Goal: Task Accomplishment & Management: Manage account settings

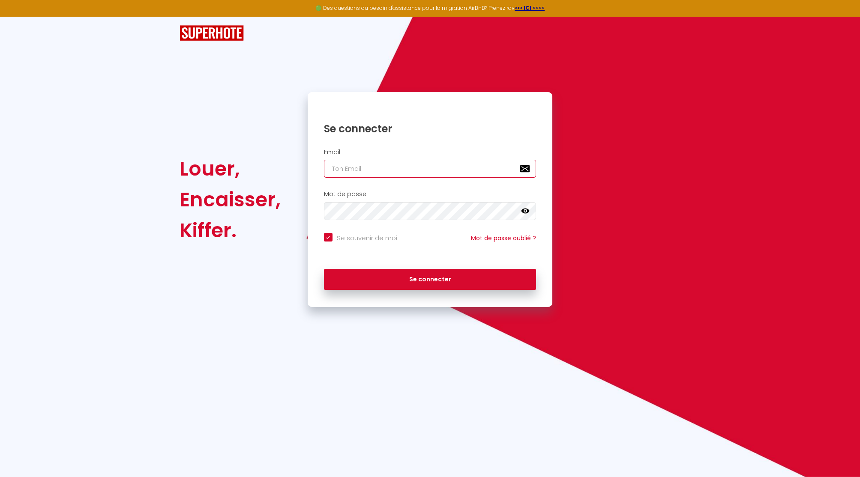
click at [455, 161] on input "email" at bounding box center [430, 169] width 212 height 18
paste input "contact@lesclesdelamer.com"
type input "contact@lesclesdelamer.com"
checkbox input "true"
type input "contact@lesclesdelamer.com"
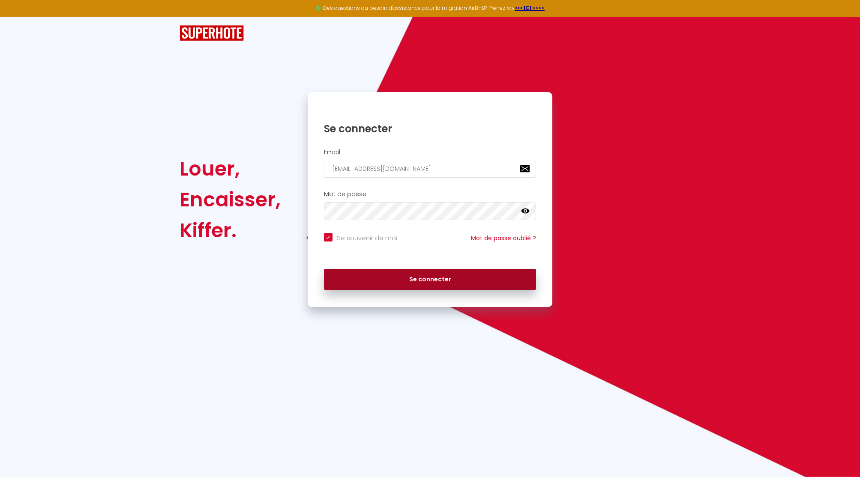
click at [419, 276] on button "Se connecter" at bounding box center [430, 279] width 212 height 21
checkbox input "true"
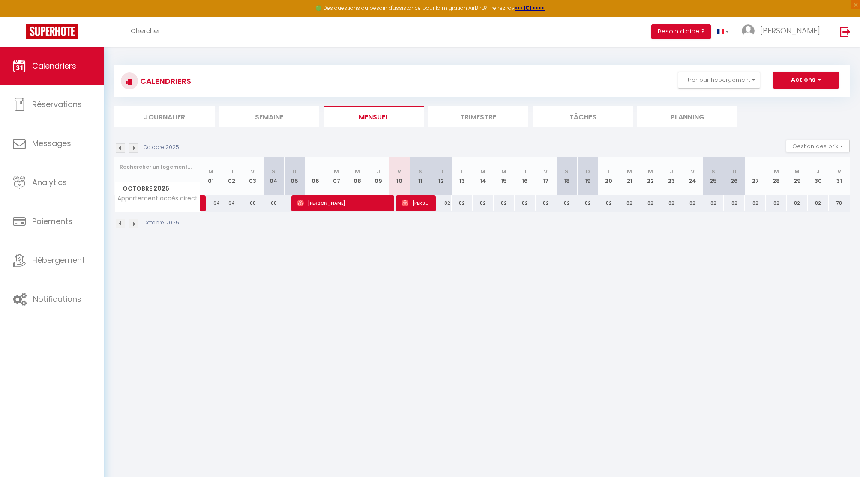
click at [82, 257] on span "Hébergement" at bounding box center [58, 260] width 53 height 11
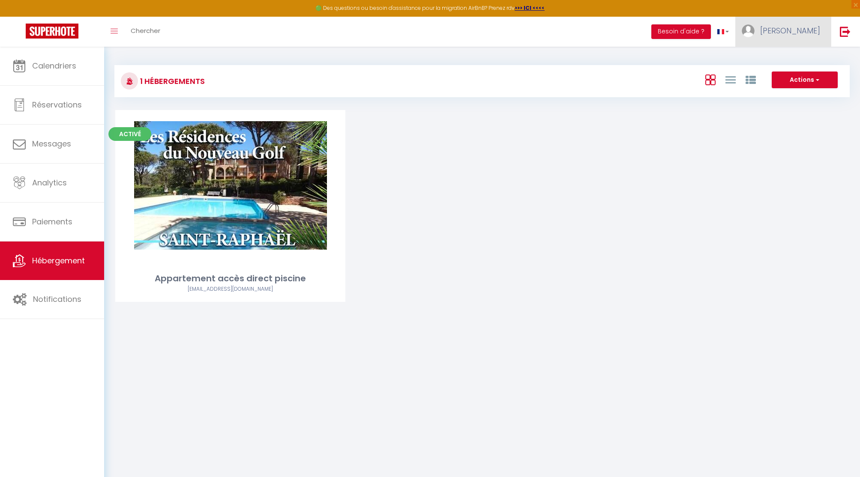
click at [808, 32] on span "Stéphane" at bounding box center [790, 30] width 60 height 11
click at [784, 57] on link "Paramètres" at bounding box center [796, 59] width 63 height 15
select select "28"
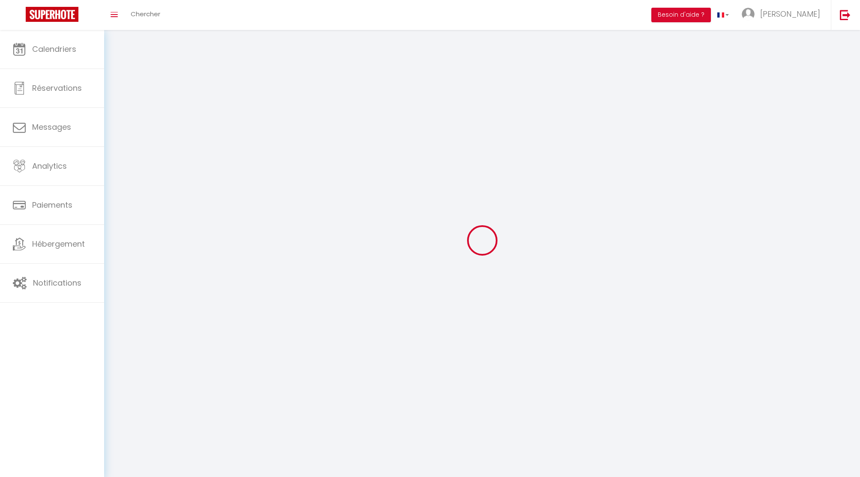
type input "HnpHVFPrbCx1IlWjj5oSaN2OJ"
type input "xsMhRTT2W4bbqh4GwVD6aFeq2"
type input "https://app.superhote.com/#/get-available-rentals/xsMhRTT2W4bbqh4GwVD6aFeq2"
select select "fr"
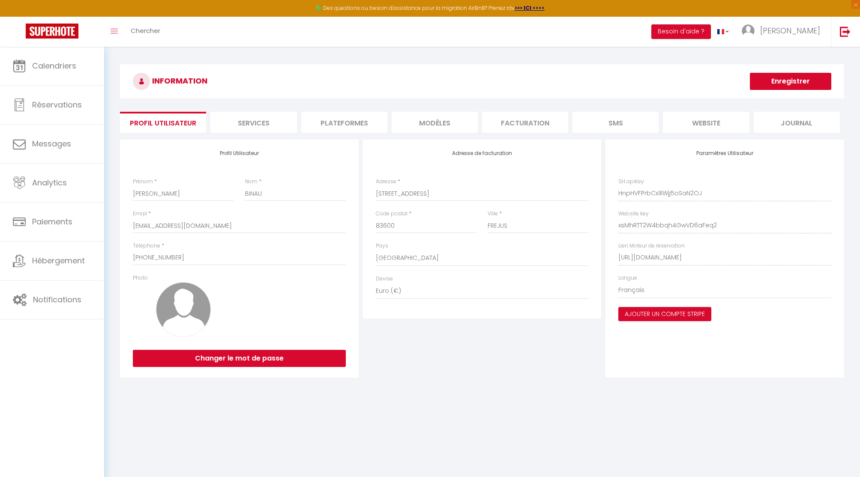
click at [377, 121] on li "Plateformes" at bounding box center [344, 122] width 86 height 21
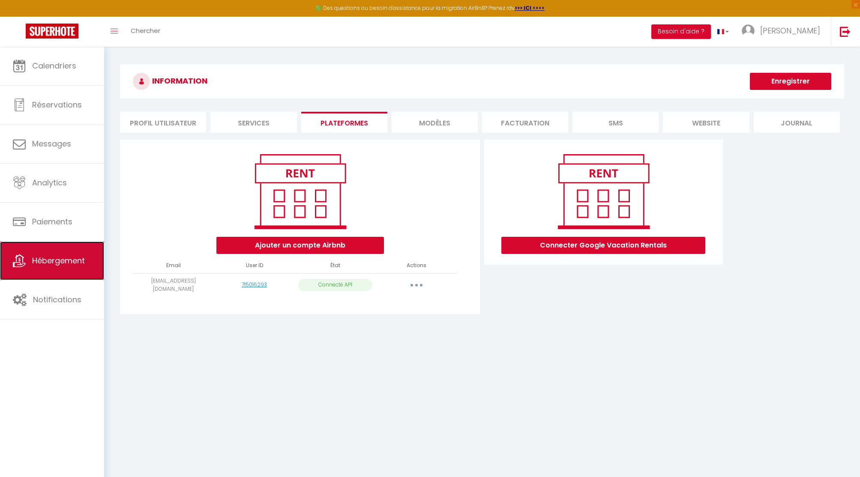
click at [79, 265] on span "Hébergement" at bounding box center [58, 260] width 53 height 11
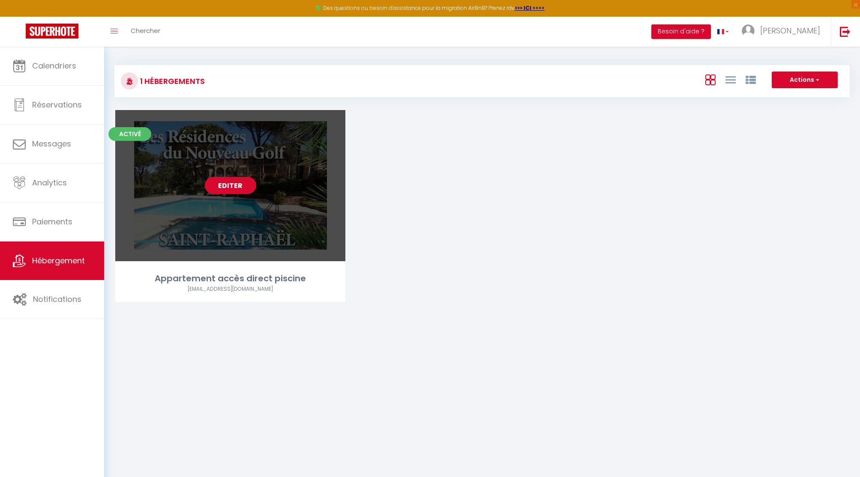
click at [232, 185] on link "Editer" at bounding box center [230, 185] width 51 height 17
select select "3"
select select "2"
select select "1"
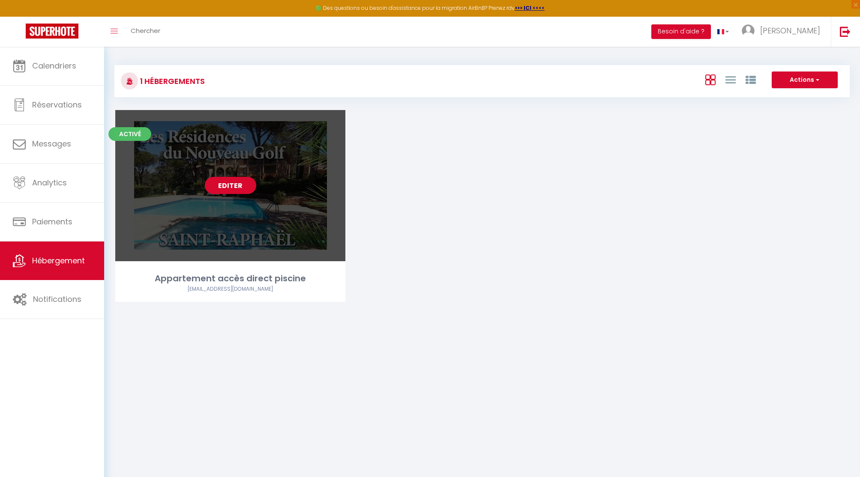
select select "28"
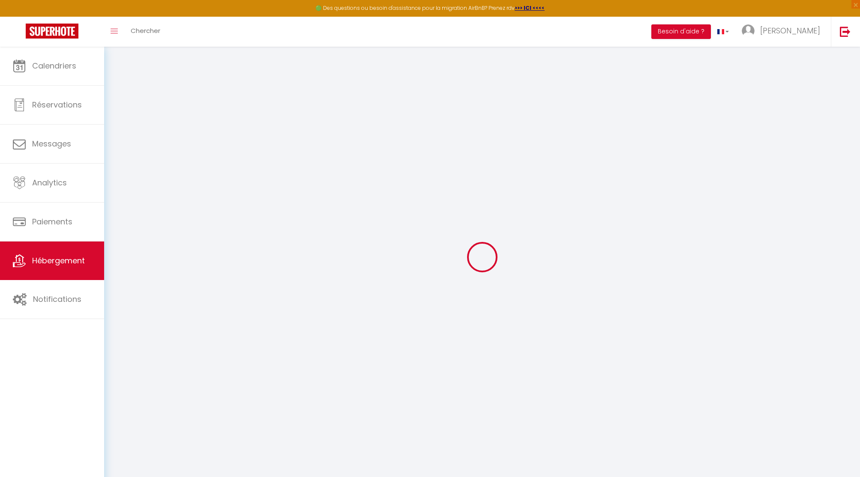
select select
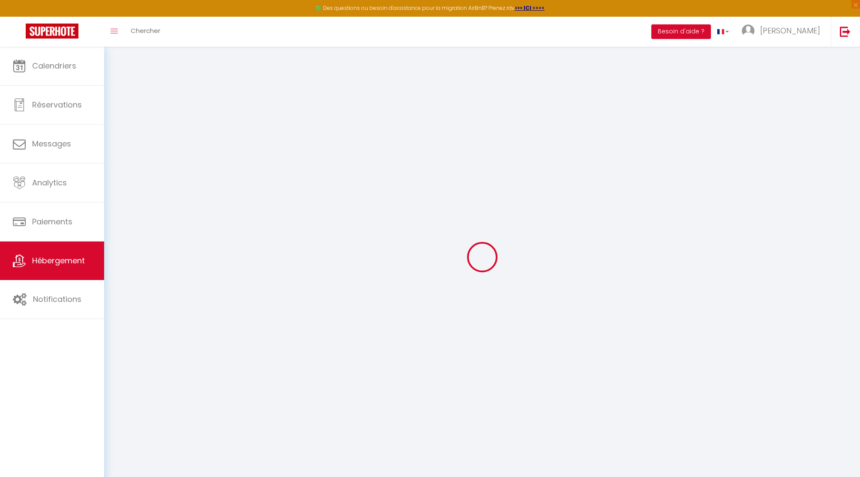
select select
checkbox input "false"
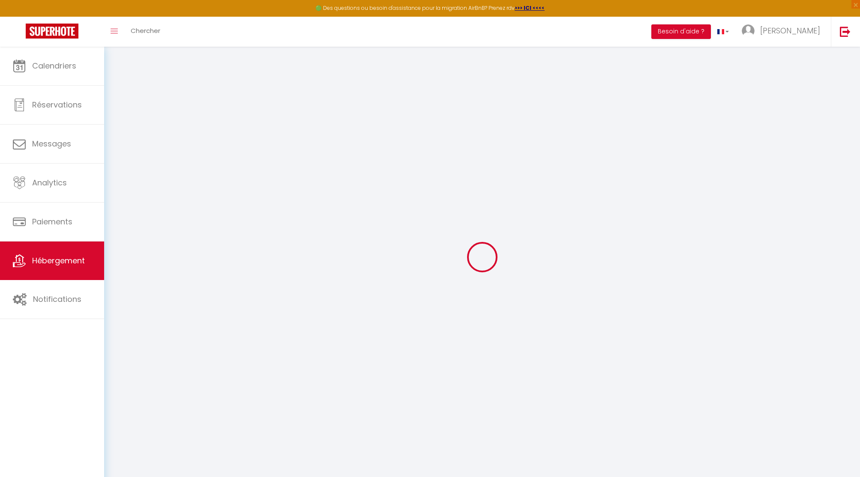
select select
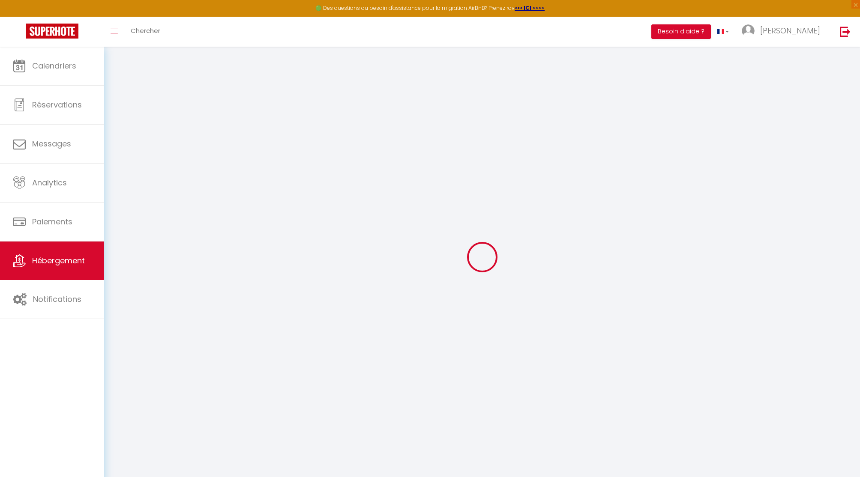
select select
checkbox input "false"
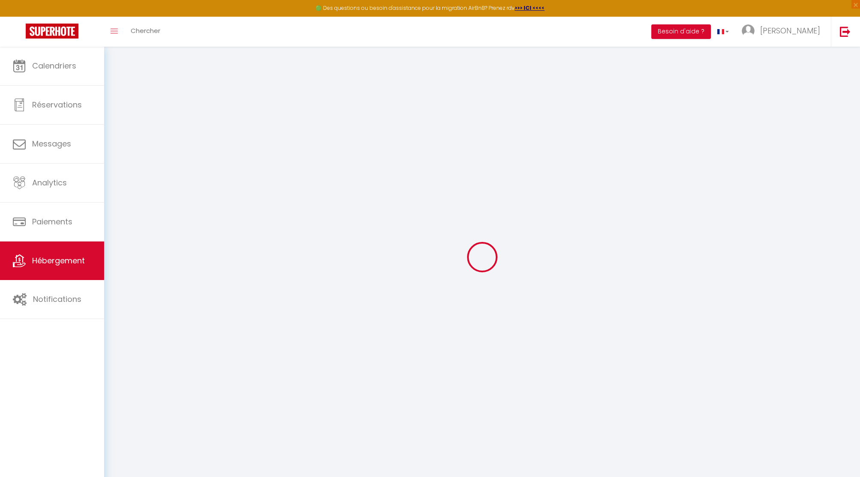
checkbox input "false"
select select
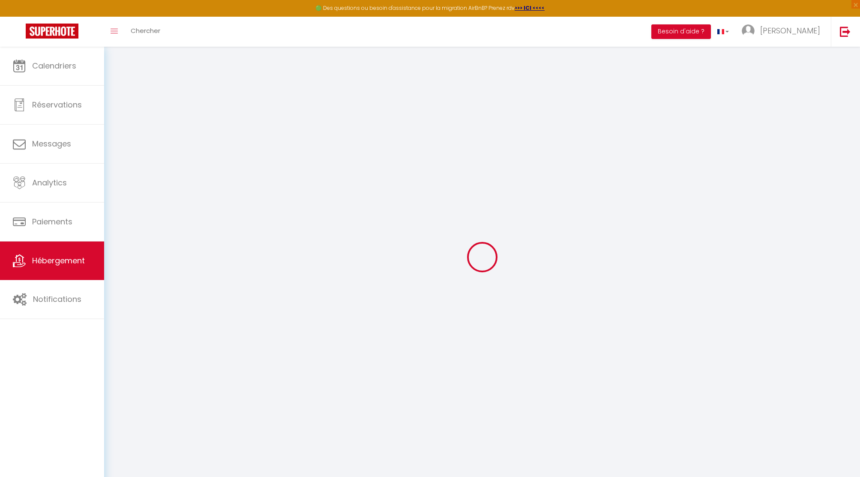
select select
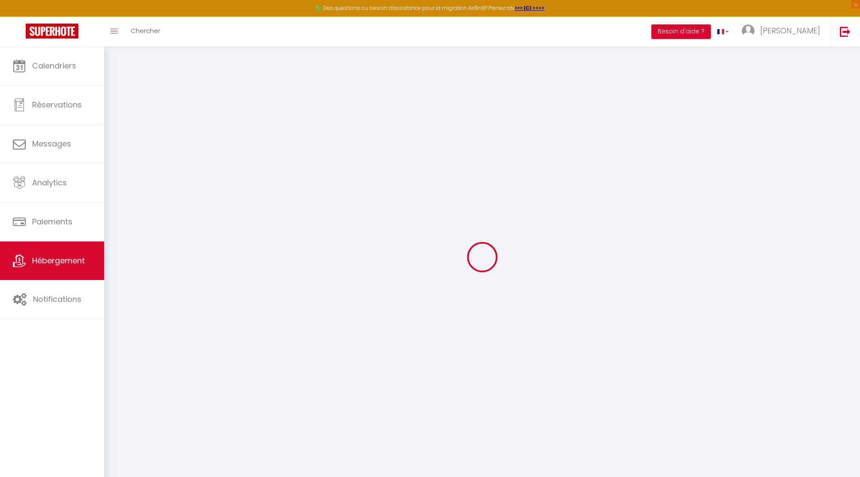
checkbox input "false"
select select
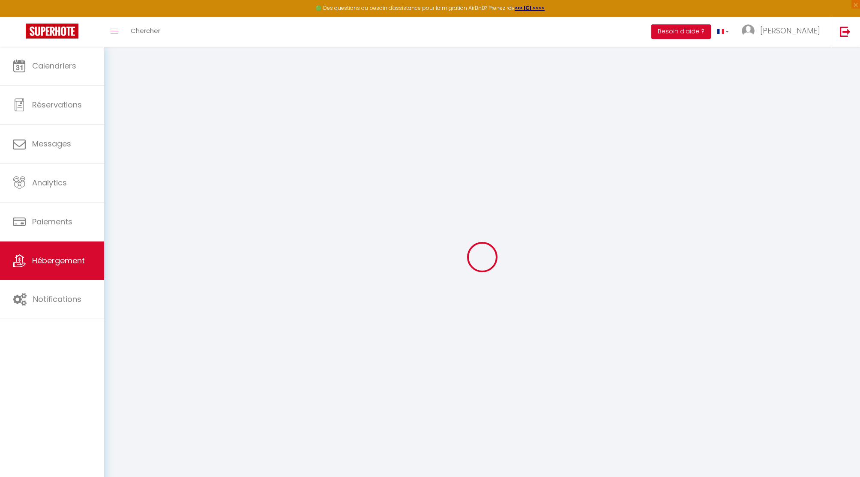
select select
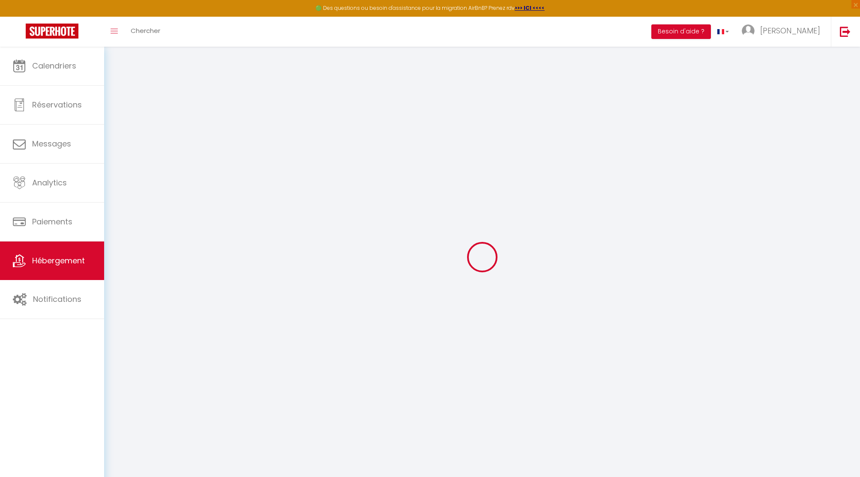
select select
checkbox input "false"
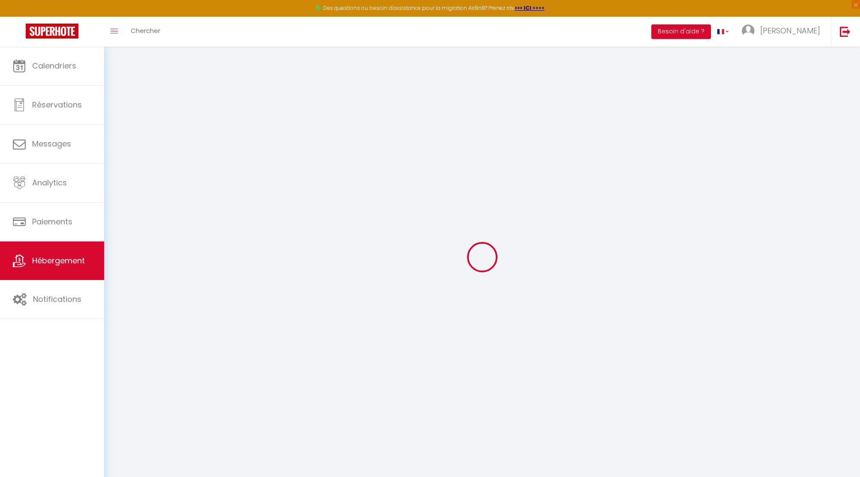
checkbox input "false"
select select
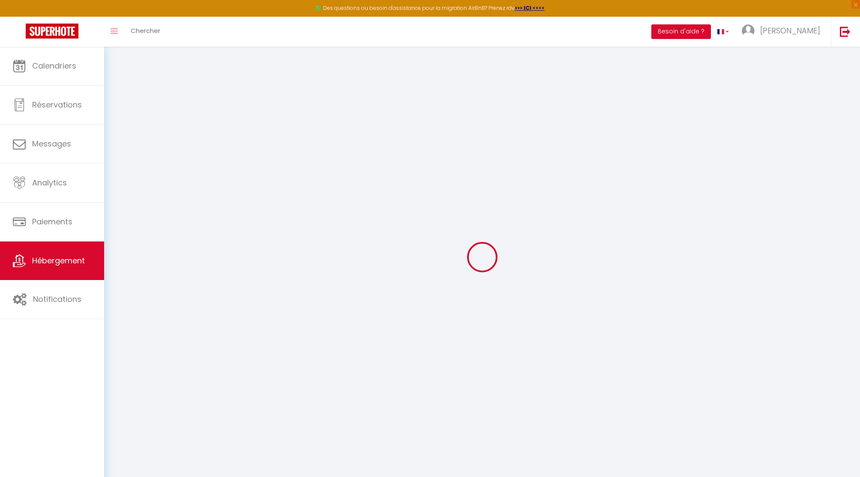
select select
checkbox input "false"
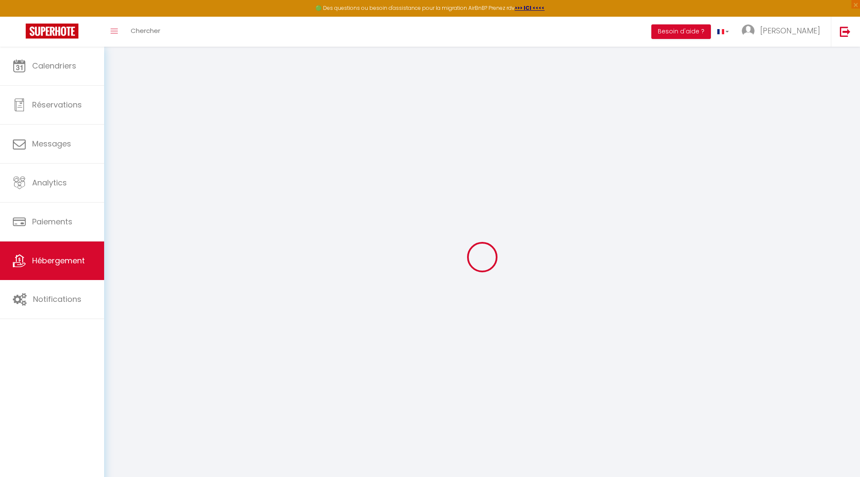
checkbox input "false"
select select
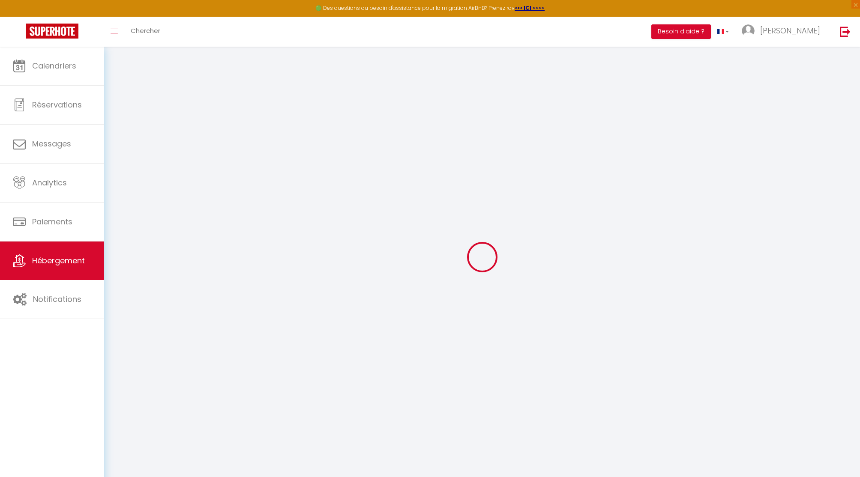
type input "Appartement accès direct piscine"
select select "0"
type input "64"
select select
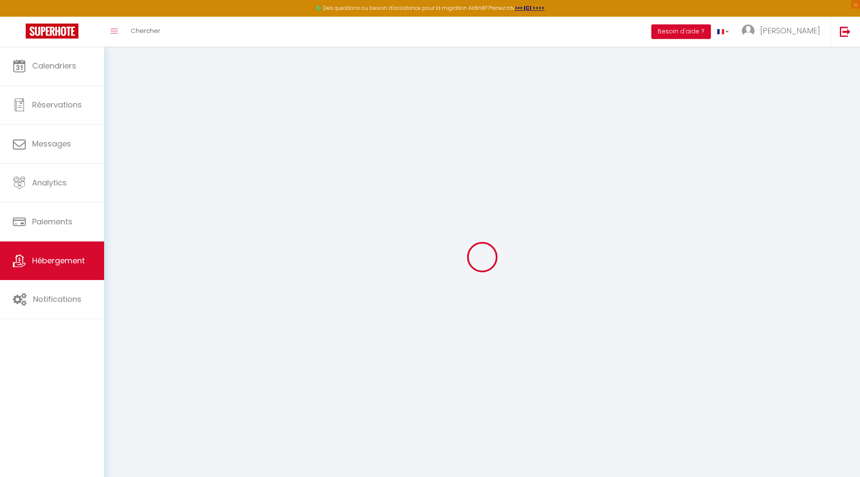
select select
type input "1350 Boulevard Darby"
type input "83700"
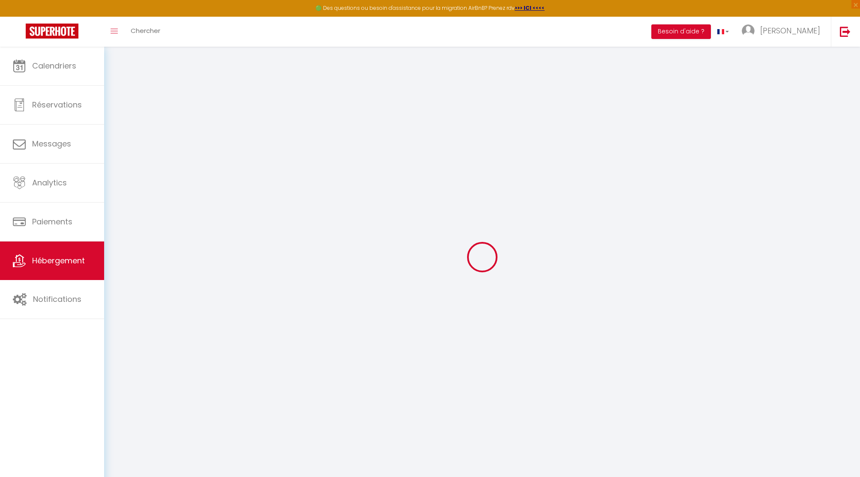
type input "Saint-Raphaël"
type input "contact@lesclesdelamer.com"
select select
checkbox input "false"
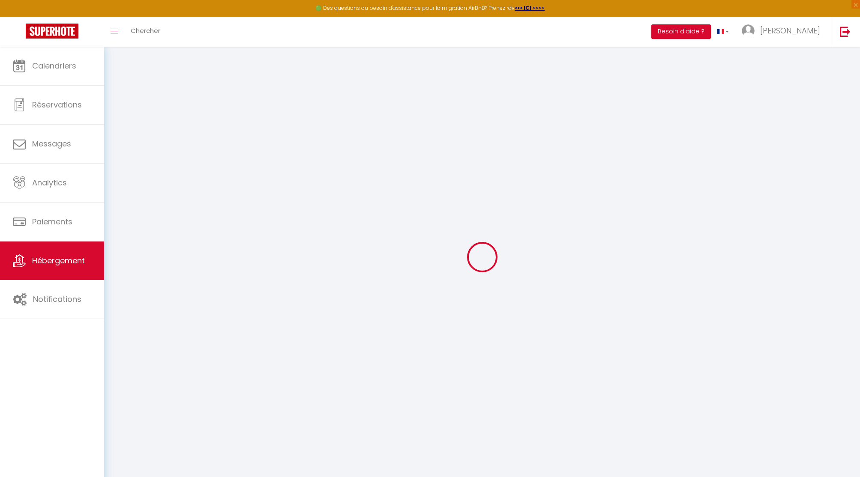
checkbox input "false"
type input "0"
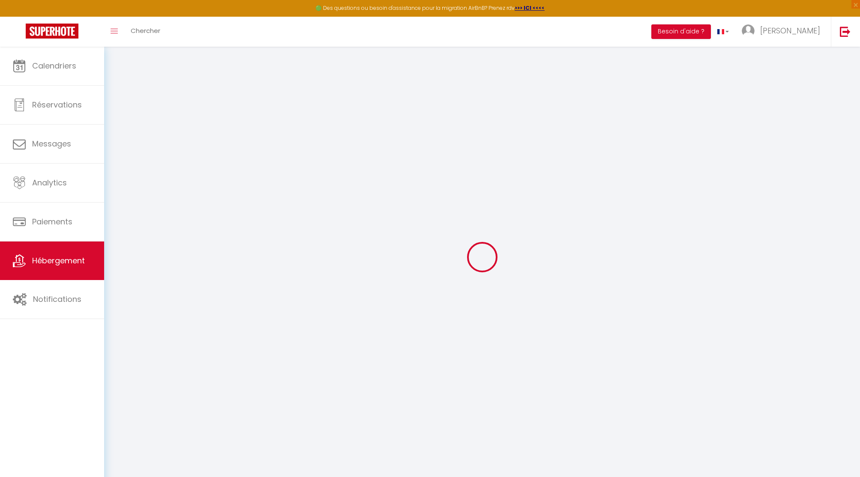
type input "0"
select select
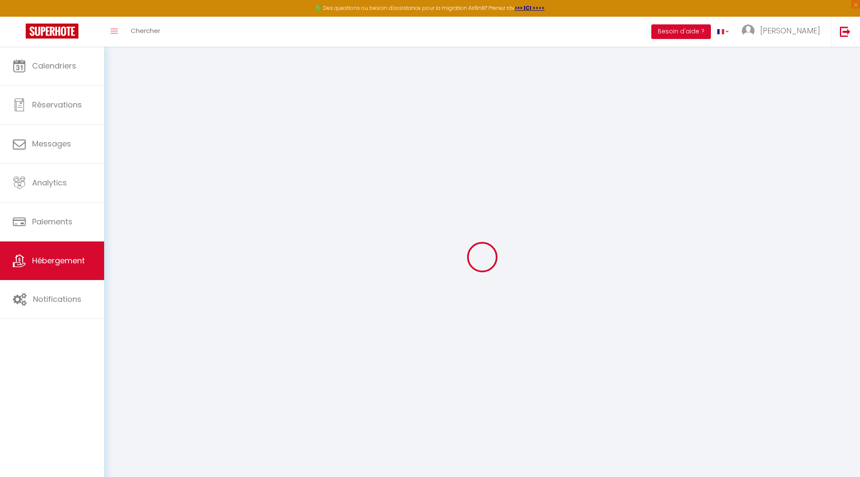
select select
checkbox input "false"
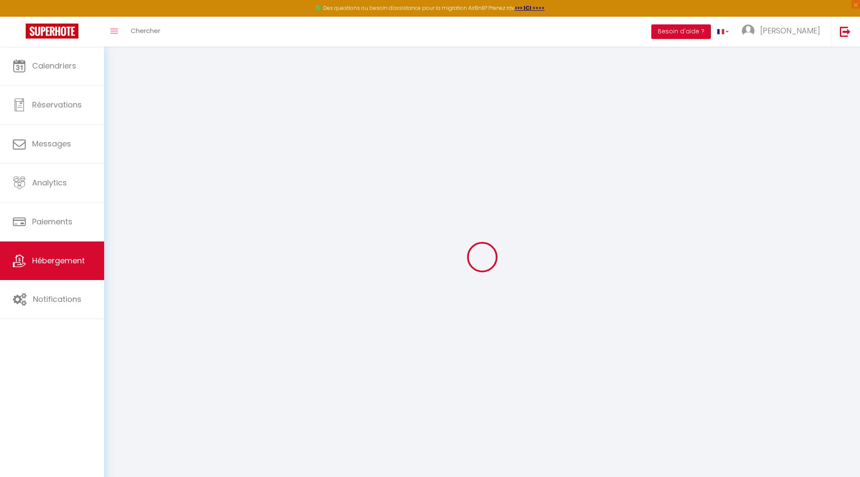
checkbox input "false"
select select "+ 20 %"
select select "18475-1493612072833299848"
select select
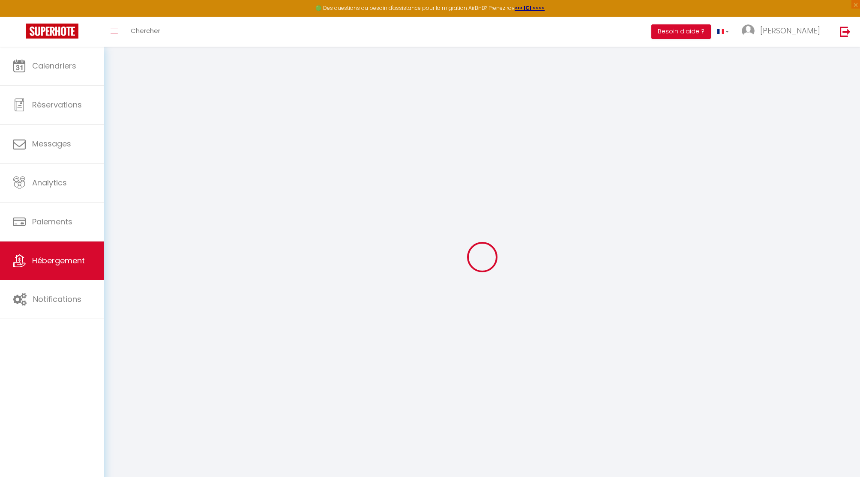
checkbox input "false"
select select
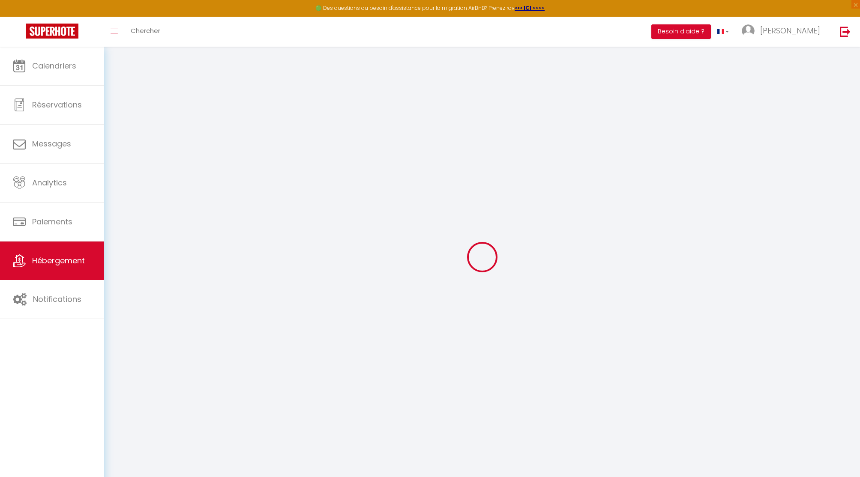
checkbox input "false"
select select "15:00"
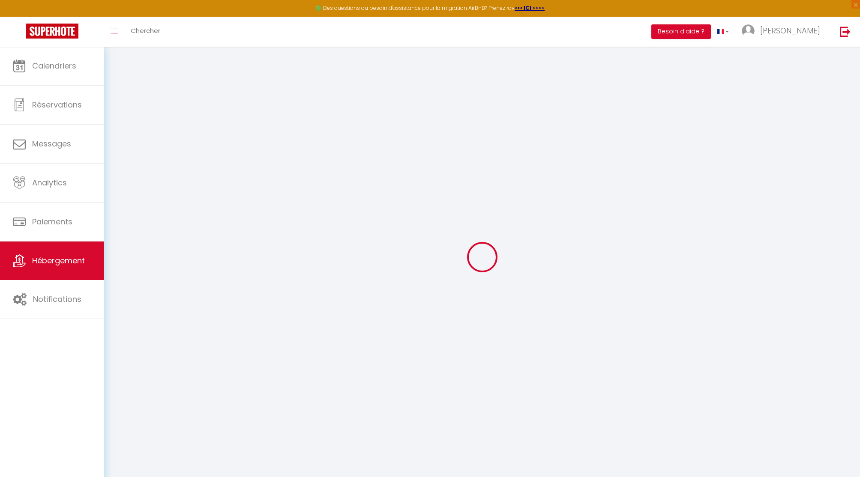
select select "23:45"
select select "11:00"
select select "30"
select select "120"
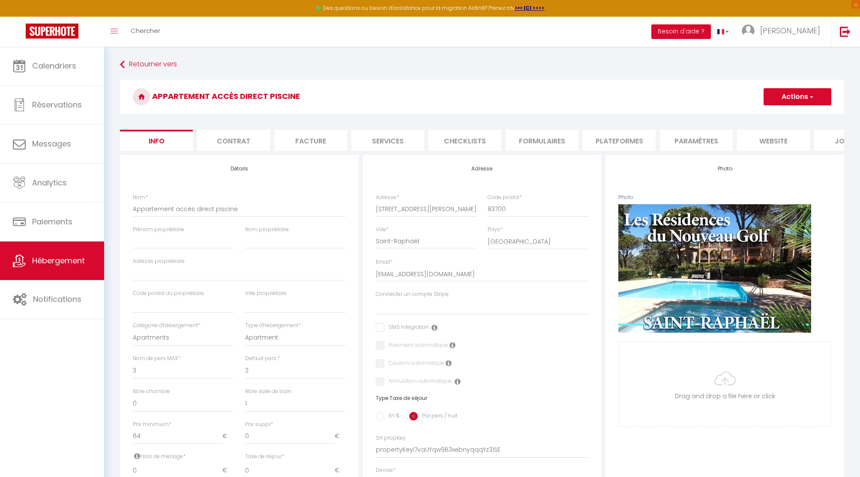
click at [627, 136] on li "Plateformes" at bounding box center [619, 140] width 73 height 21
select select
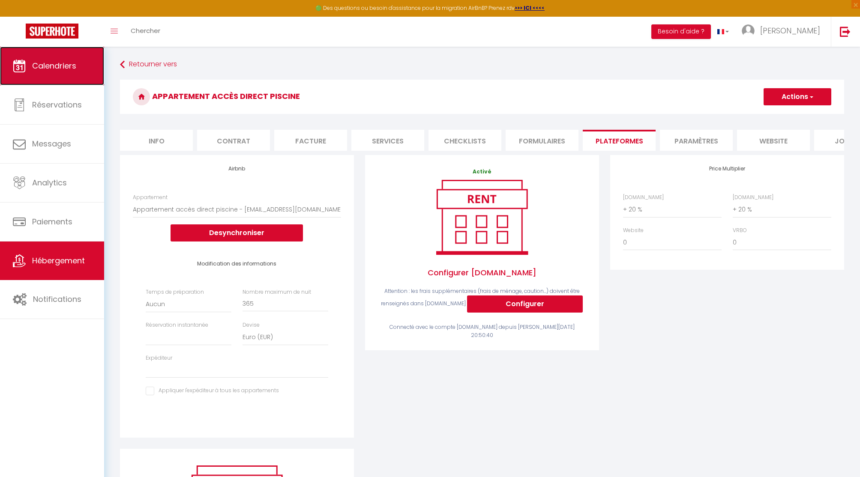
click at [69, 81] on link "Calendriers" at bounding box center [52, 66] width 104 height 39
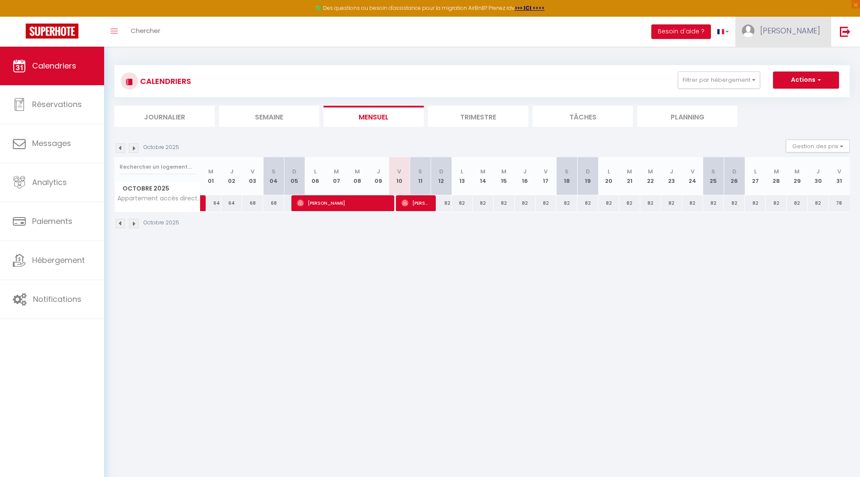
click at [784, 33] on span "Stéphane" at bounding box center [790, 30] width 60 height 11
click at [795, 59] on link "Paramètres" at bounding box center [796, 59] width 63 height 15
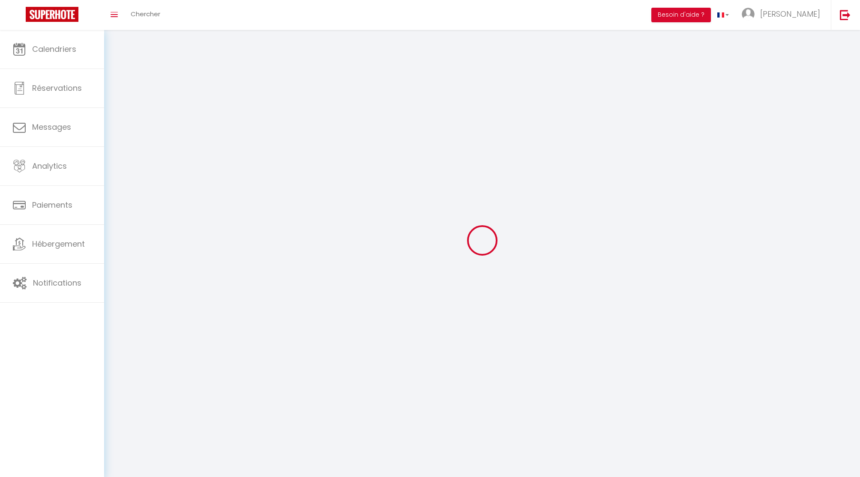
type input "Stéphane"
type input "BINAU"
type input "+33677529286"
type input "194 rue de la république"
type input "83600"
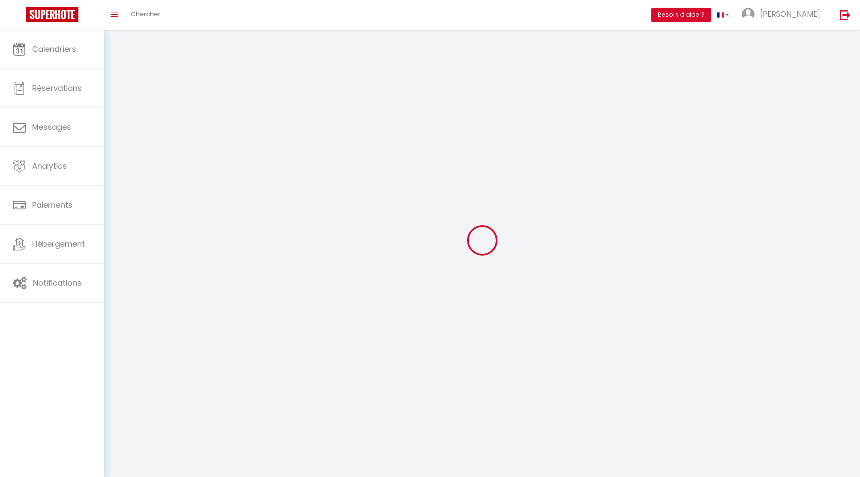
type input "FREJUS"
type input "HnpHVFPrbCx1IlWjj5oSaN2OJ"
type input "xsMhRTT2W4bbqh4GwVD6aFeq2"
type input "HnpHVFPrbCx1IlWjj5oSaN2OJ"
type input "xsMhRTT2W4bbqh4GwVD6aFeq2"
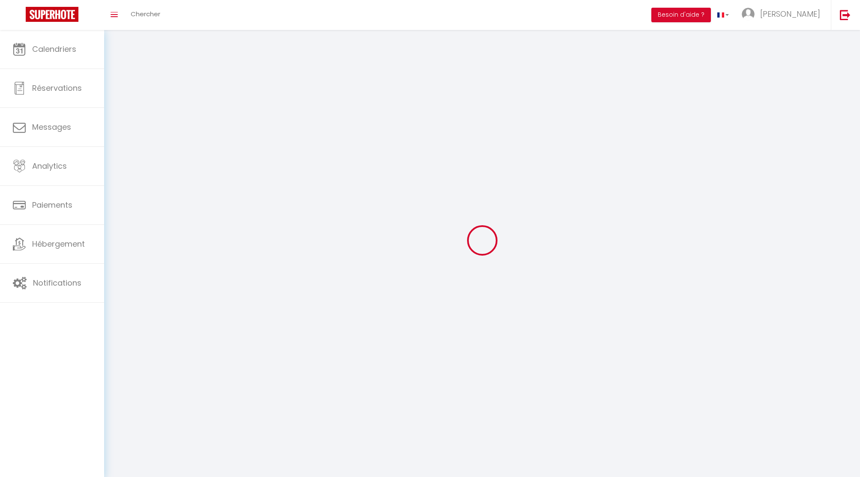
type input "https://app.superhote.com/#/get-available-rentals/xsMhRTT2W4bbqh4GwVD6aFeq2"
select select "28"
select select "fr"
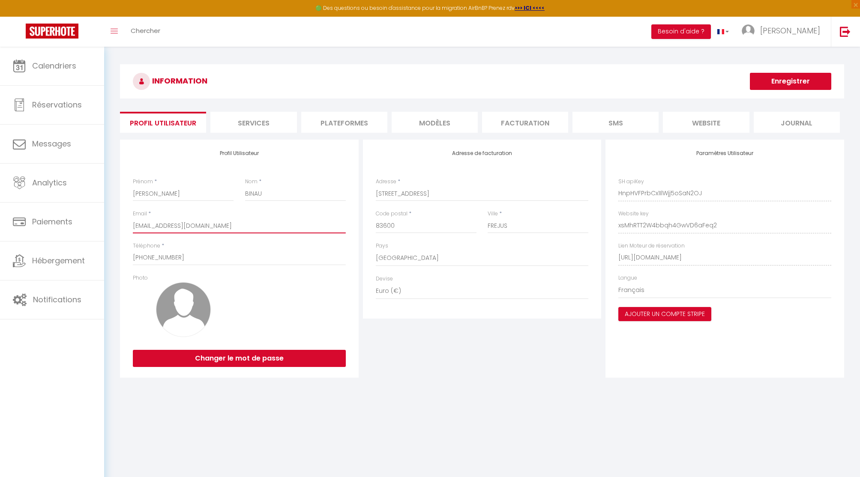
click at [178, 225] on input "contact@lesclesdelamer.com" at bounding box center [239, 225] width 213 height 15
click at [440, 63] on div "INFORMATION Enregistrer Profil Utilisateur Services Plateformes MODÈLES Factura…" at bounding box center [482, 224] width 756 height 355
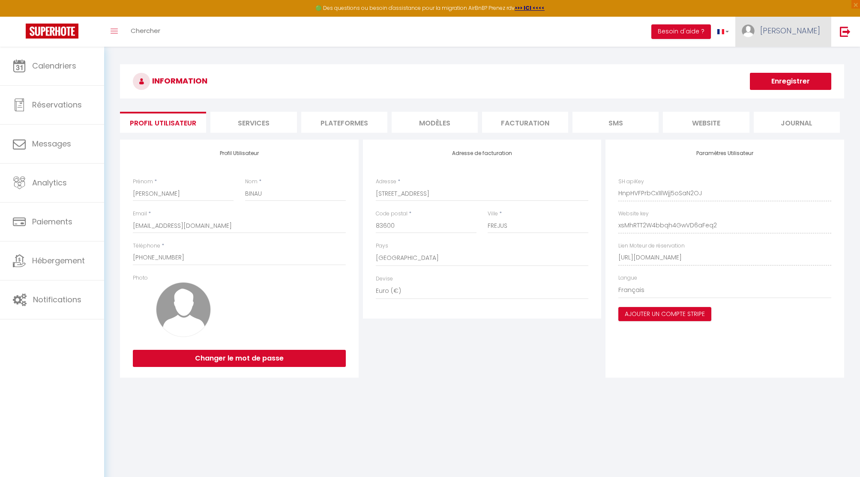
click at [799, 33] on span "Stéphane" at bounding box center [790, 30] width 60 height 11
click at [799, 59] on link "Paramètres" at bounding box center [796, 59] width 63 height 15
click at [346, 121] on li "Plateformes" at bounding box center [344, 122] width 86 height 21
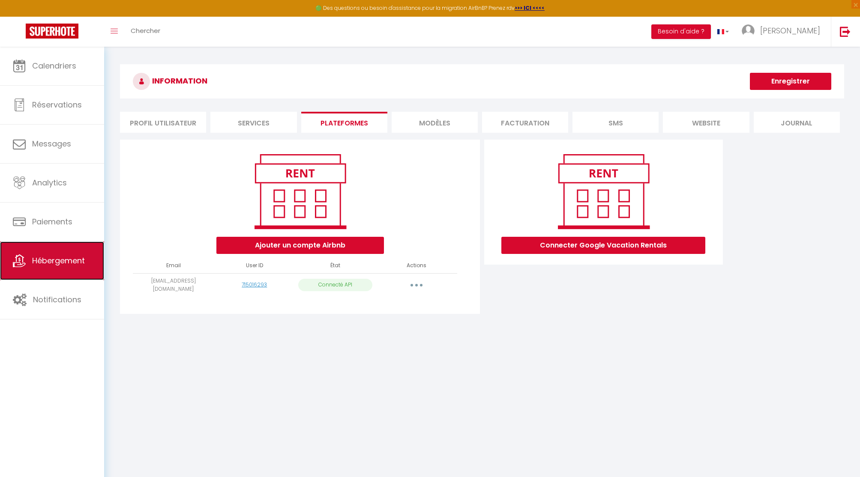
click at [53, 253] on link "Hébergement" at bounding box center [52, 261] width 104 height 39
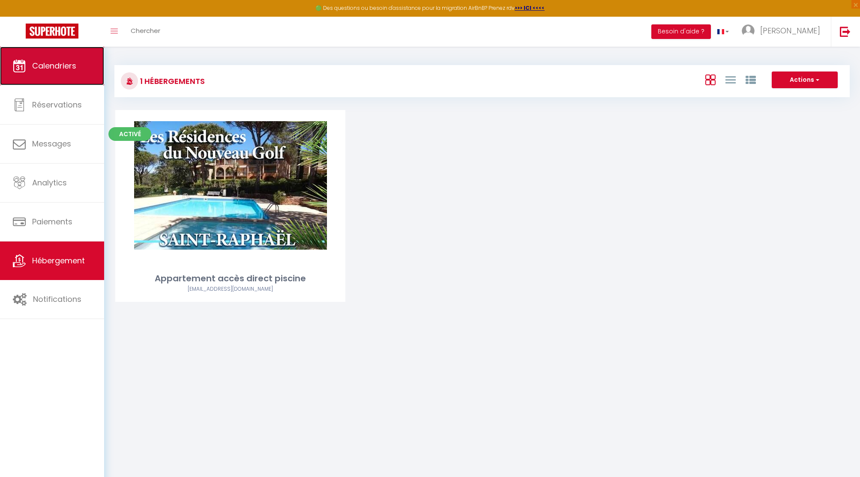
click at [78, 60] on link "Calendriers" at bounding box center [52, 66] width 104 height 39
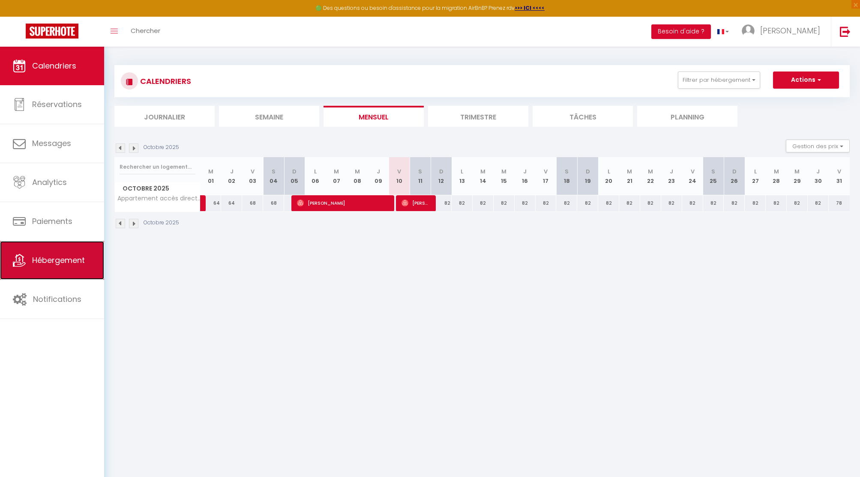
click at [65, 258] on span "Hébergement" at bounding box center [58, 260] width 53 height 11
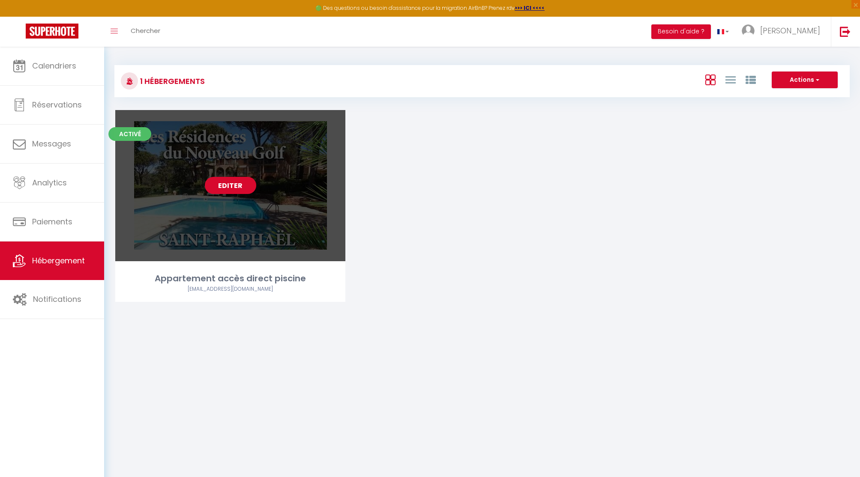
click at [241, 191] on link "Editer" at bounding box center [230, 185] width 51 height 17
select select "3"
select select "2"
select select "1"
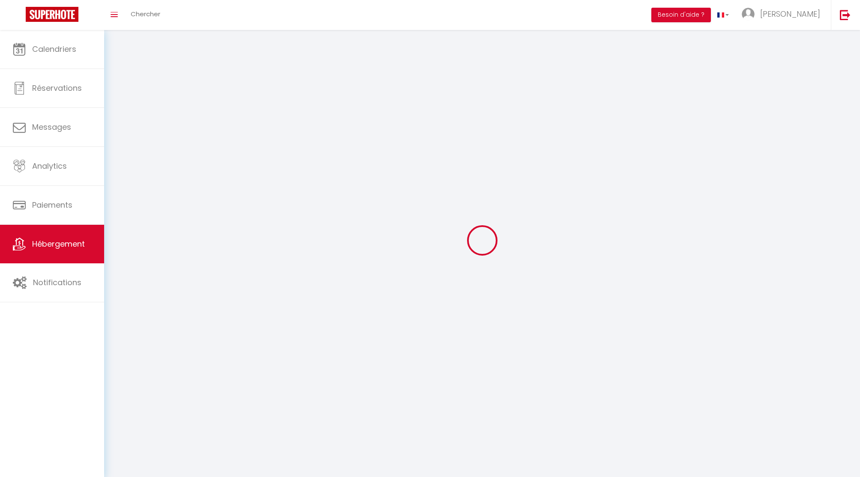
select select
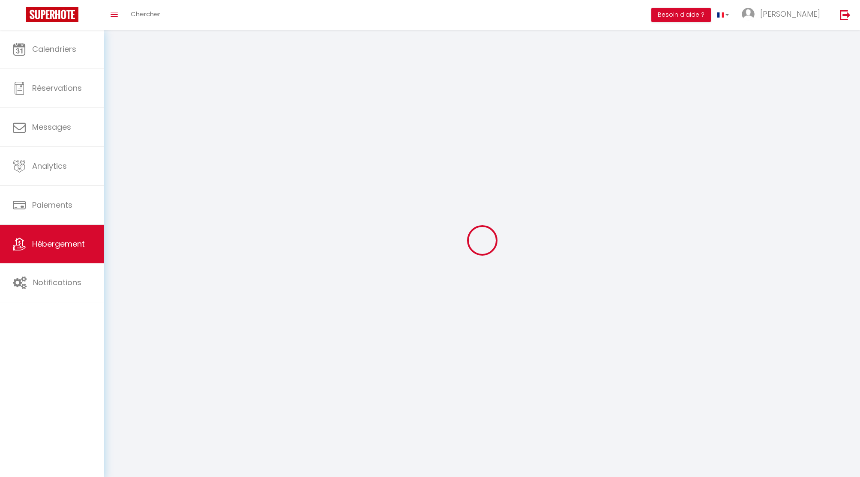
select select
checkbox input "false"
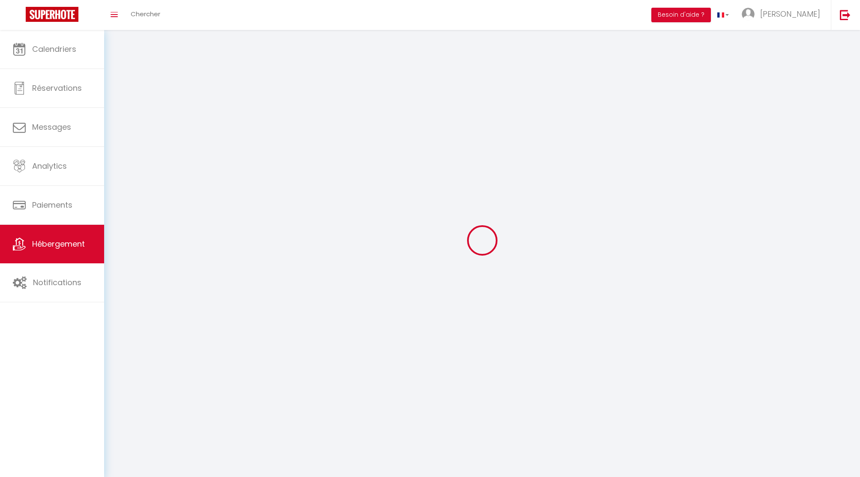
select select
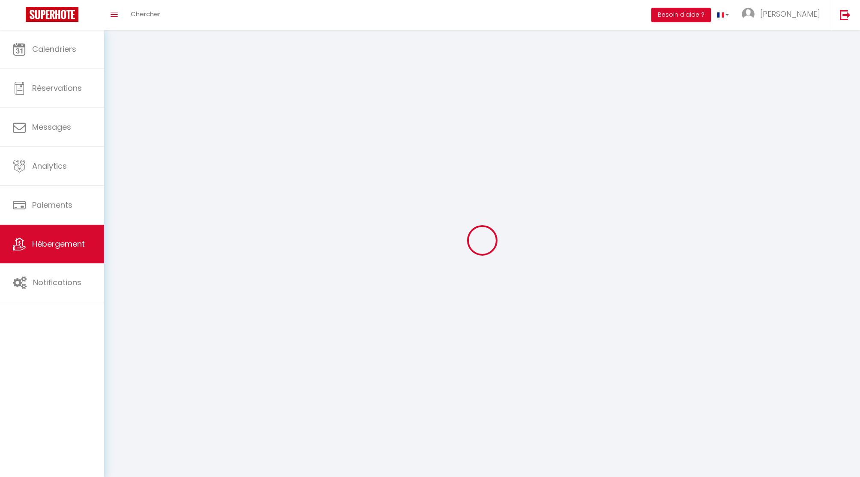
select select
checkbox input "false"
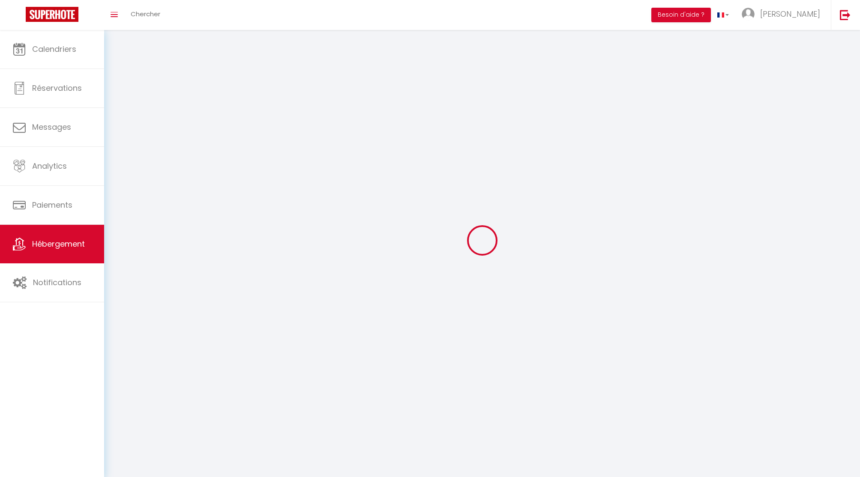
checkbox input "false"
select select
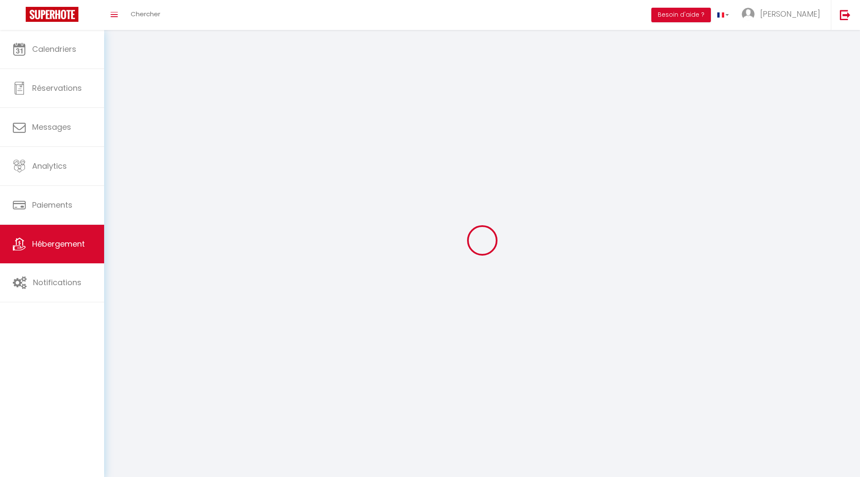
select select
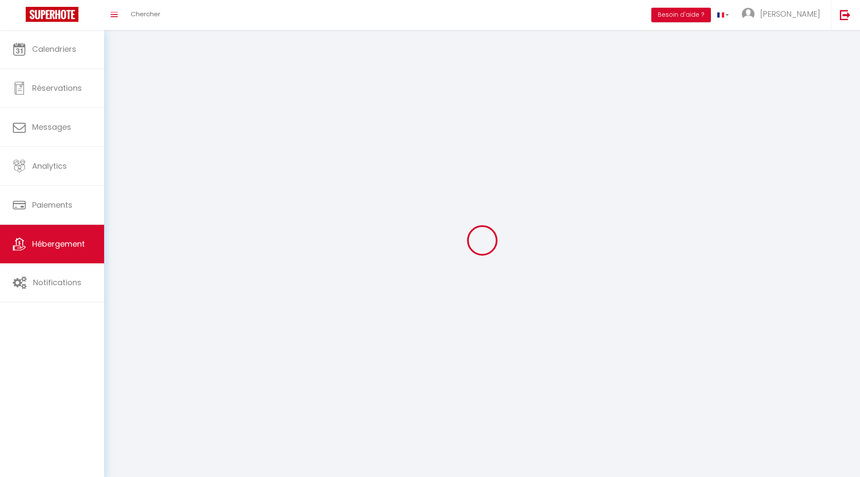
select select
checkbox input "false"
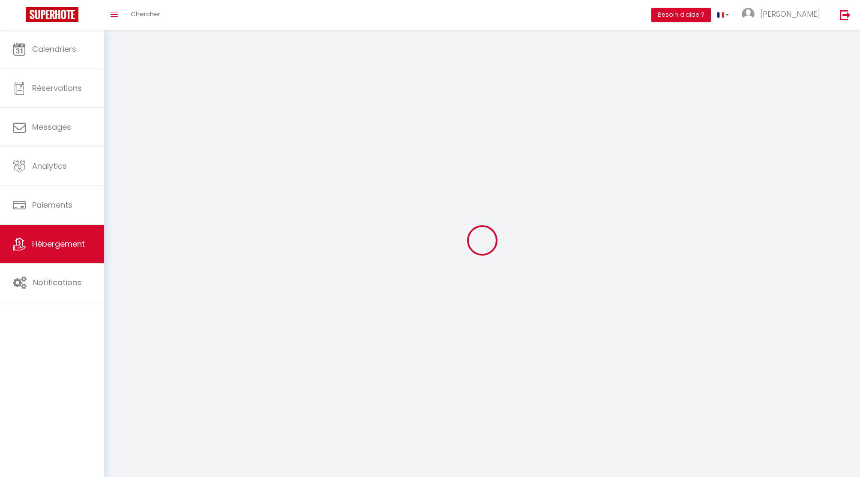
checkbox input "false"
select select
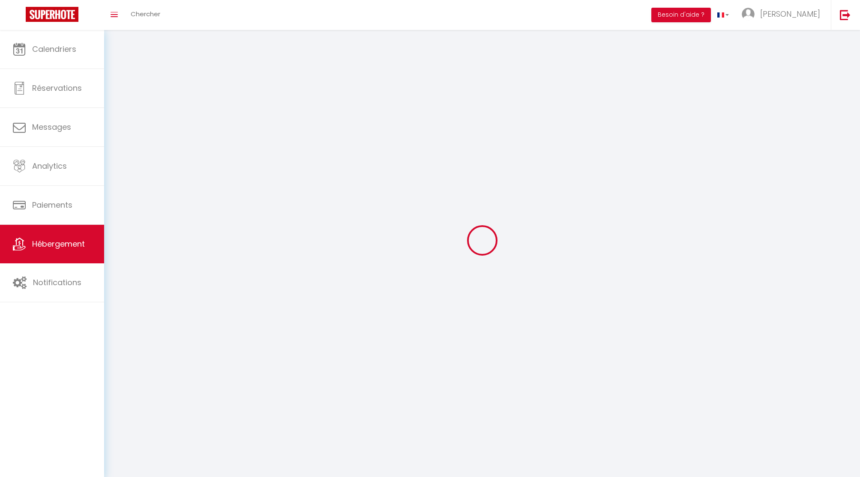
select select
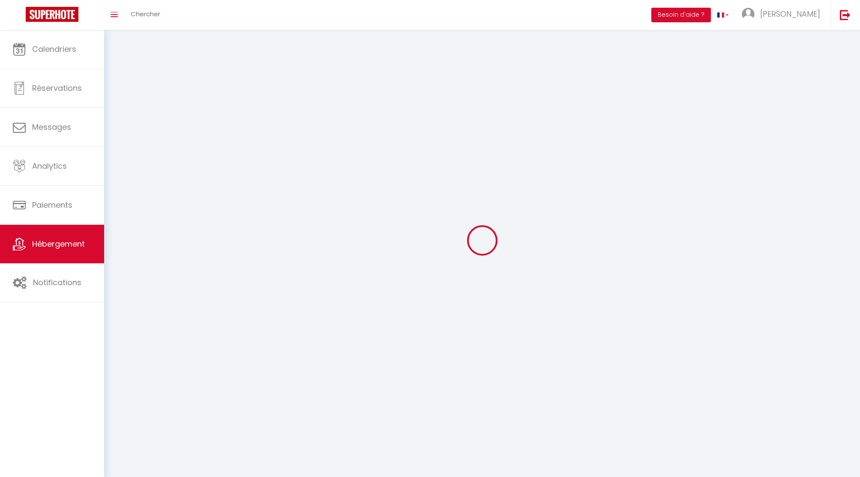
checkbox input "false"
select select
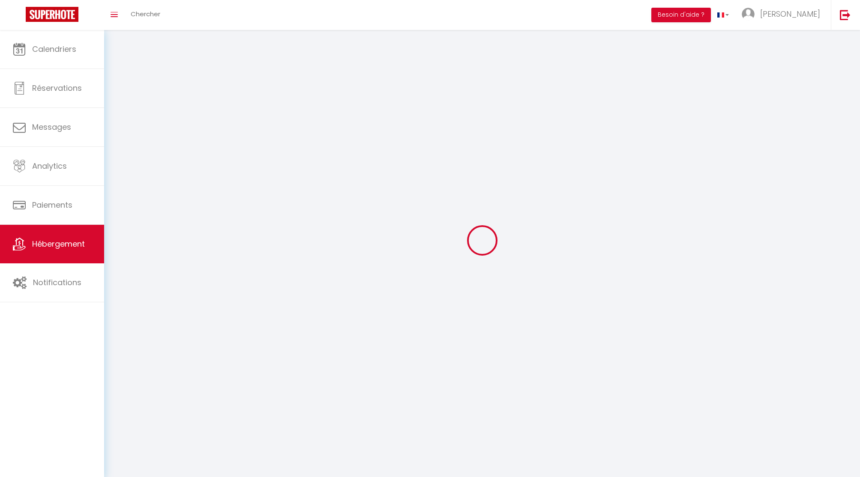
select select
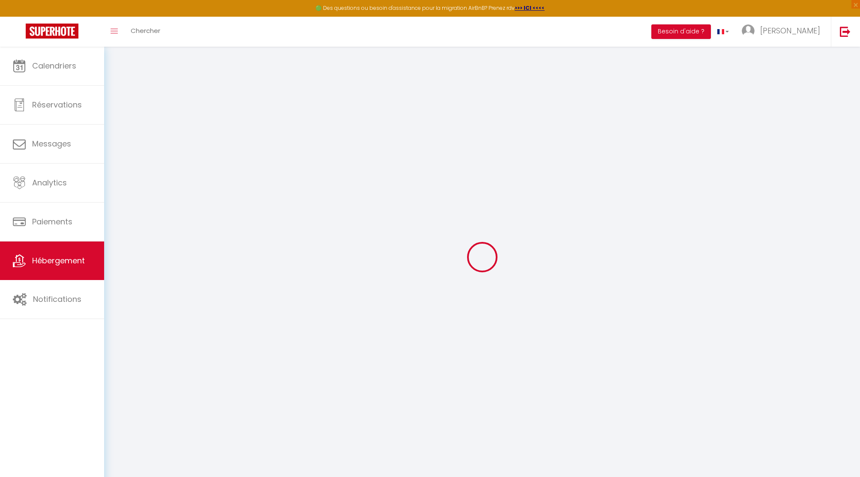
select select "+ 20 %"
select select "18475-1493612072833299848"
select select
checkbox input "false"
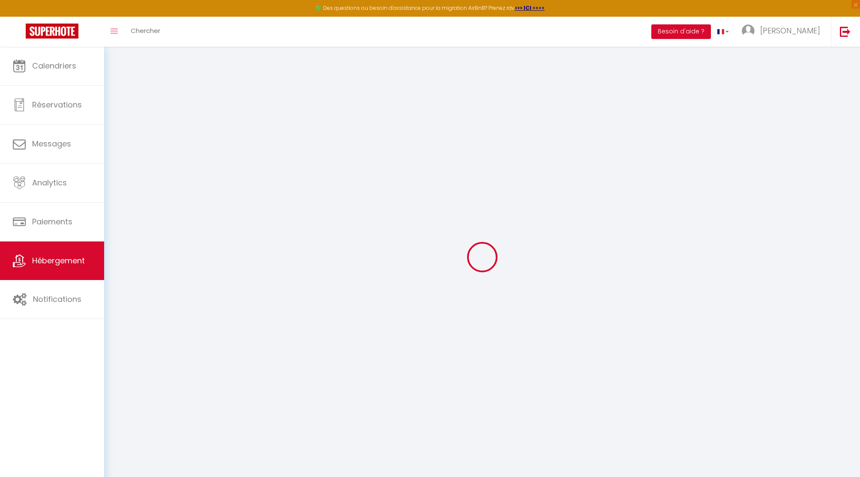
checkbox input "false"
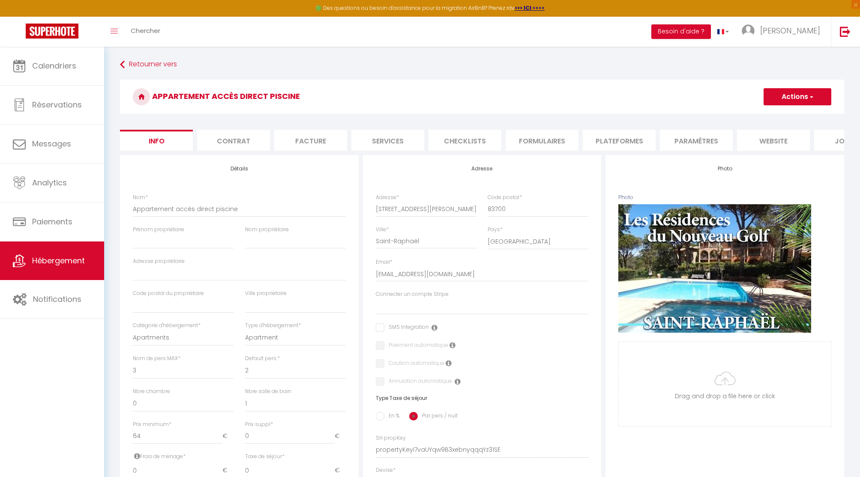
click at [547, 145] on li "Formulaires" at bounding box center [542, 140] width 73 height 21
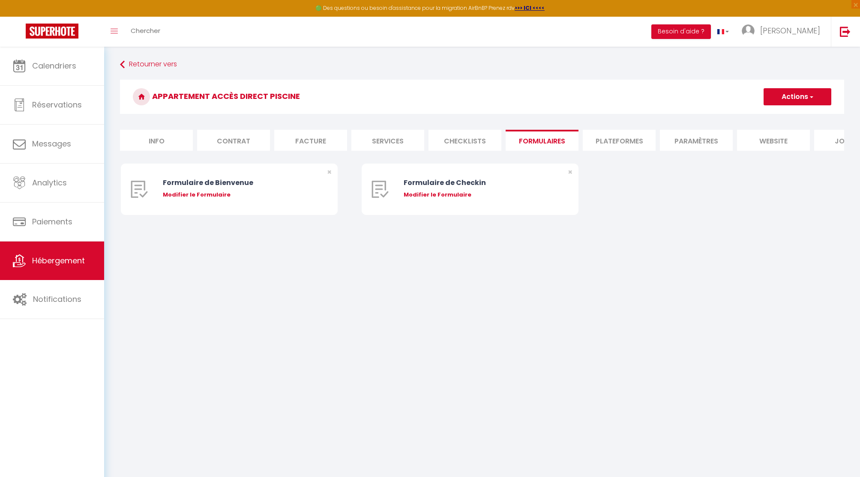
click at [623, 144] on li "Plateformes" at bounding box center [619, 140] width 73 height 21
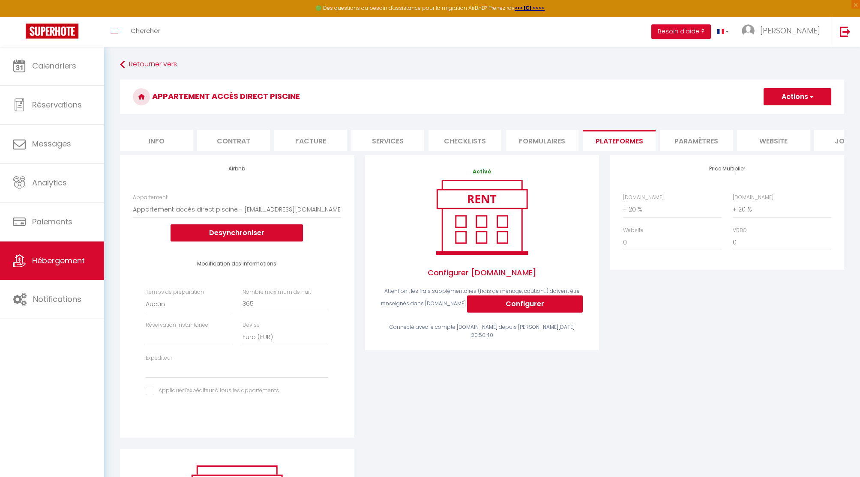
click at [159, 137] on li "Info" at bounding box center [156, 140] width 73 height 21
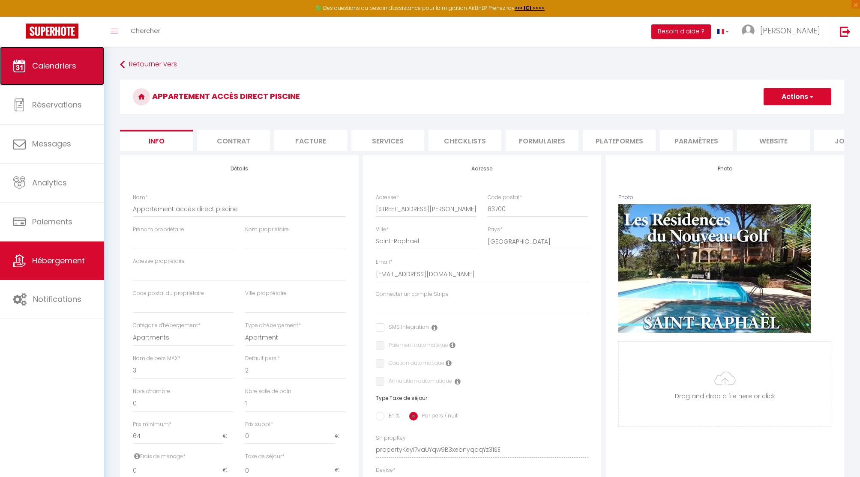
click at [76, 67] on span "Calendriers" at bounding box center [54, 65] width 44 height 11
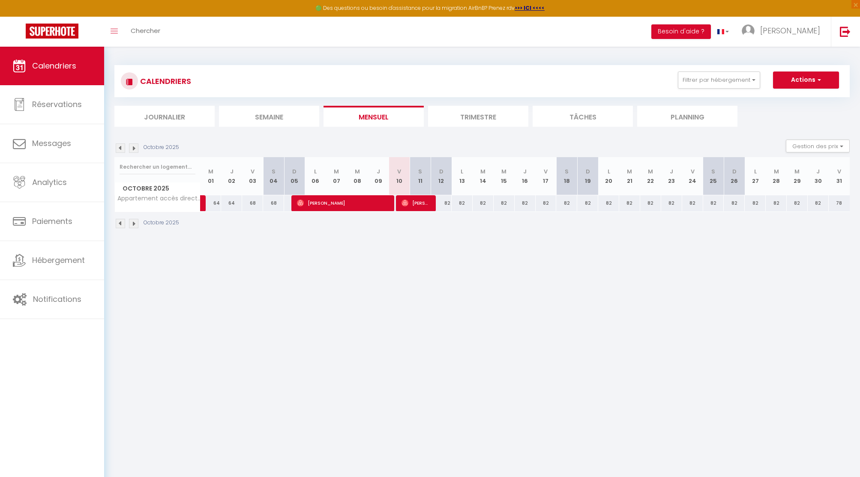
click at [278, 278] on body "🟢 Des questions ou besoin d'assistance pour la migration AirBnB? Prenez rdv >>>…" at bounding box center [430, 285] width 860 height 477
click at [578, 354] on body "🟢 Des questions ou besoin d'assistance pour la migration AirBnB? Prenez rdv >>>…" at bounding box center [430, 285] width 860 height 477
click at [843, 32] on img at bounding box center [845, 31] width 11 height 11
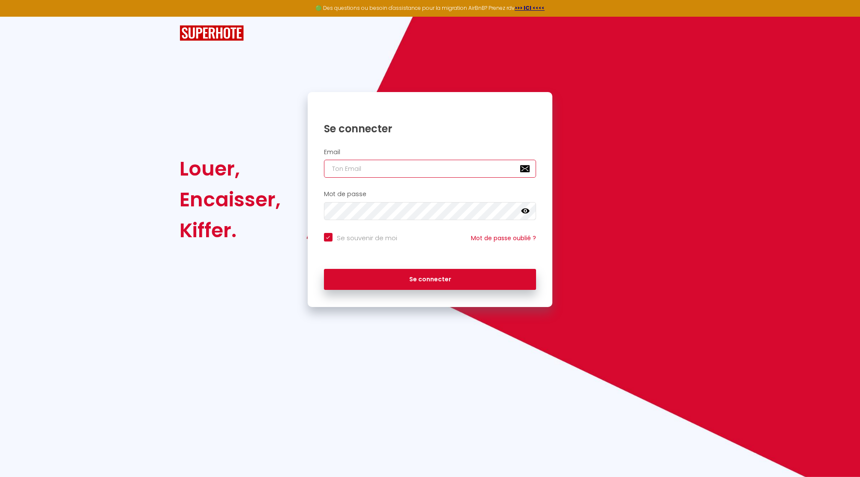
click at [428, 168] on input "email" at bounding box center [430, 169] width 212 height 18
paste input "cecilerichard33@hotmail.fr"
click at [324, 269] on button "Se connecter" at bounding box center [430, 279] width 212 height 21
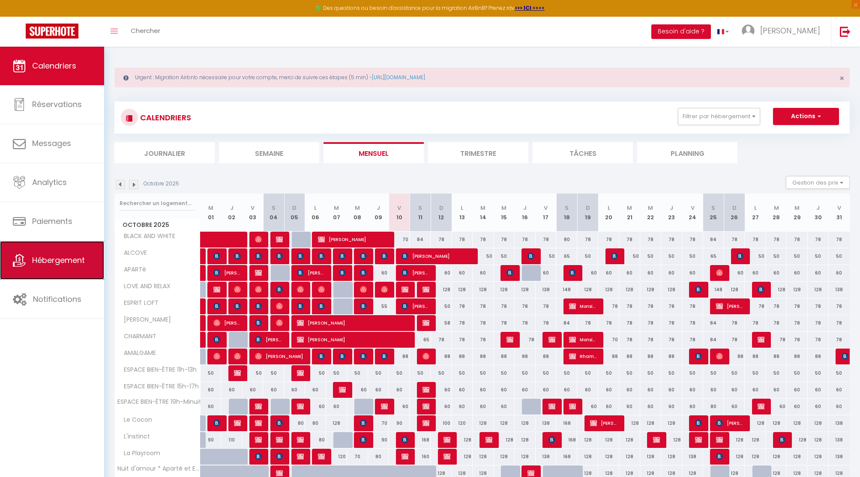
click at [32, 269] on link "Hébergement" at bounding box center [52, 260] width 104 height 39
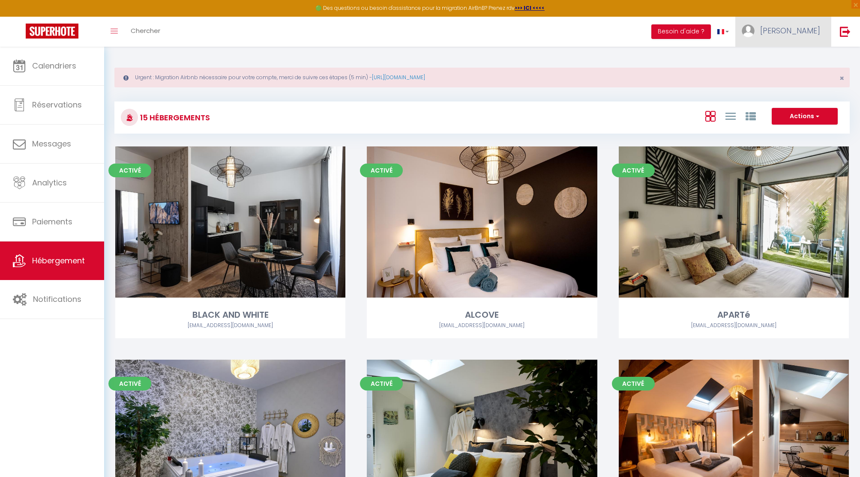
click at [803, 30] on span "cécile" at bounding box center [790, 30] width 60 height 11
click at [801, 53] on link "Paramètres" at bounding box center [796, 59] width 63 height 15
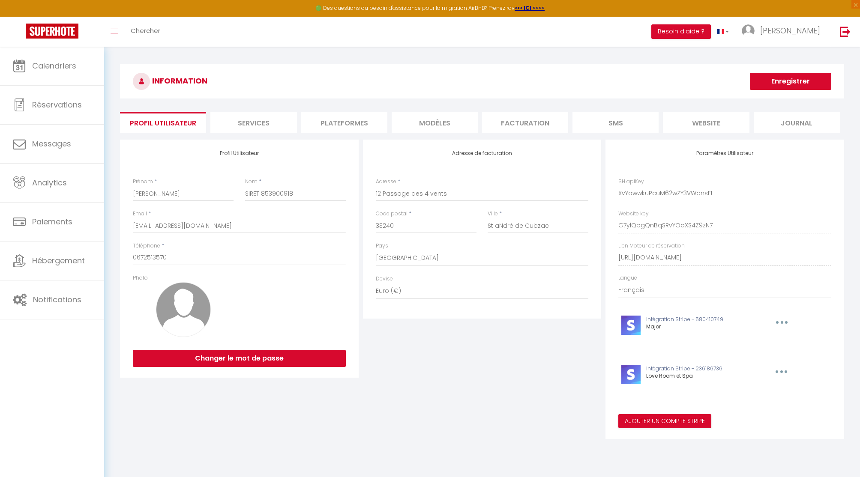
click at [351, 123] on li "Plateformes" at bounding box center [344, 122] width 86 height 21
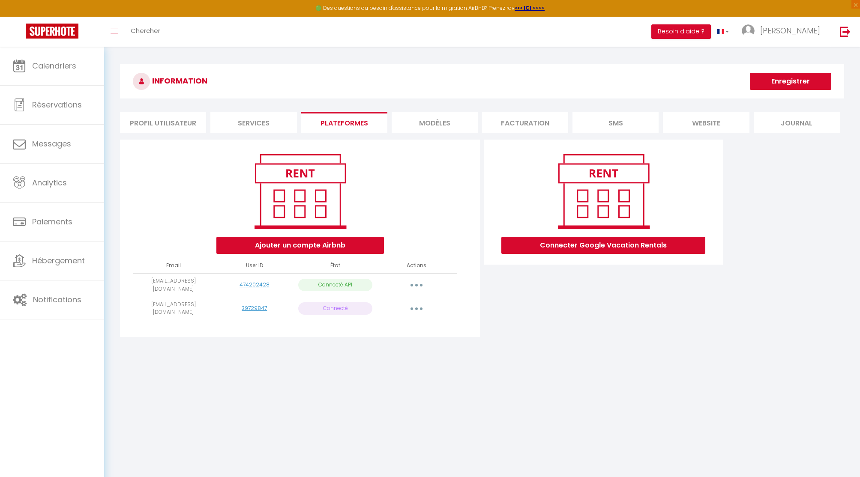
click at [413, 286] on button "button" at bounding box center [416, 285] width 24 height 14
click at [414, 303] on link "Importer les appartements" at bounding box center [378, 304] width 95 height 15
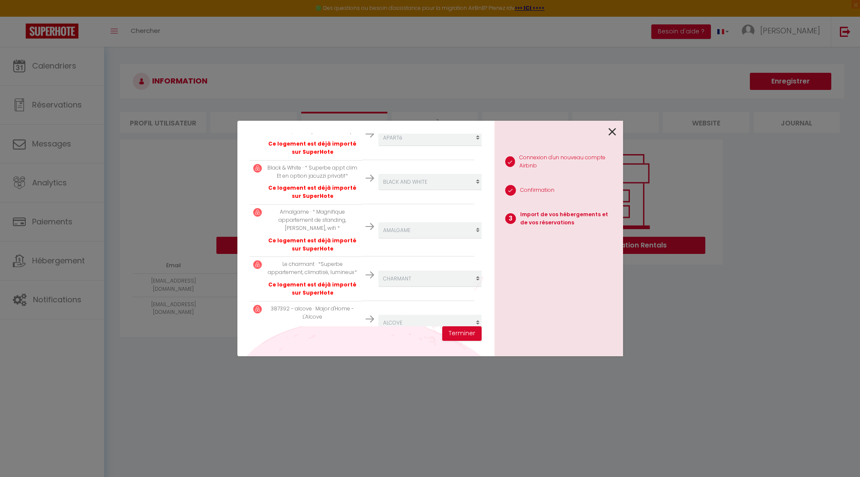
scroll to position [404, 0]
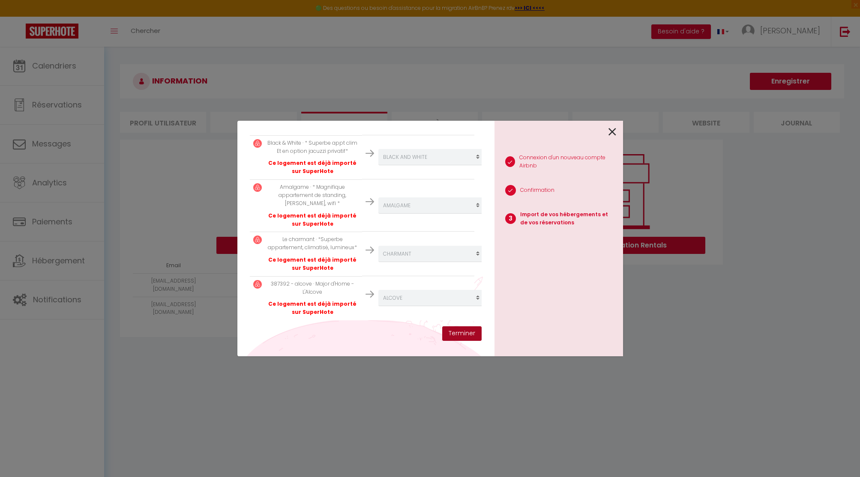
click at [464, 331] on button "Terminer" at bounding box center [461, 333] width 39 height 15
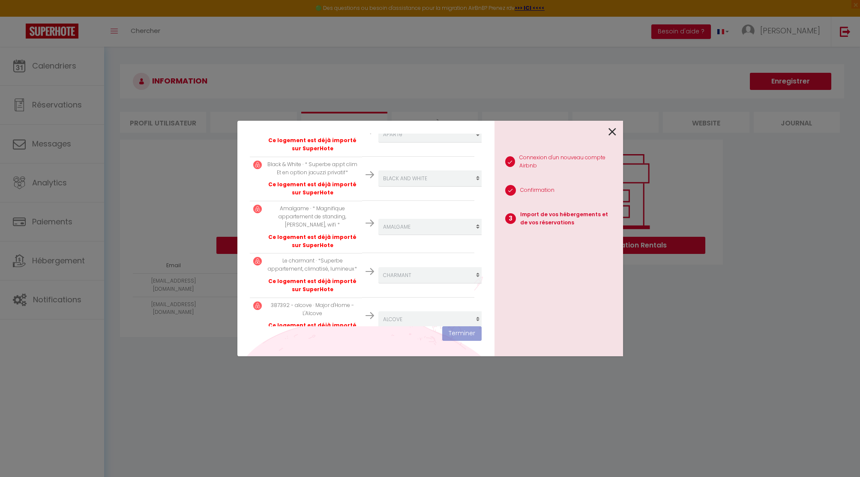
scroll to position [425, 0]
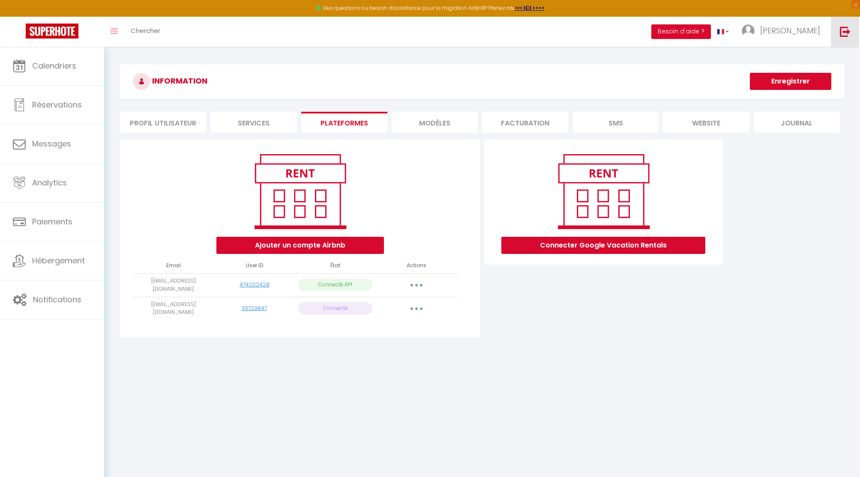
click at [842, 30] on img at bounding box center [845, 31] width 11 height 11
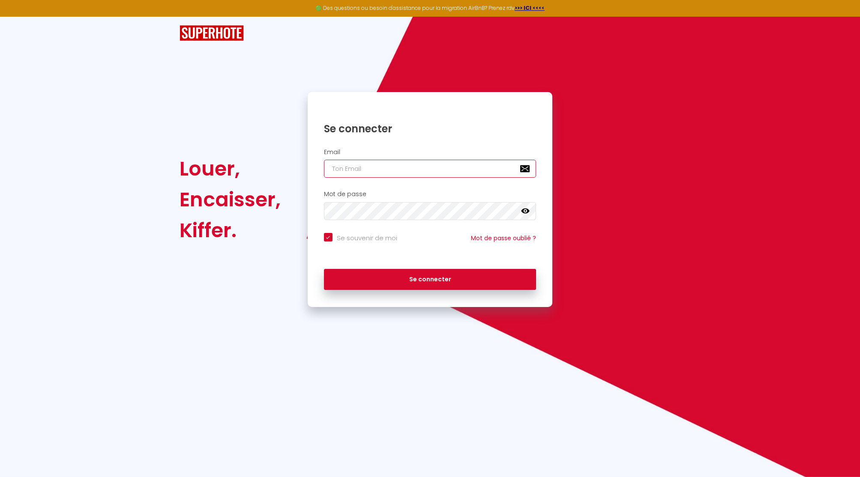
click at [350, 168] on input "email" at bounding box center [430, 169] width 212 height 18
paste input "caridaddjalo@gmail.com"
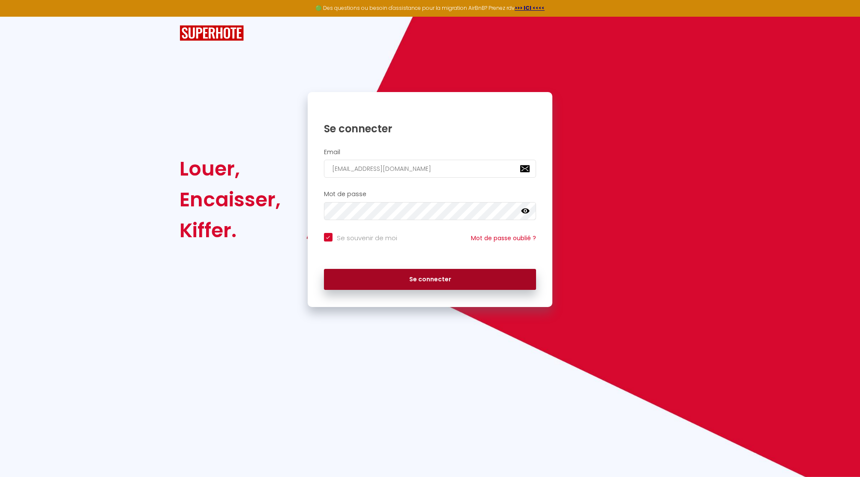
click at [419, 279] on button "Se connecter" at bounding box center [430, 279] width 212 height 21
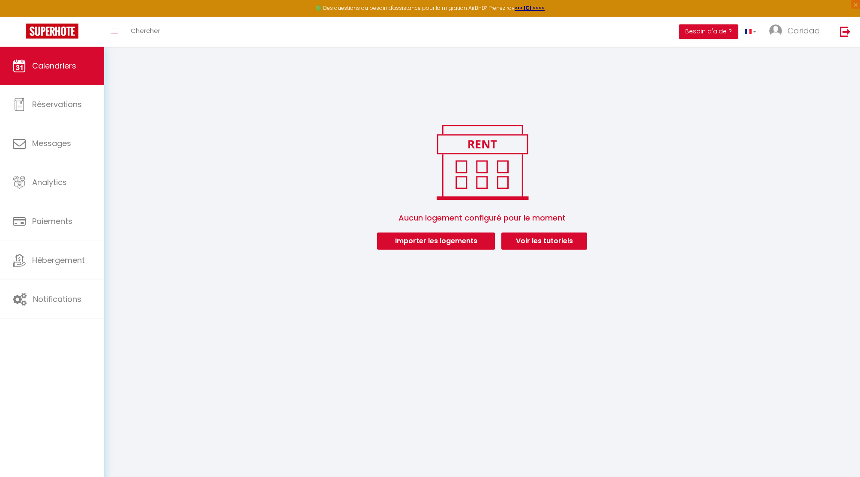
click at [807, 28] on span "Caridad" at bounding box center [803, 30] width 33 height 11
click at [785, 57] on link "Paramètres" at bounding box center [796, 59] width 63 height 15
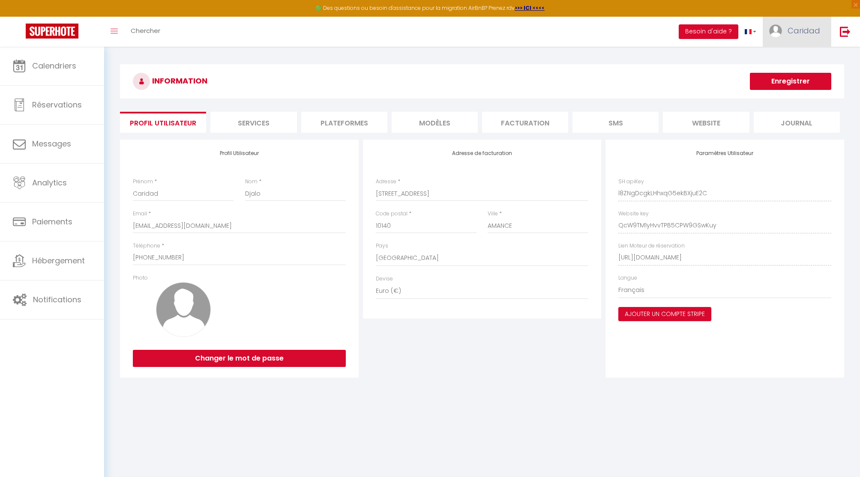
click at [782, 32] on img at bounding box center [775, 30] width 13 height 13
click at [347, 121] on li "Plateformes" at bounding box center [344, 122] width 86 height 21
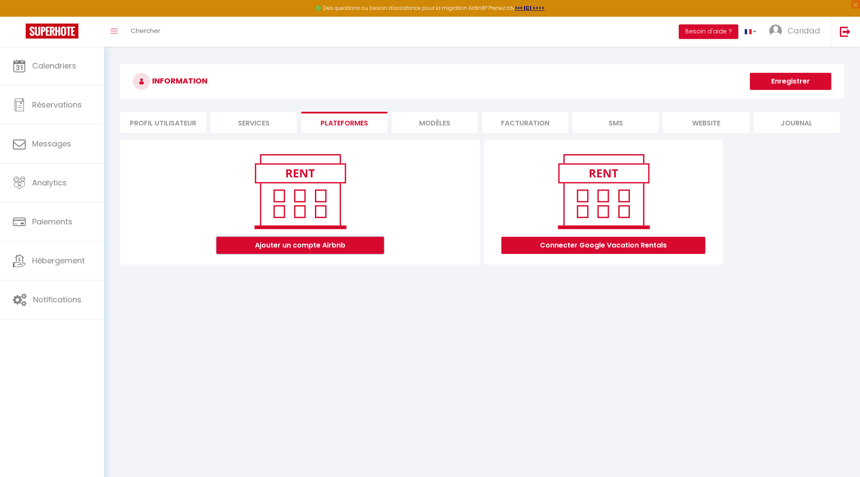
click at [257, 242] on button "Ajouter un compte Airbnb" at bounding box center [300, 245] width 168 height 17
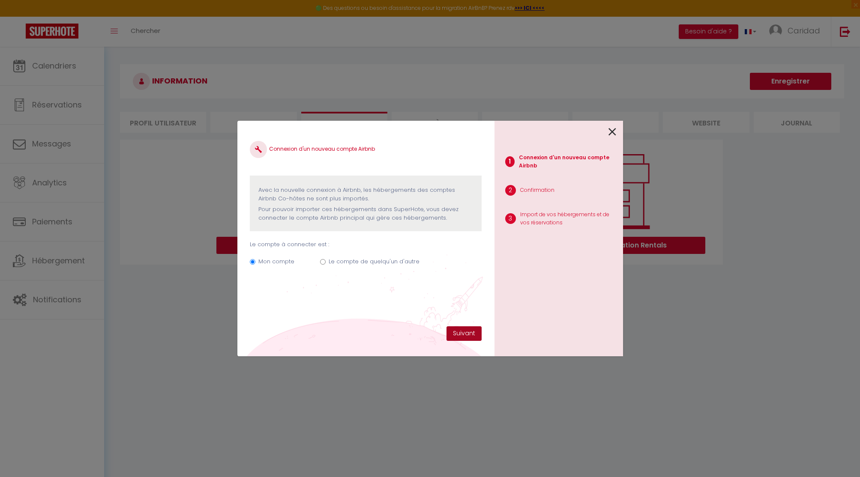
click at [463, 335] on button "Suivant" at bounding box center [463, 333] width 35 height 15
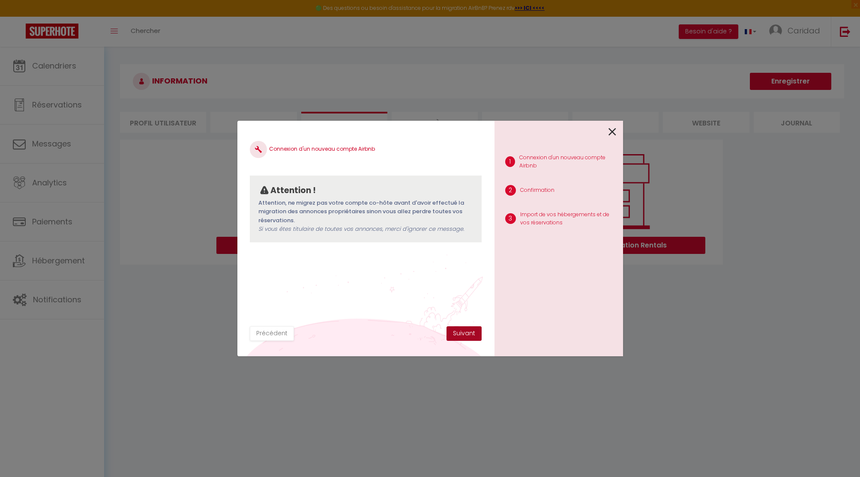
click at [463, 335] on button "Suivant" at bounding box center [463, 333] width 35 height 15
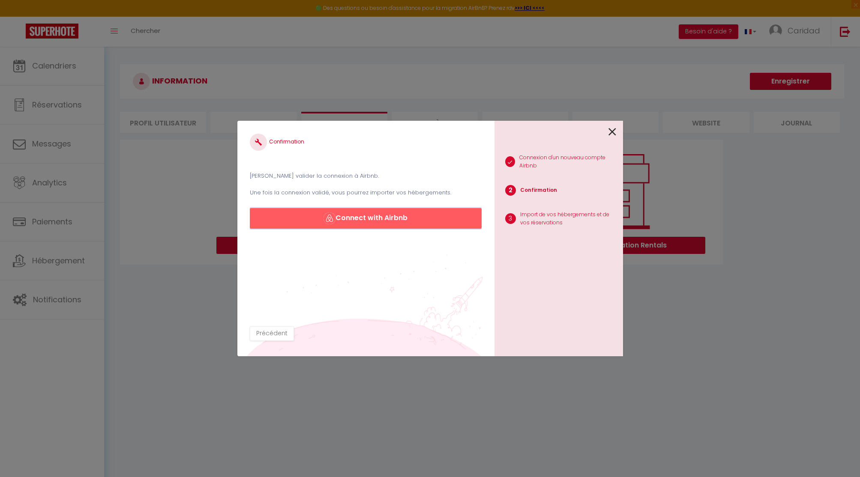
click at [405, 216] on button "Connect with Airbnb" at bounding box center [365, 218] width 231 height 21
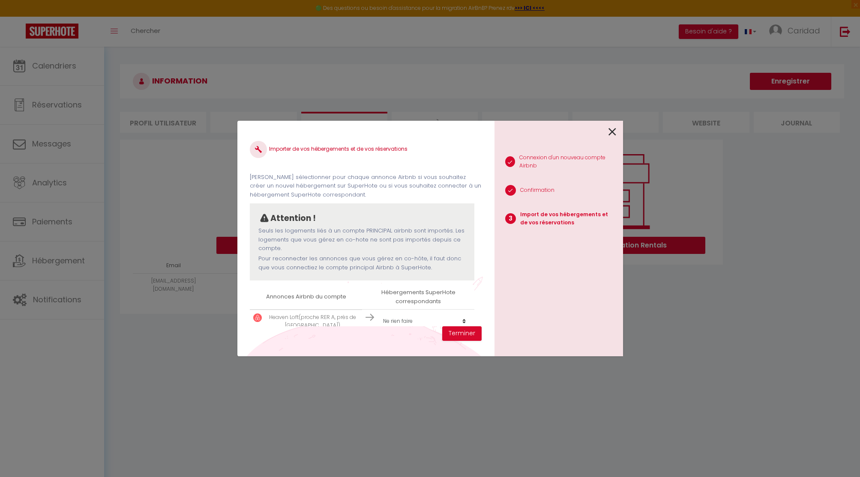
scroll to position [13, 0]
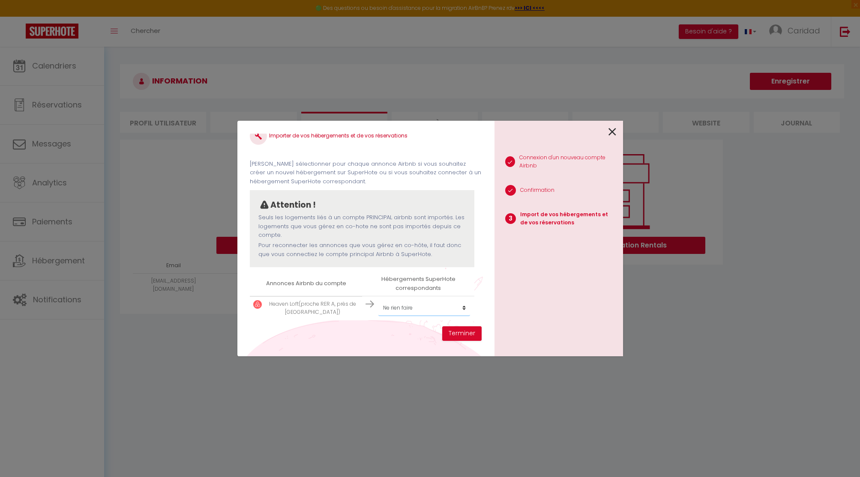
click at [409, 308] on select "Créer un nouvel hébergement Ne rien faire" at bounding box center [424, 308] width 92 height 16
click at [405, 306] on select "Créer un nouvel hébergement Ne rien faire" at bounding box center [424, 308] width 92 height 16
select select "create_new"
click at [378, 300] on select "Créer un nouvel hébergement Ne rien faire" at bounding box center [424, 308] width 92 height 16
drag, startPoint x: 269, startPoint y: 303, endPoint x: 342, endPoint y: 314, distance: 73.7
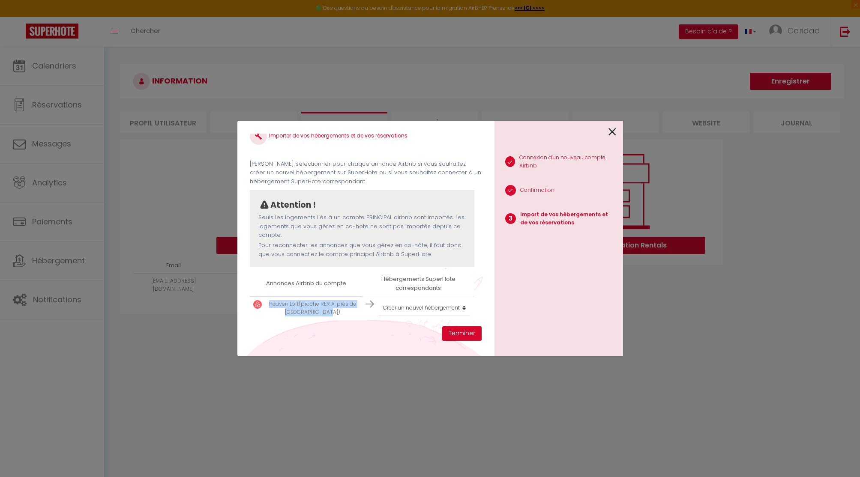
click at [343, 314] on p "Heaven Loft(proche RER A, près de Paris & Disney)" at bounding box center [312, 308] width 93 height 16
click at [413, 309] on select "Créer un nouvel hébergement Ne rien faire" at bounding box center [424, 308] width 92 height 16
click at [378, 300] on select "Créer un nouvel hébergement Ne rien faire" at bounding box center [424, 308] width 92 height 16
click at [474, 335] on button "Terminer" at bounding box center [461, 333] width 39 height 15
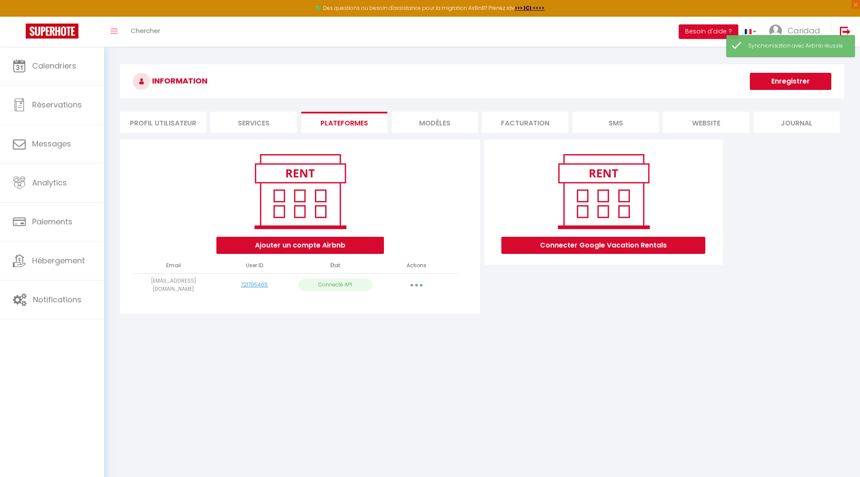
click at [420, 287] on button "button" at bounding box center [416, 285] width 24 height 14
click at [392, 306] on link "Importer les appartements" at bounding box center [378, 304] width 95 height 15
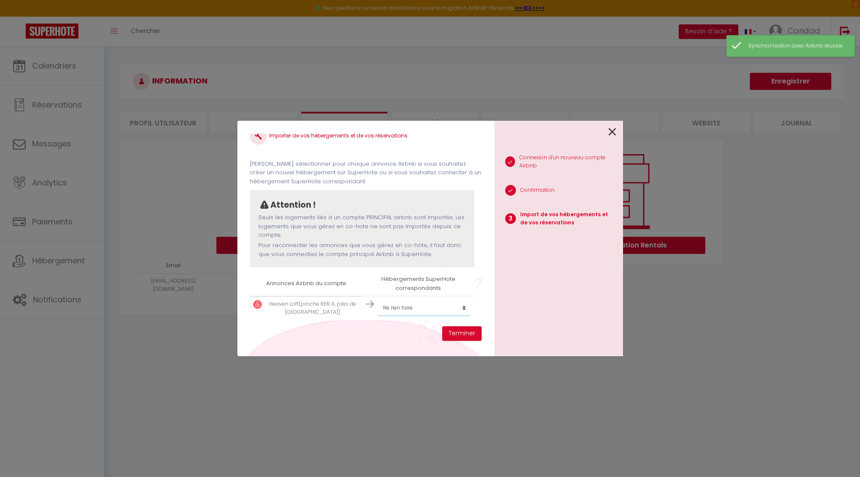
click at [392, 306] on select "Créer un nouvel hébergement Ne rien faire" at bounding box center [424, 308] width 92 height 16
select select "create_new"
click at [378, 300] on select "Créer un nouvel hébergement Ne rien faire" at bounding box center [424, 308] width 92 height 16
click at [454, 328] on button "Terminer" at bounding box center [461, 333] width 39 height 15
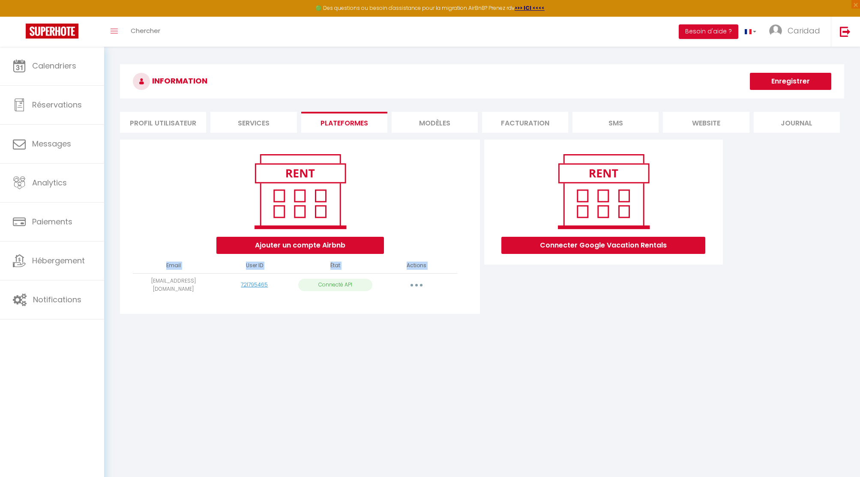
drag, startPoint x: 136, startPoint y: 280, endPoint x: 226, endPoint y: 304, distance: 93.0
click at [226, 304] on div "Ajouter un compte Airbnb Email User ID État Actions jessicaambassa46@gmail.com …" at bounding box center [300, 227] width 360 height 174
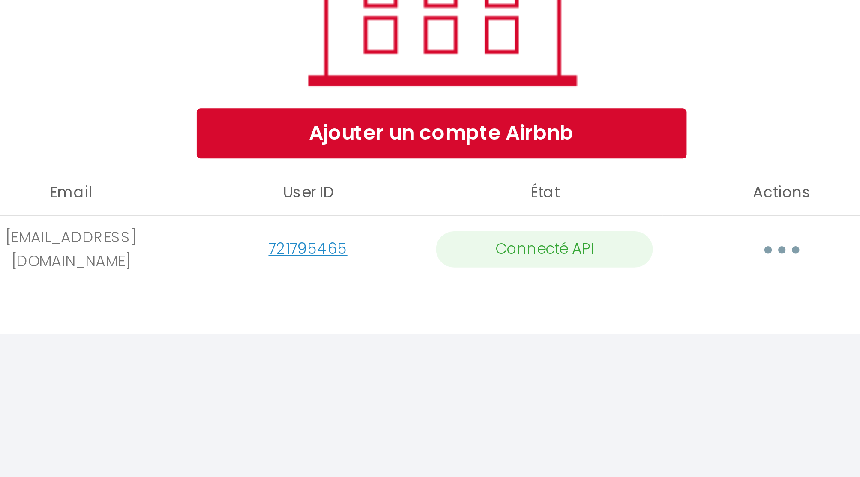
click at [192, 304] on div "Ajouter un compte Airbnb Email User ID État Actions jessicaambassa46@gmail.com …" at bounding box center [300, 227] width 360 height 174
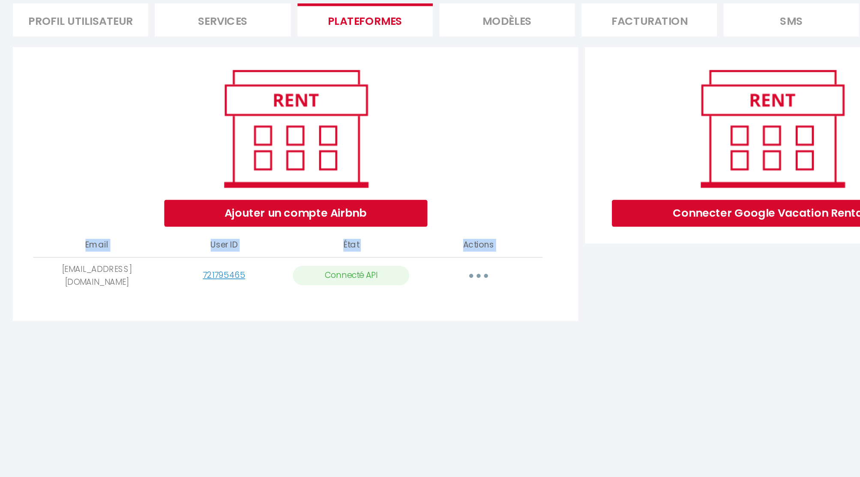
drag, startPoint x: 134, startPoint y: 279, endPoint x: 204, endPoint y: 304, distance: 74.5
click at [204, 305] on div "Ajouter un compte Airbnb Email User ID État Actions jessicaambassa46@gmail.com …" at bounding box center [300, 227] width 360 height 174
click at [174, 292] on td "jessicaambassa46@gmail.com" at bounding box center [173, 285] width 81 height 24
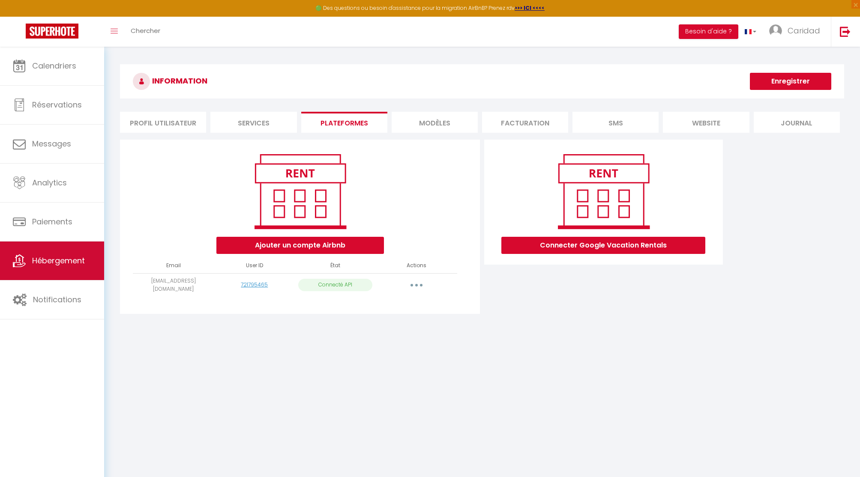
click at [66, 263] on span "Hébergement" at bounding box center [58, 260] width 53 height 11
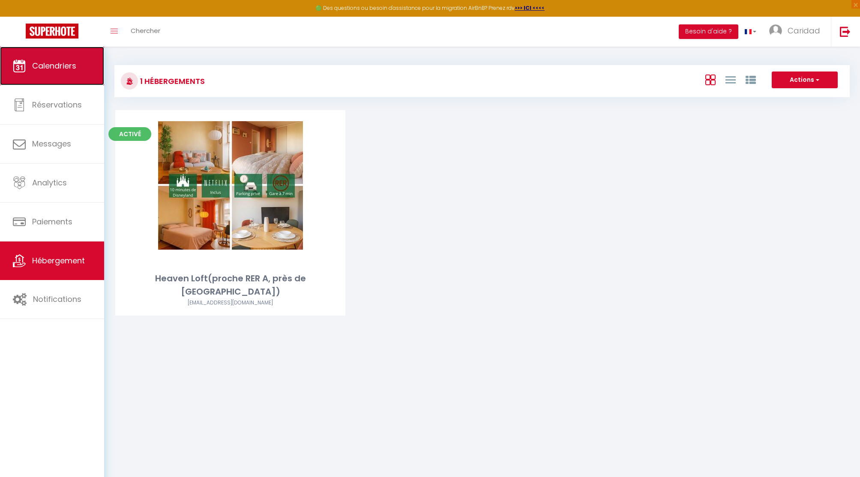
click at [52, 63] on span "Calendriers" at bounding box center [54, 65] width 44 height 11
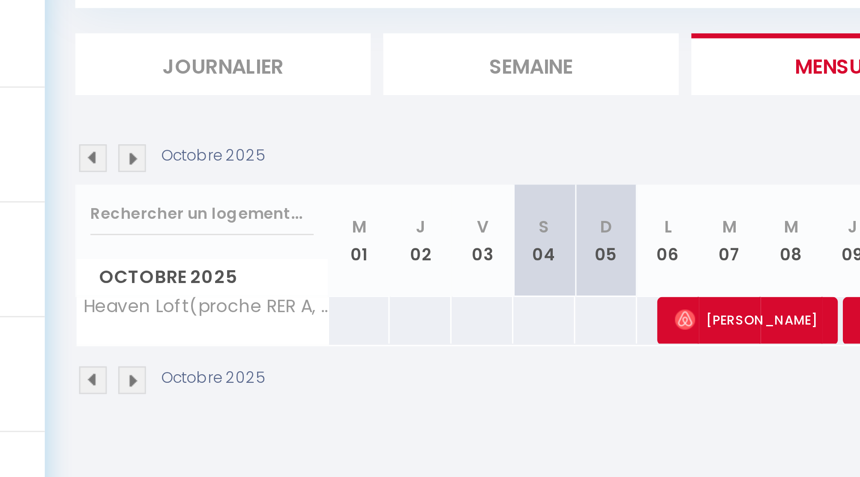
click at [134, 149] on img at bounding box center [133, 148] width 9 height 9
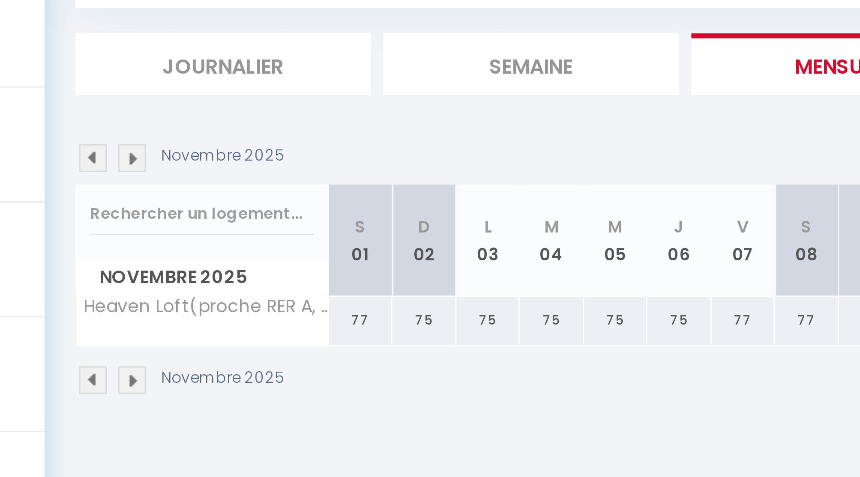
click at [132, 149] on img at bounding box center [133, 148] width 9 height 9
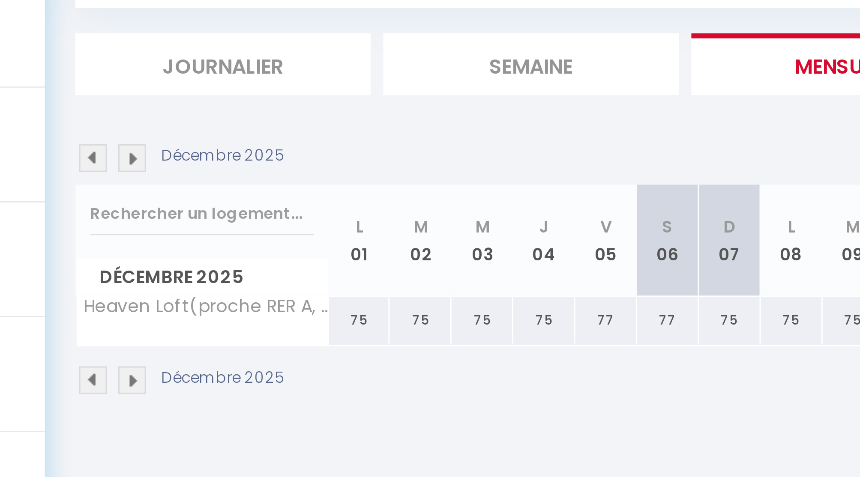
click at [132, 149] on img at bounding box center [133, 148] width 9 height 9
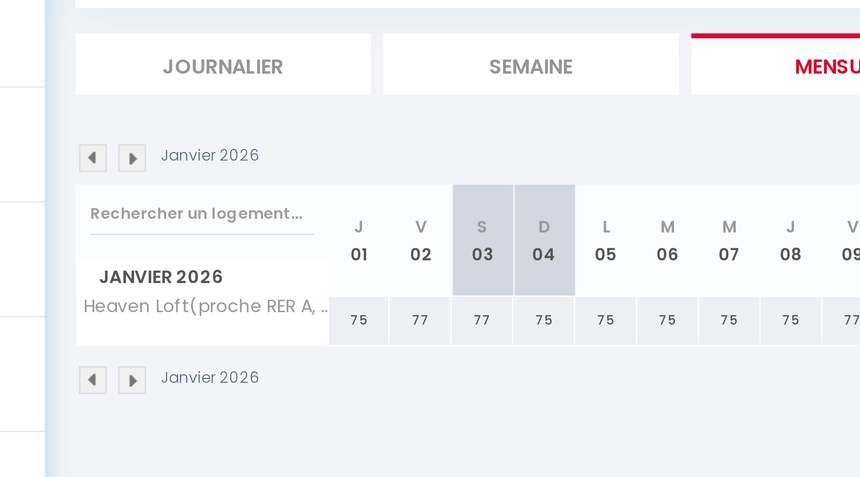
click at [123, 147] on img at bounding box center [120, 148] width 9 height 9
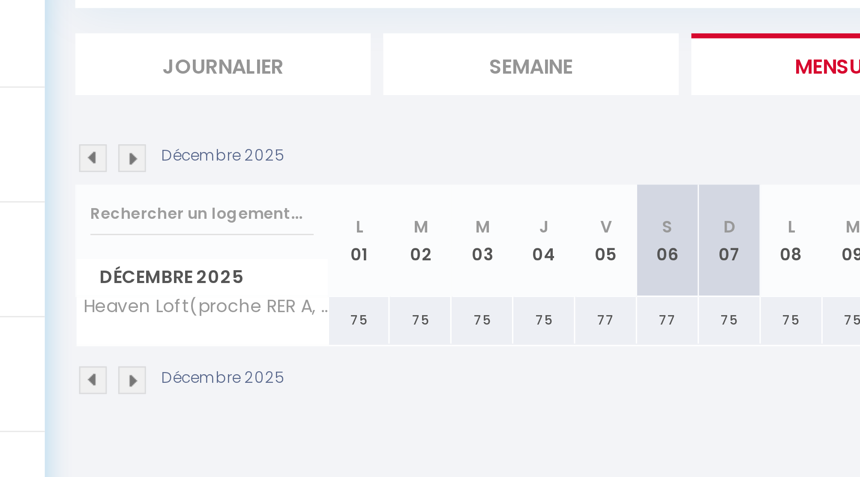
click at [123, 147] on img at bounding box center [120, 148] width 9 height 9
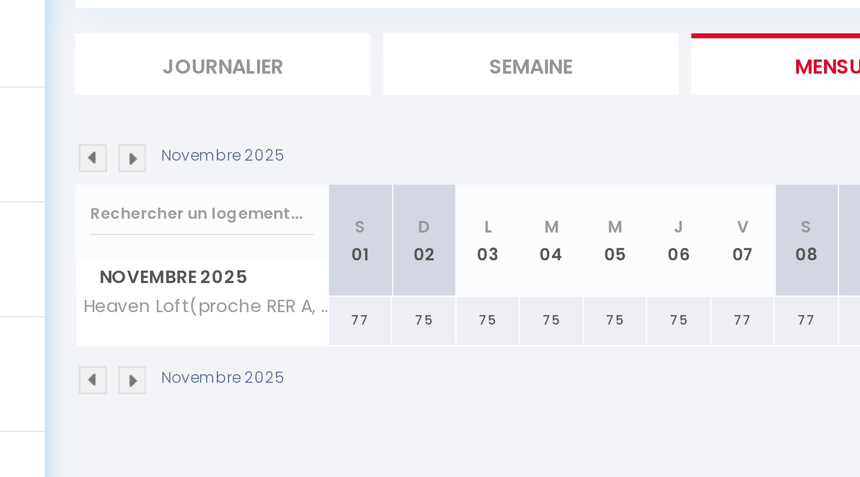
click at [123, 147] on img at bounding box center [120, 148] width 9 height 9
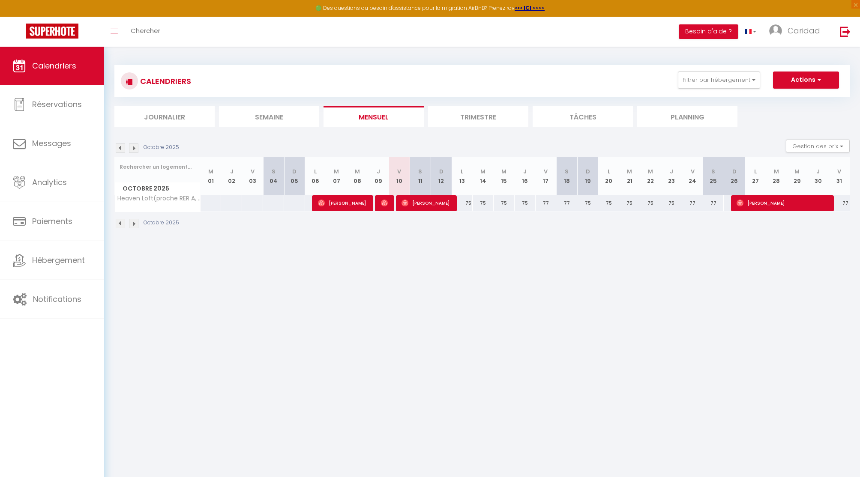
click at [476, 119] on li "Trimestre" at bounding box center [478, 116] width 100 height 21
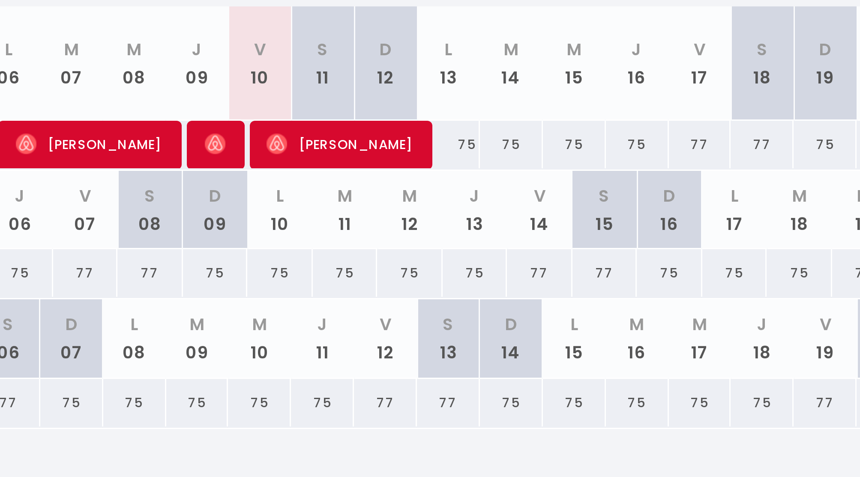
click at [445, 246] on div "75" at bounding box center [449, 246] width 22 height 16
type input "75"
type input "Mer 12 Novembre 2025"
type input "Jeu 13 Novembre 2025"
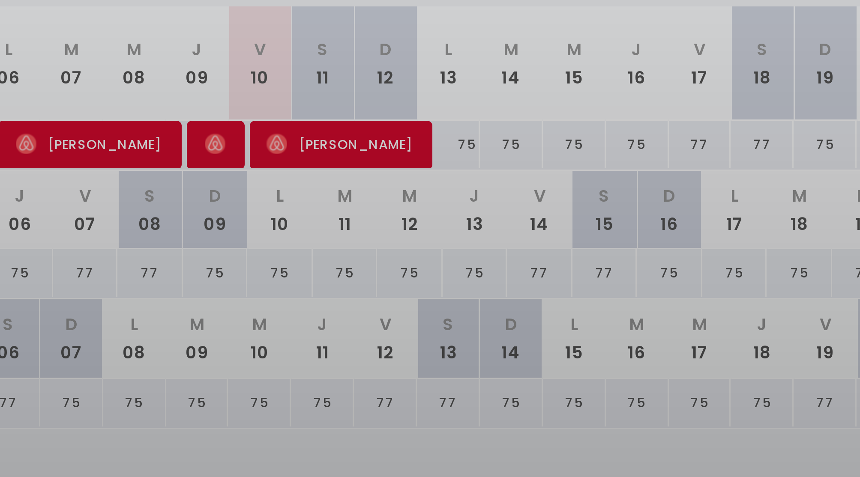
click at [464, 246] on div at bounding box center [430, 238] width 860 height 477
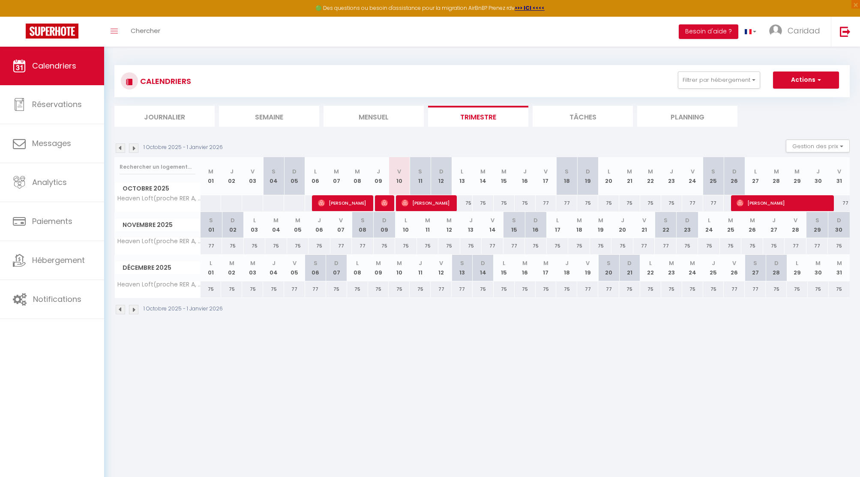
click at [525, 202] on div "75" at bounding box center [525, 203] width 21 height 16
type input "75"
type input "Jeu 16 Octobre 2025"
type input "Ven 17 Octobre 2025"
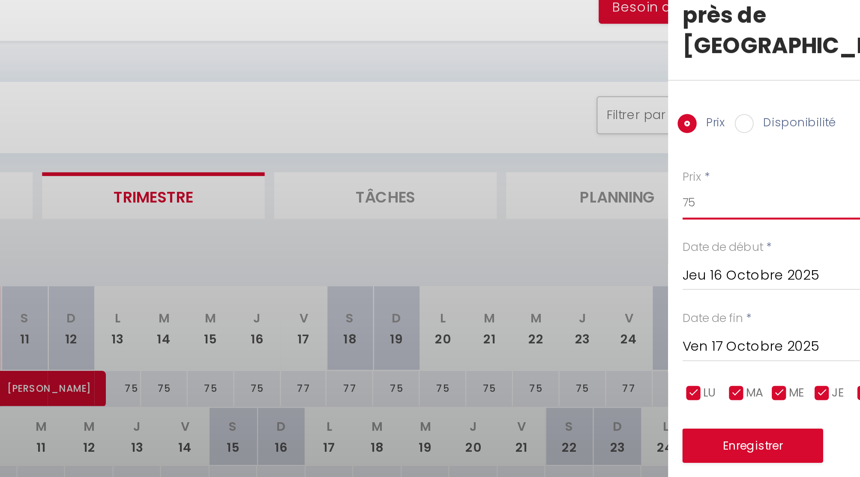
click at [723, 112] on input "75" at bounding box center [788, 119] width 144 height 15
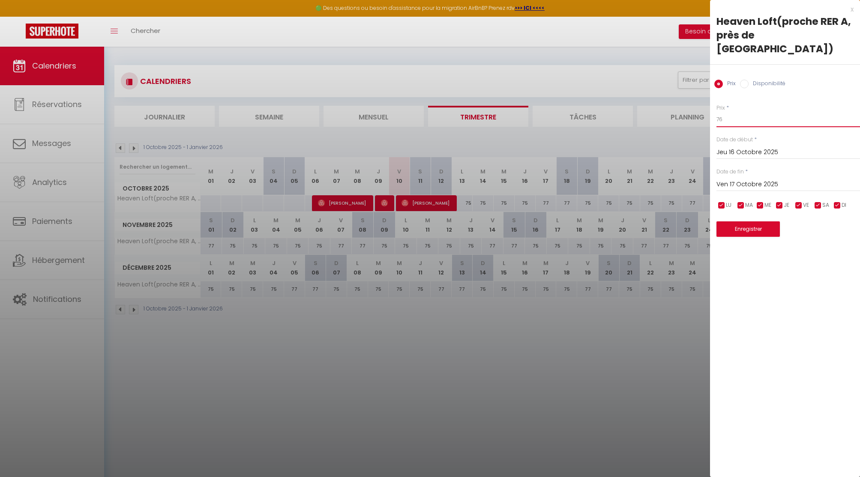
type input "76"
click at [746, 179] on input "Ven 17 Octobre 2025" at bounding box center [788, 184] width 144 height 11
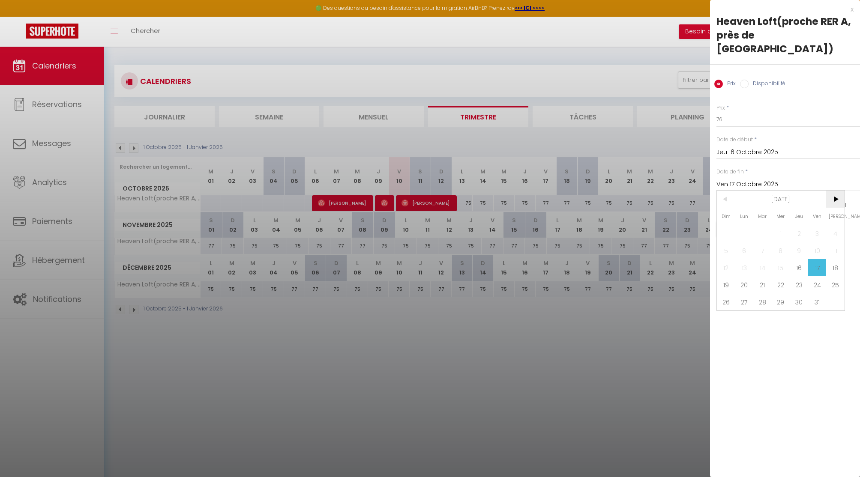
click at [831, 191] on span ">" at bounding box center [835, 199] width 18 height 17
click at [779, 293] on span "31" at bounding box center [781, 301] width 18 height 17
type input "Mer 31 Décembre 2025"
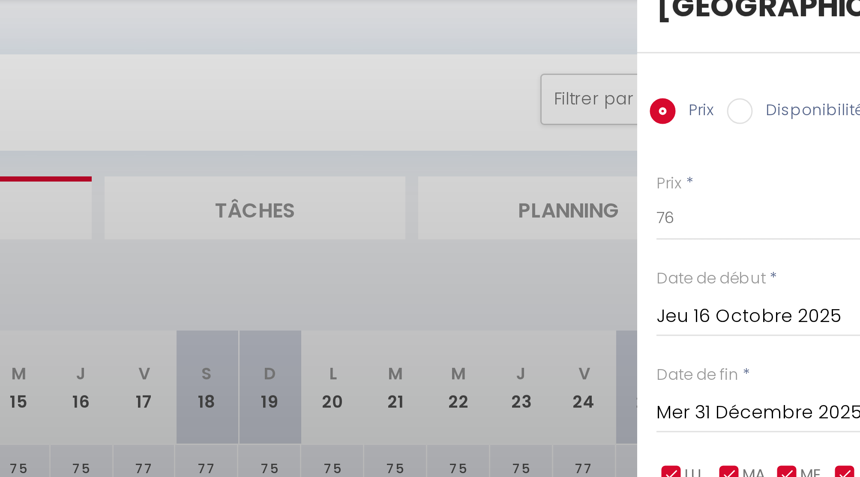
click at [744, 80] on input "Disponibilité" at bounding box center [744, 84] width 9 height 9
radio input "true"
radio input "false"
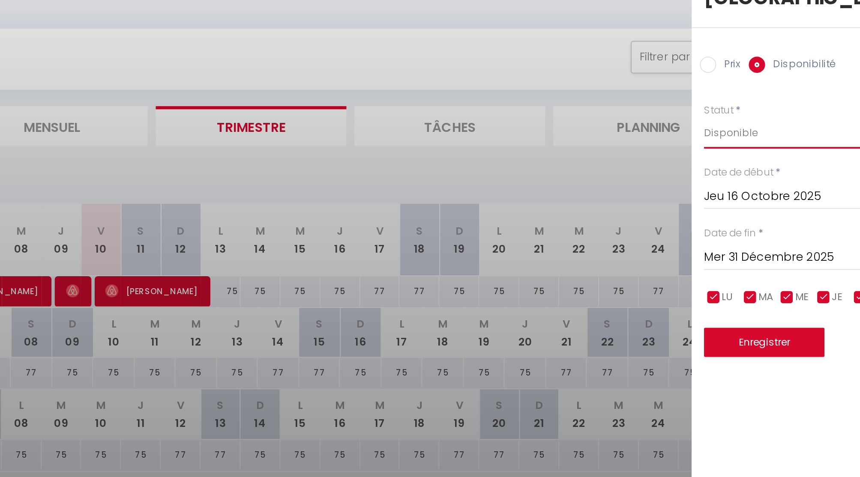
click at [730, 112] on select "Disponible Indisponible" at bounding box center [788, 120] width 144 height 16
select select "0"
click at [716, 112] on select "Disponible Indisponible" at bounding box center [788, 120] width 144 height 16
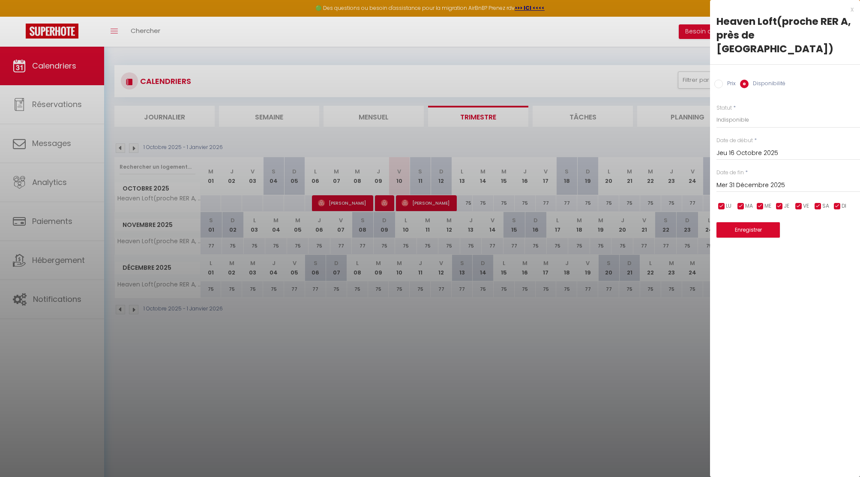
click at [591, 372] on div at bounding box center [430, 238] width 860 height 477
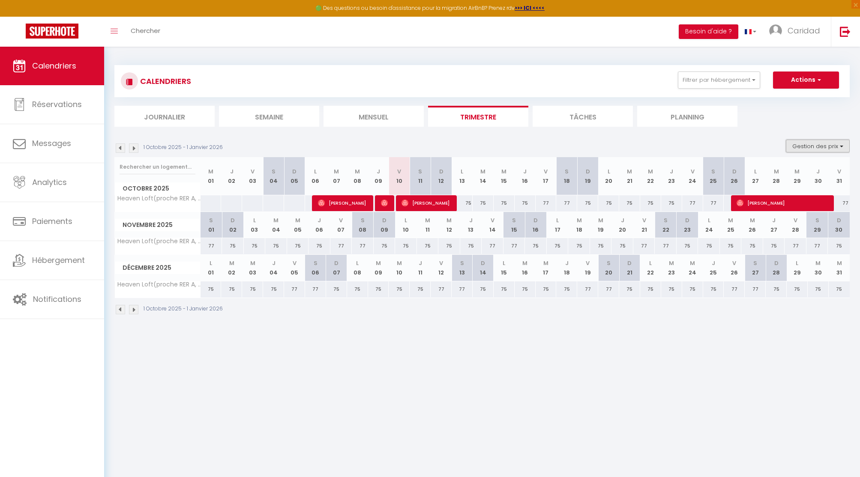
click at [807, 143] on button "Gestion des prix" at bounding box center [818, 146] width 64 height 13
click at [802, 169] on input "Nb Nuits minimum" at bounding box center [810, 172] width 77 height 9
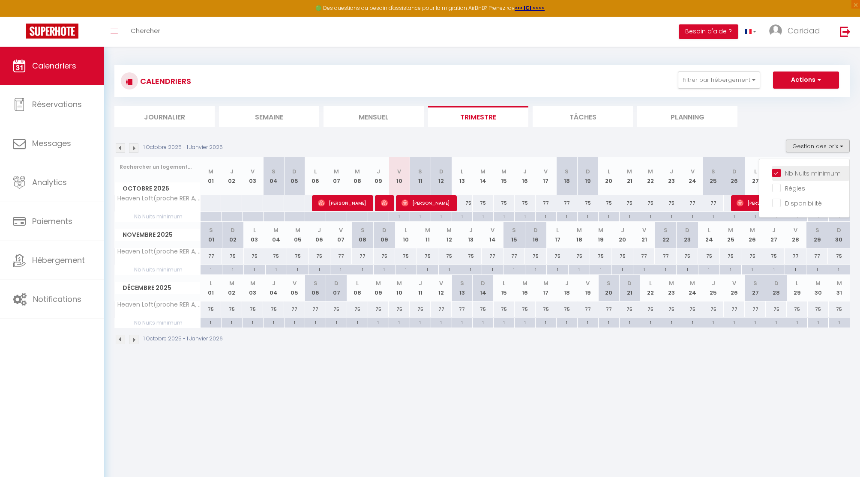
click at [777, 170] on input "Nb Nuits minimum" at bounding box center [810, 172] width 77 height 9
checkbox input "false"
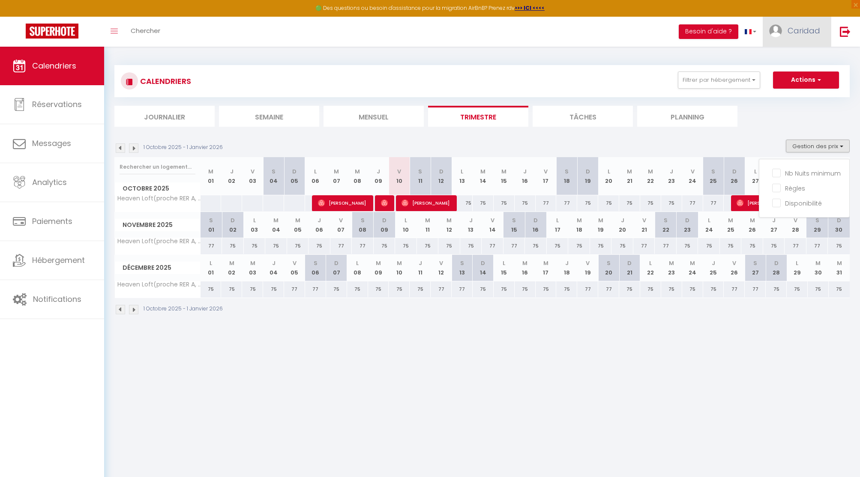
click at [798, 30] on span "Caridad" at bounding box center [803, 30] width 33 height 11
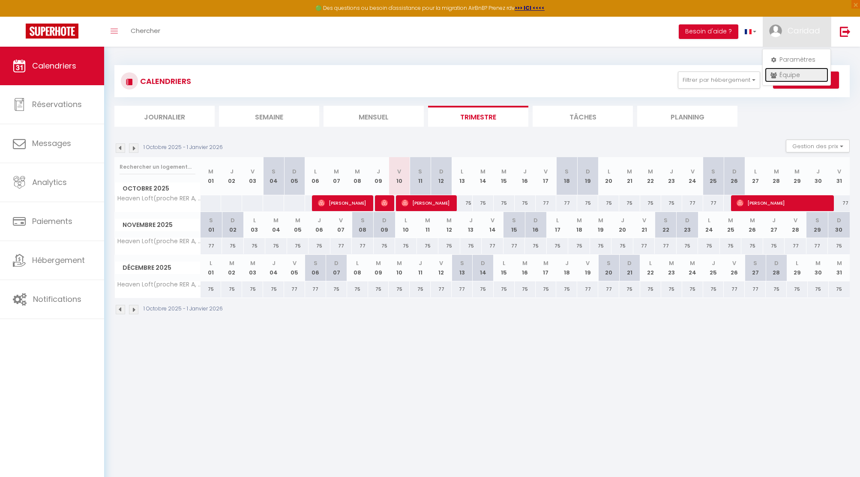
click at [785, 73] on link "Équipe" at bounding box center [796, 75] width 63 height 15
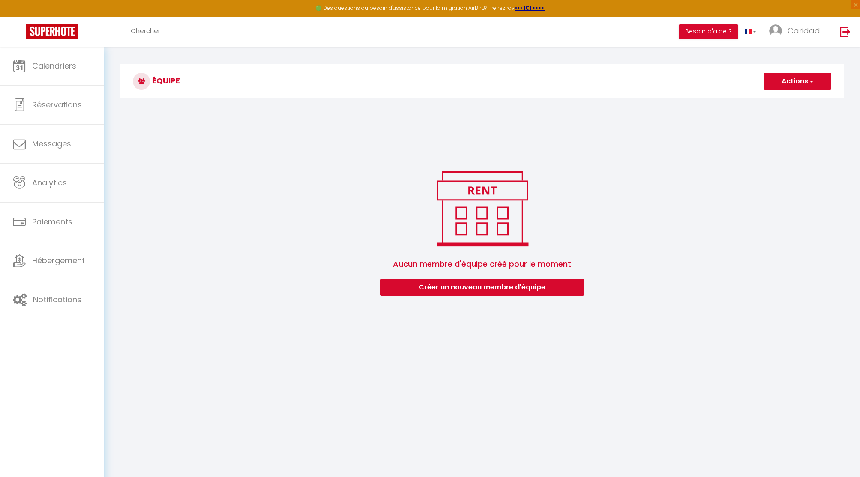
click at [792, 80] on button "Actions" at bounding box center [797, 81] width 68 height 17
click at [790, 98] on link "Ajouter un nouvel utilisateur" at bounding box center [780, 100] width 101 height 11
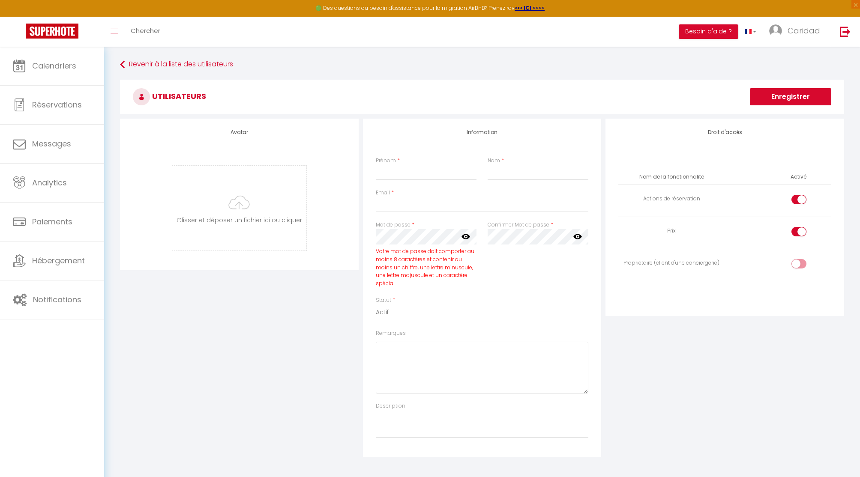
click at [388, 279] on div "Votre mot de passe doit comporter au moins 8 caractères et contenir au moins un…" at bounding box center [426, 268] width 101 height 40
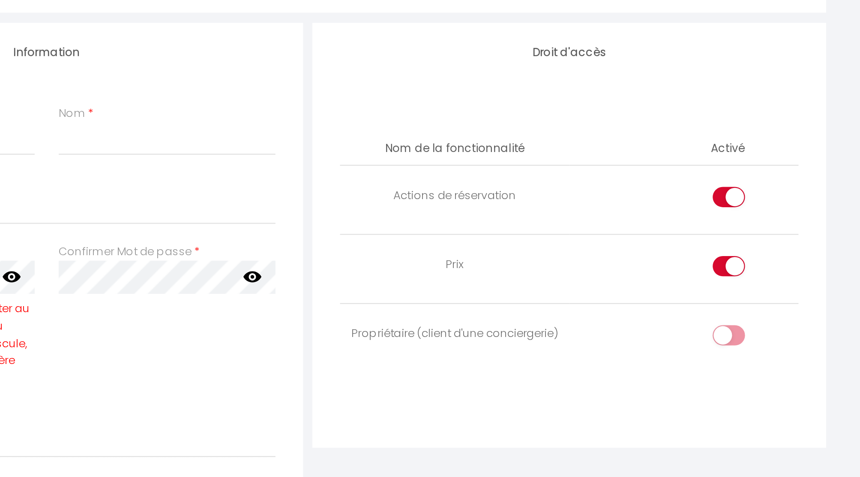
click at [800, 264] on input "checkbox" at bounding box center [806, 265] width 15 height 13
checkbox input "true"
click at [799, 223] on td at bounding box center [778, 233] width 106 height 32
click at [800, 230] on input "checkbox" at bounding box center [806, 233] width 15 height 13
checkbox input "false"
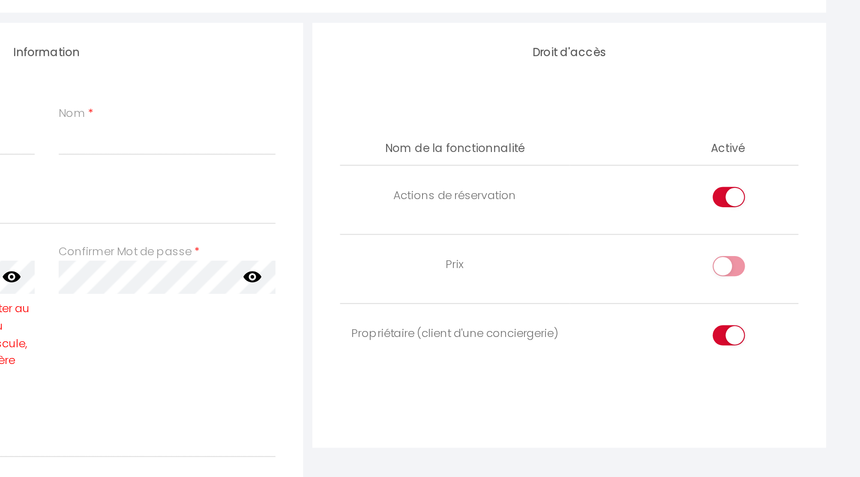
click at [800, 200] on input "checkbox" at bounding box center [806, 201] width 15 height 13
click at [796, 200] on div at bounding box center [798, 199] width 15 height 9
click at [799, 200] on input "checkbox" at bounding box center [806, 201] width 15 height 13
checkbox input "true"
click at [795, 229] on div at bounding box center [798, 231] width 15 height 9
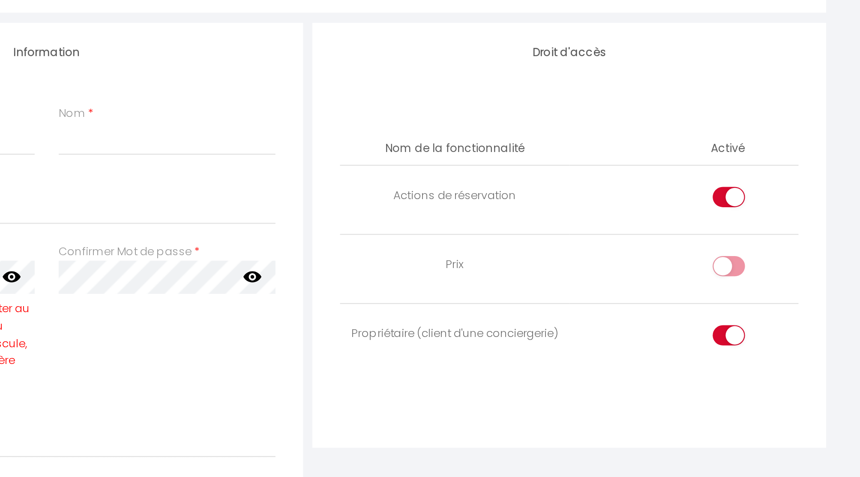
click at [799, 229] on input "checkbox" at bounding box center [806, 233] width 15 height 13
checkbox input "true"
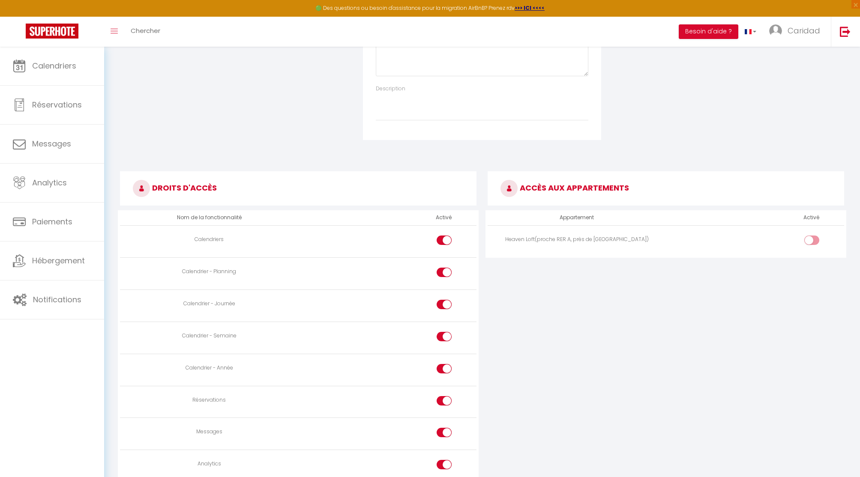
scroll to position [323, 0]
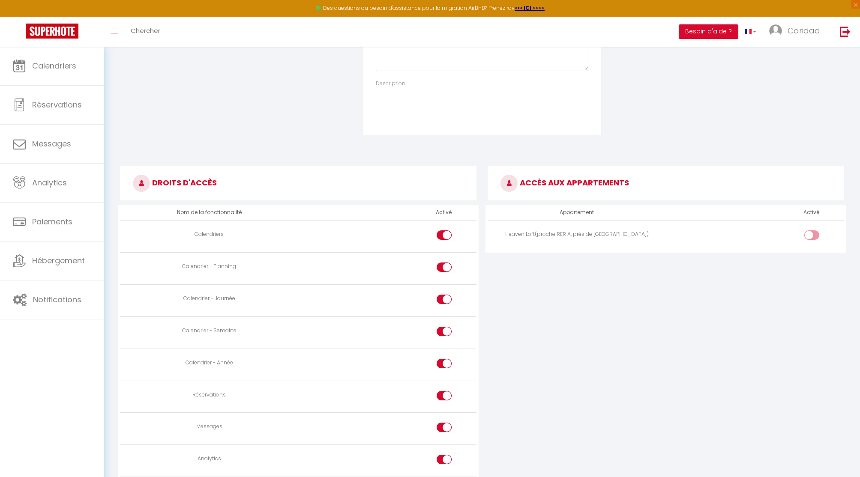
click at [812, 232] on input "checkbox" at bounding box center [818, 236] width 15 height 13
click at [814, 231] on input "checkbox" at bounding box center [818, 236] width 15 height 13
click at [813, 230] on input "checkbox" at bounding box center [818, 236] width 15 height 13
checkbox input "true"
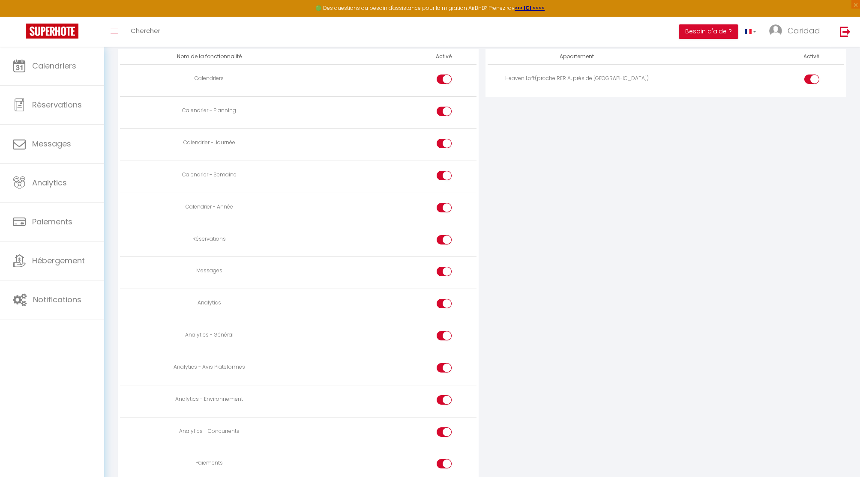
scroll to position [478, 0]
click at [440, 270] on div at bounding box center [444, 271] width 15 height 9
click at [444, 270] on input "checkbox" at bounding box center [451, 273] width 15 height 13
checkbox input "false"
click at [446, 368] on input "checkbox" at bounding box center [451, 370] width 15 height 13
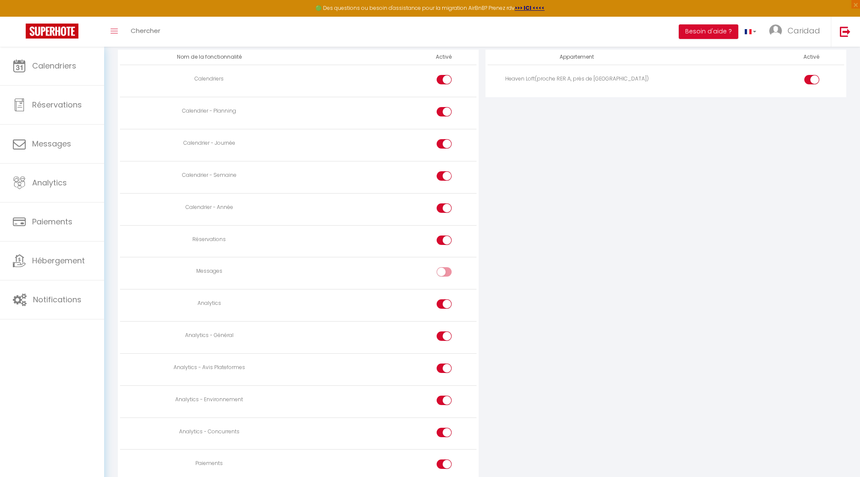
checkbox input "false"
click at [446, 398] on input "checkbox" at bounding box center [451, 402] width 15 height 13
checkbox input "false"
click at [446, 428] on input "checkbox" at bounding box center [451, 434] width 15 height 13
checkbox input "false"
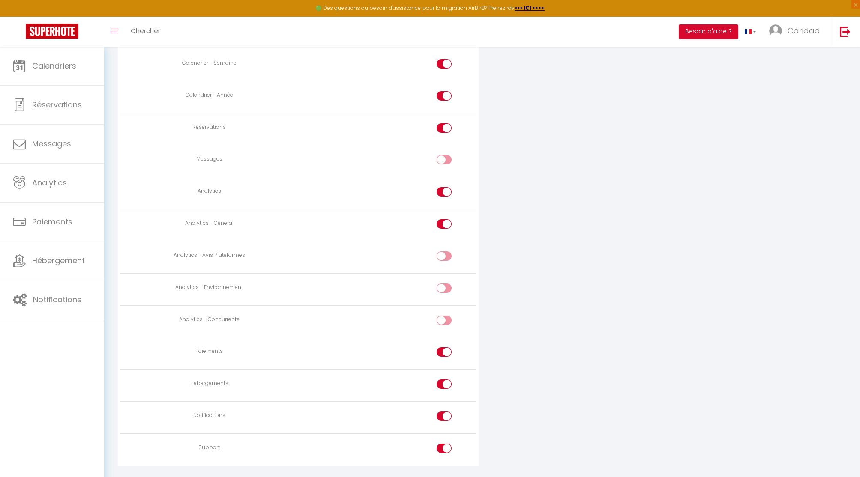
scroll to position [598, 0]
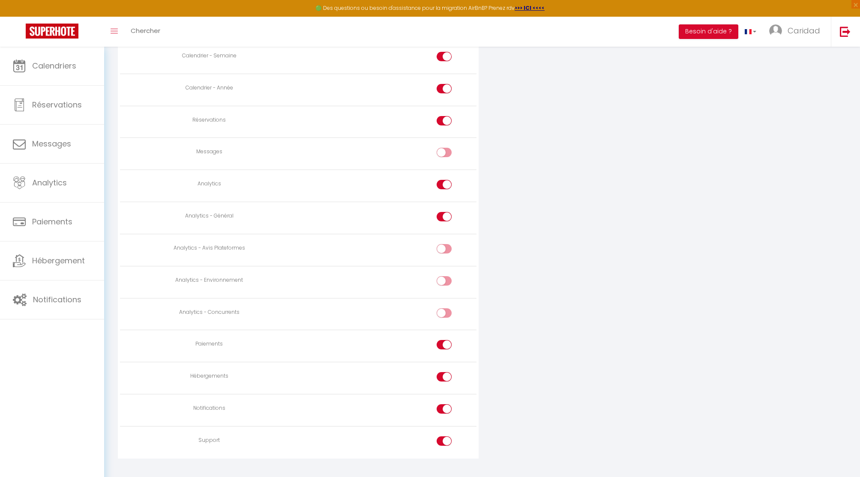
click at [442, 345] on div at bounding box center [444, 344] width 15 height 9
click at [444, 345] on input "checkbox" at bounding box center [451, 346] width 15 height 13
checkbox input "false"
click at [442, 372] on div at bounding box center [444, 376] width 15 height 9
click at [444, 372] on input "checkbox" at bounding box center [451, 378] width 15 height 13
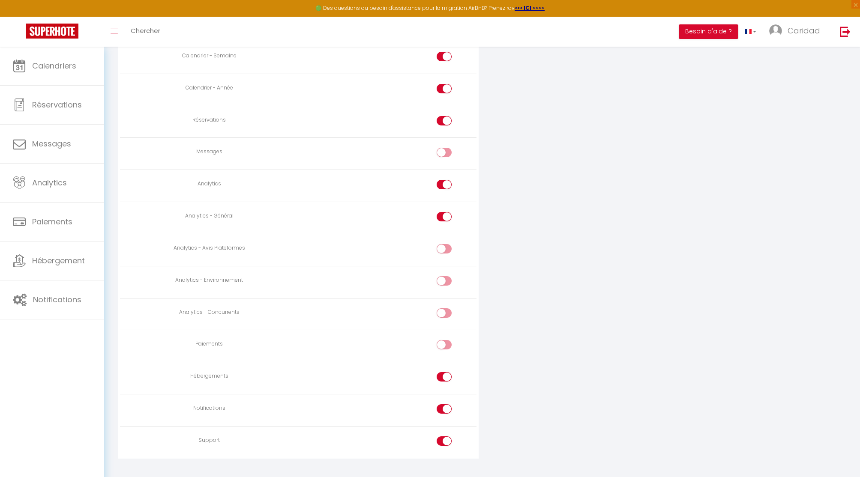
checkbox input "false"
click at [442, 404] on div at bounding box center [444, 408] width 15 height 9
click at [444, 404] on input "checkbox" at bounding box center [451, 410] width 15 height 13
checkbox input "false"
click at [443, 437] on div at bounding box center [444, 441] width 15 height 9
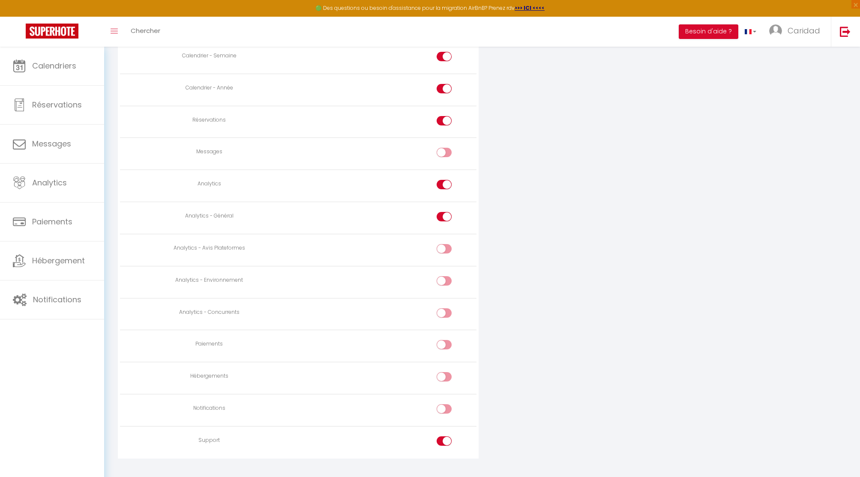
click at [444, 437] on input "checkbox" at bounding box center [451, 443] width 15 height 13
checkbox input "false"
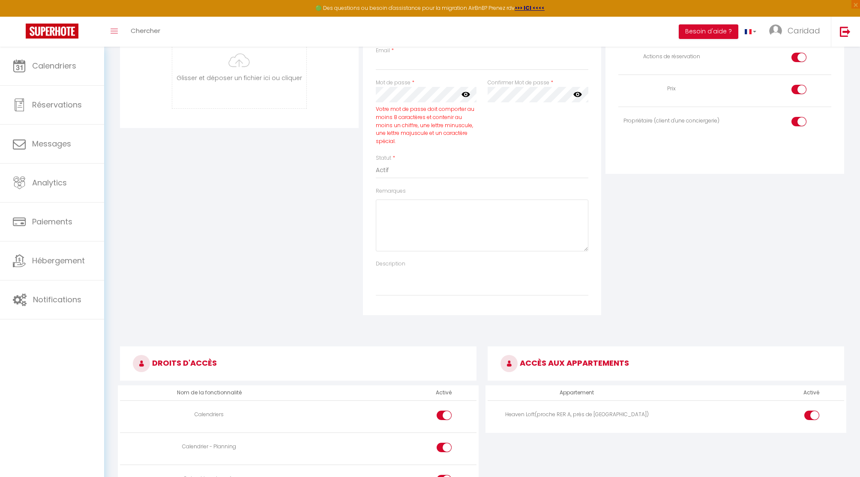
scroll to position [0, 0]
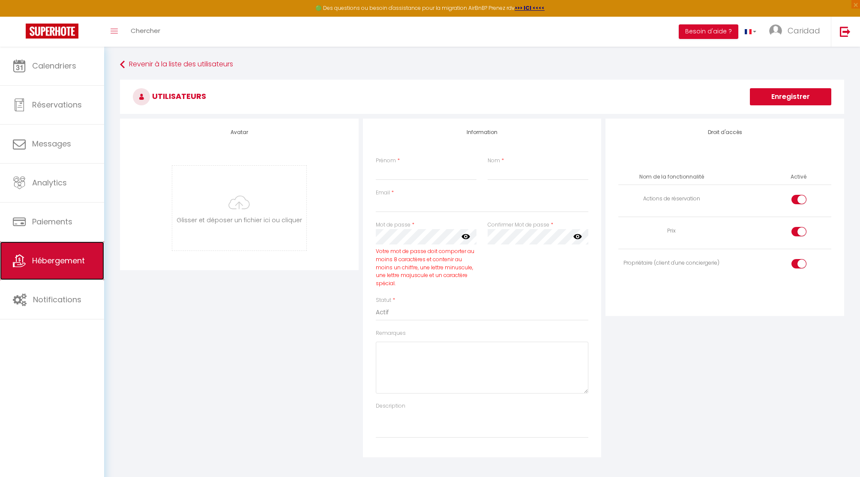
click at [54, 260] on span "Hébergement" at bounding box center [58, 260] width 53 height 11
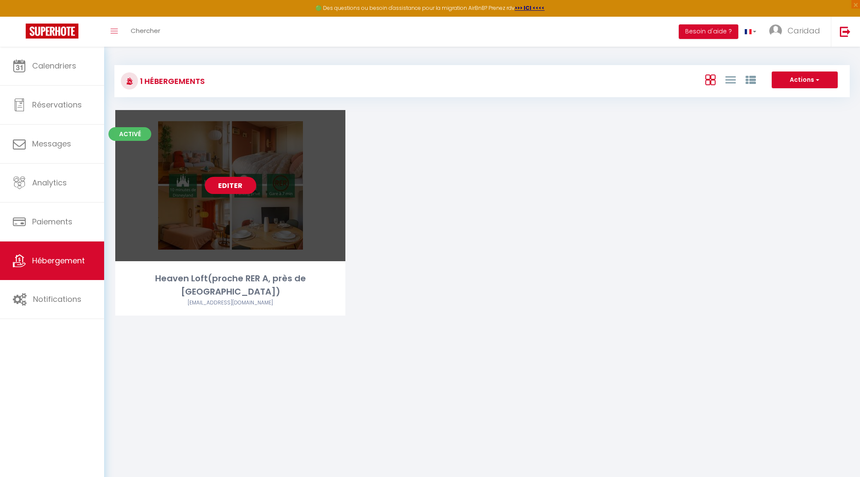
click at [222, 185] on link "Editer" at bounding box center [230, 185] width 51 height 17
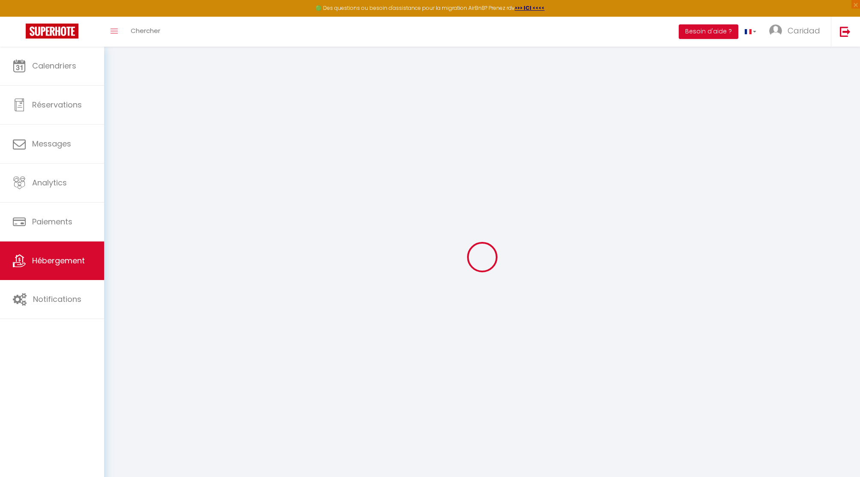
select select
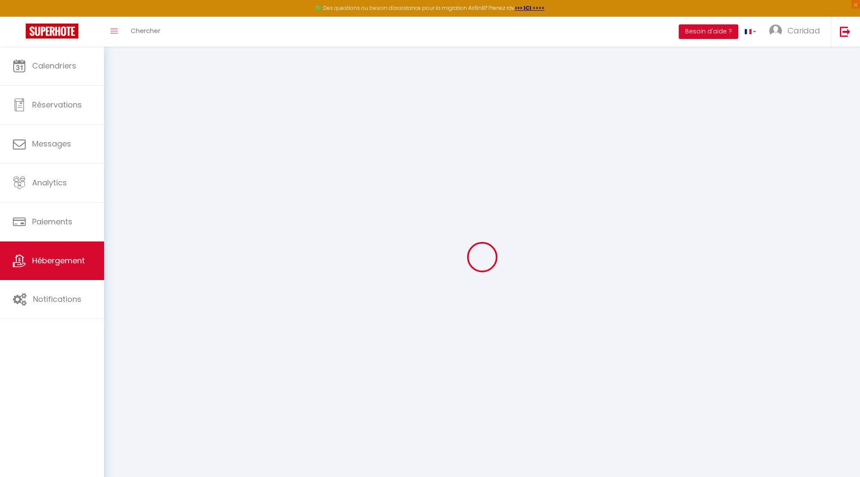
select select
checkbox input "false"
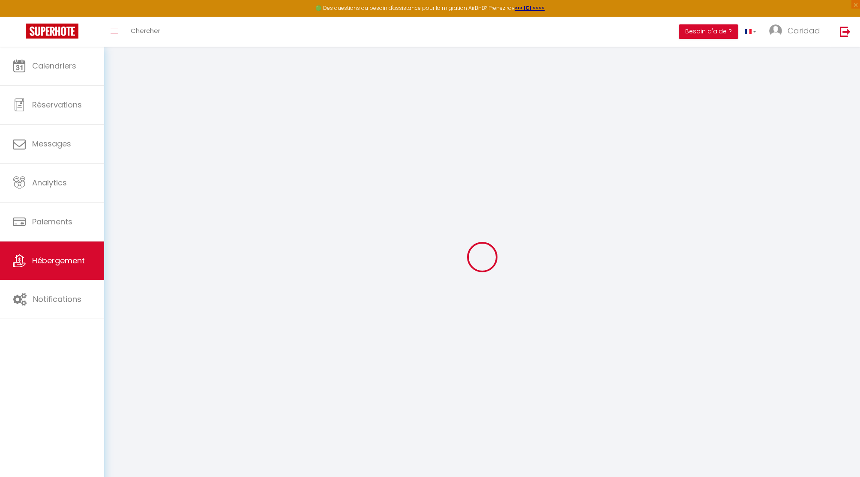
checkbox input "false"
select select
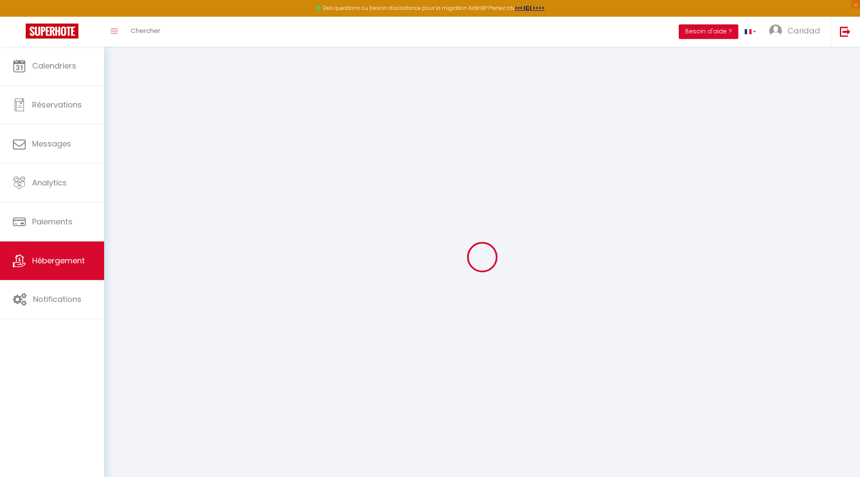
select select
checkbox input "false"
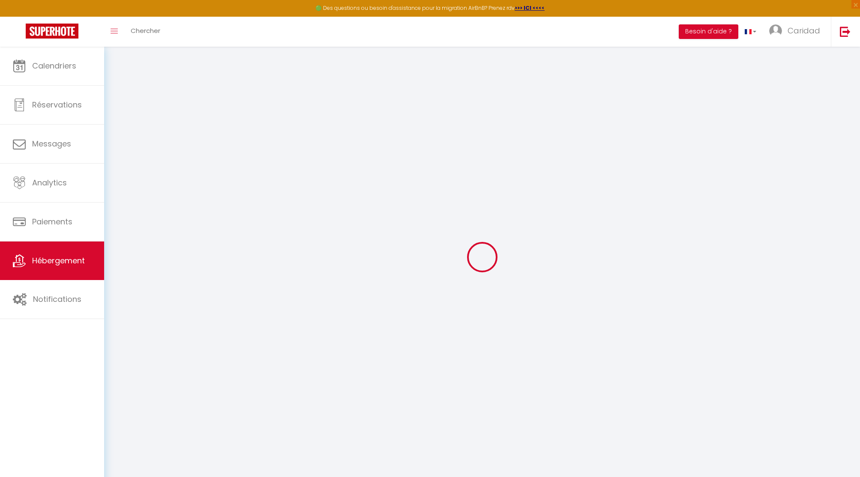
checkbox input "false"
select select
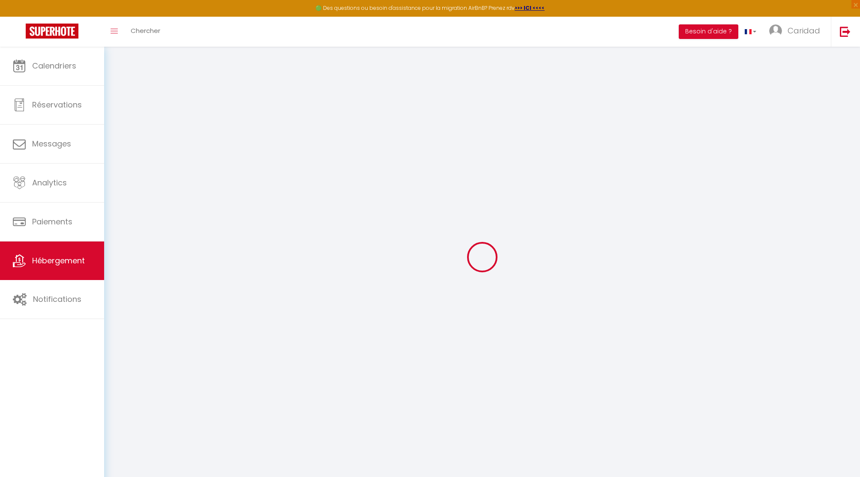
select select
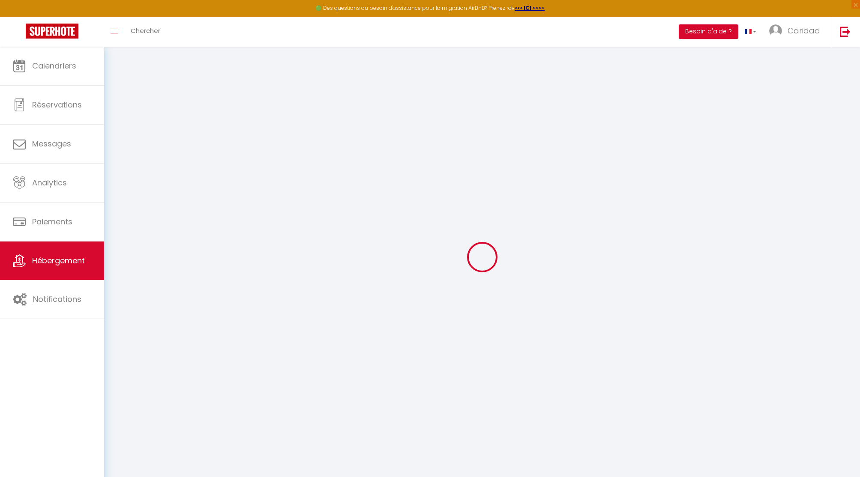
select select
checkbox input "false"
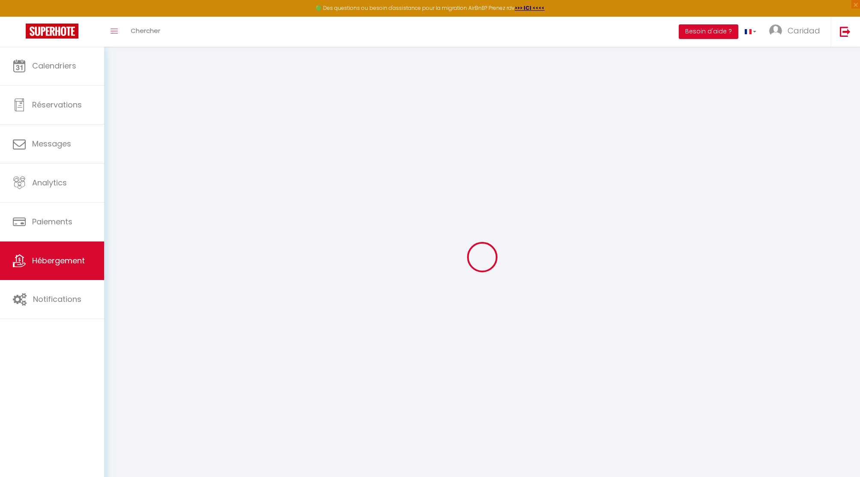
select select
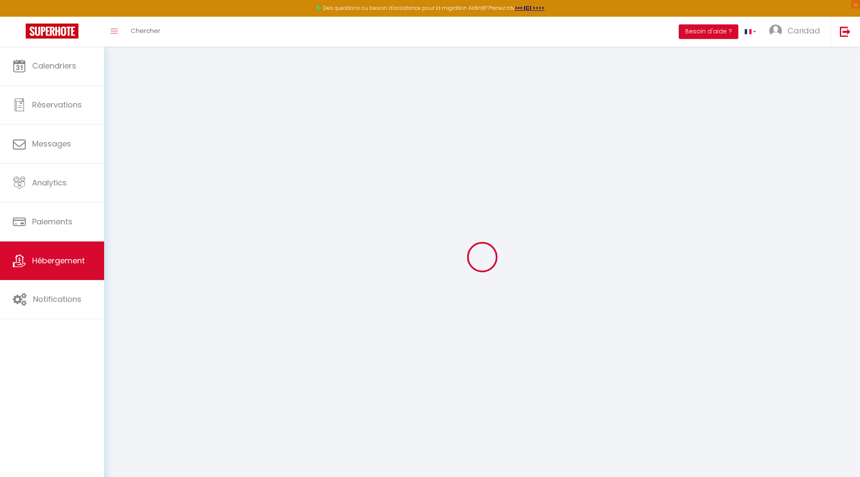
select select
checkbox input "false"
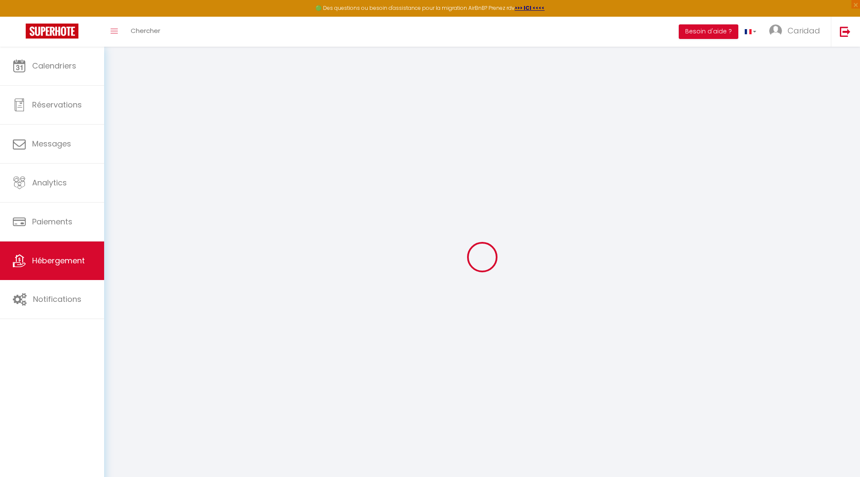
checkbox input "false"
select select
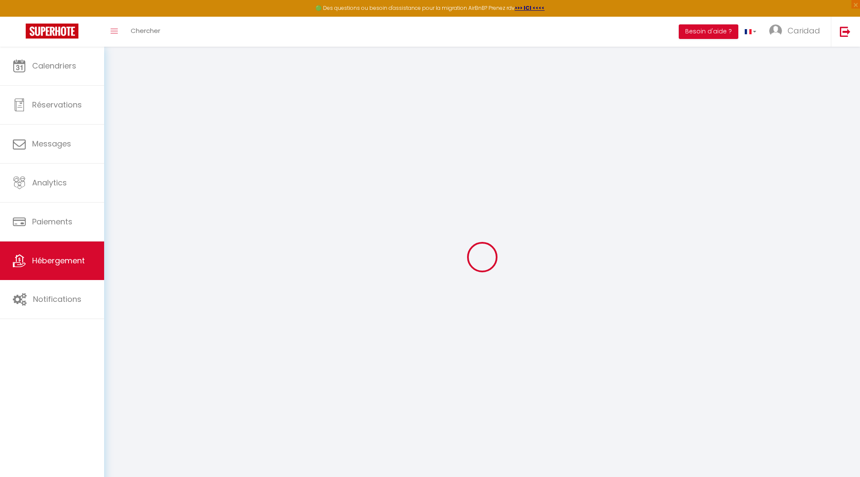
select select
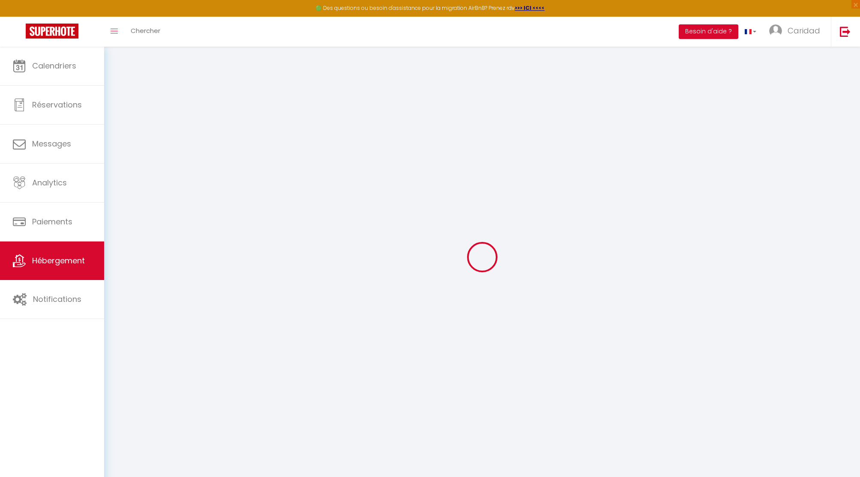
checkbox input "false"
select select
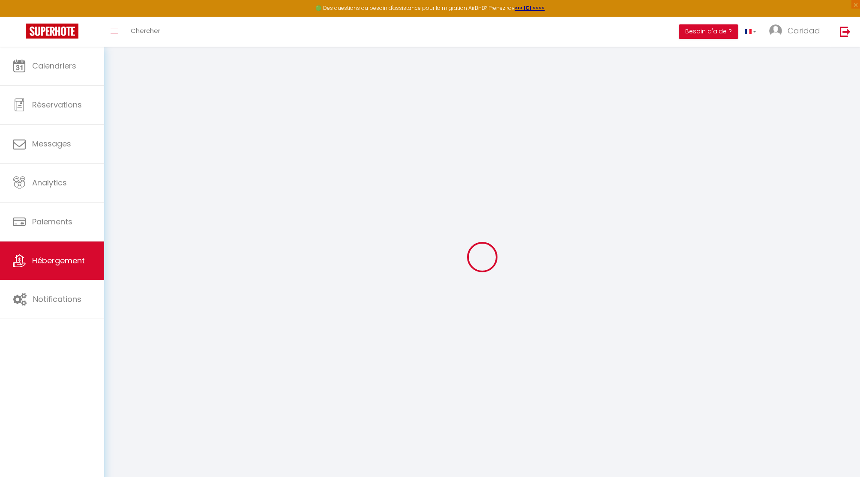
select select
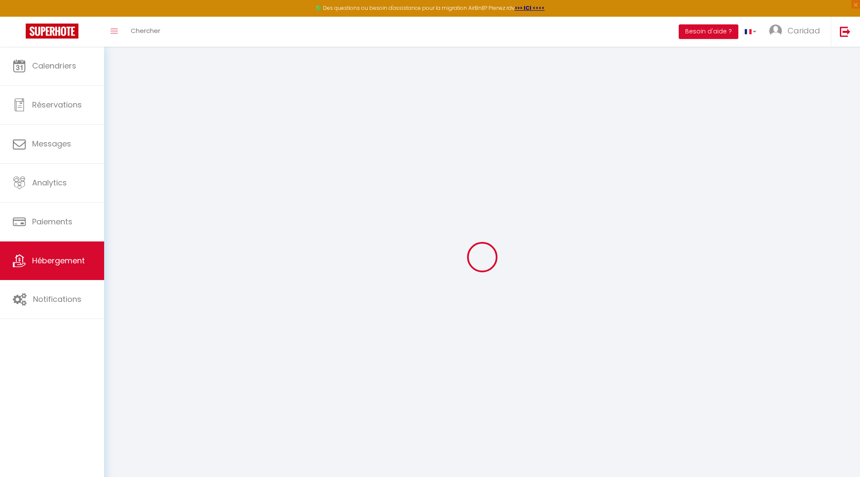
select select
checkbox input "false"
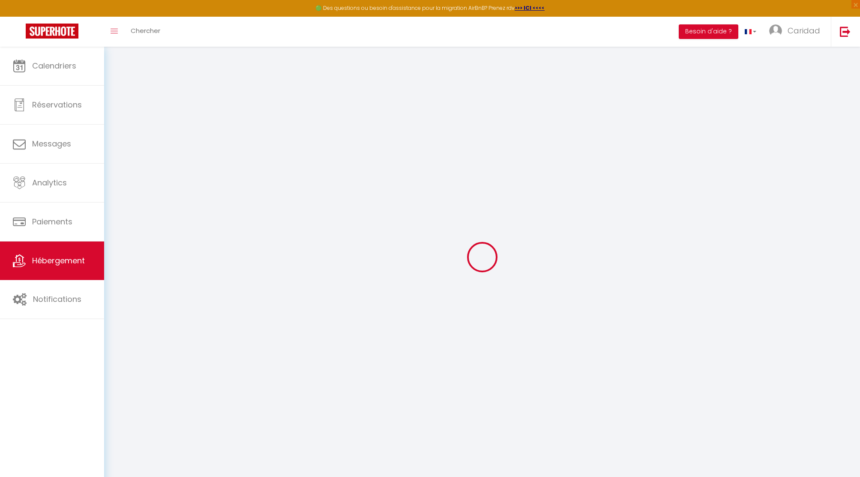
checkbox input "false"
select select
type input "Heaven Loft(proche RER A, près de Paris & Disney)"
select select "2"
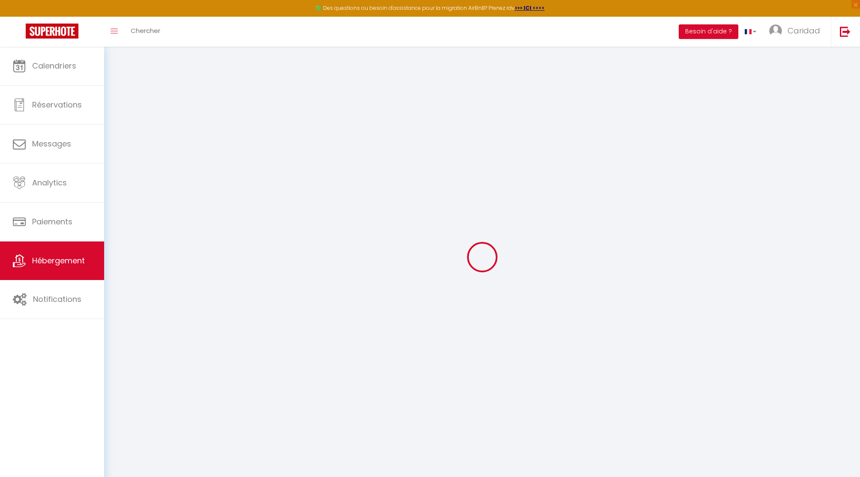
type input "75"
type input "50"
select select
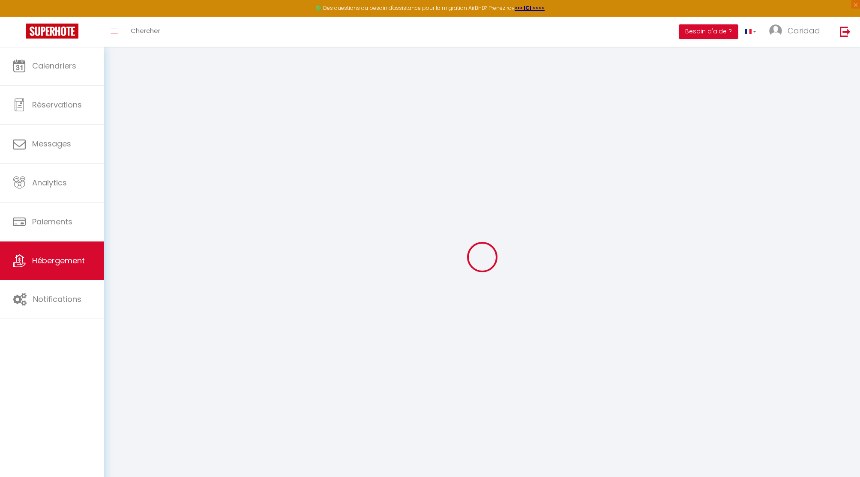
select select
type input "28 Boulevard Pierre Mendès France"
type input "77600"
type input "Bussy-Saint-Georges"
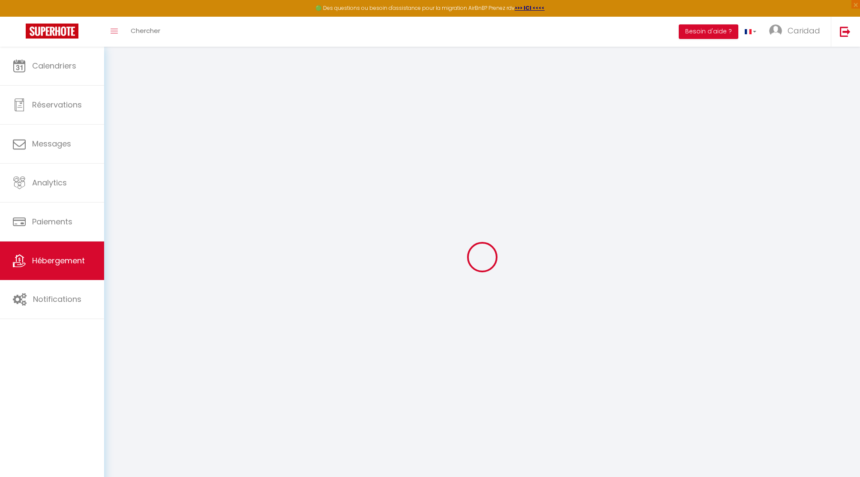
type input "caridaddjalo@gmail.com"
select select
checkbox input "false"
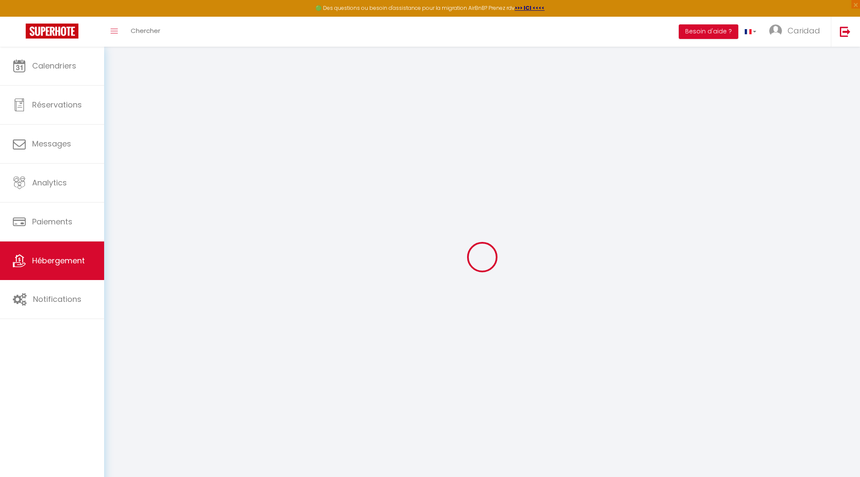
checkbox input "false"
select select
type input "0"
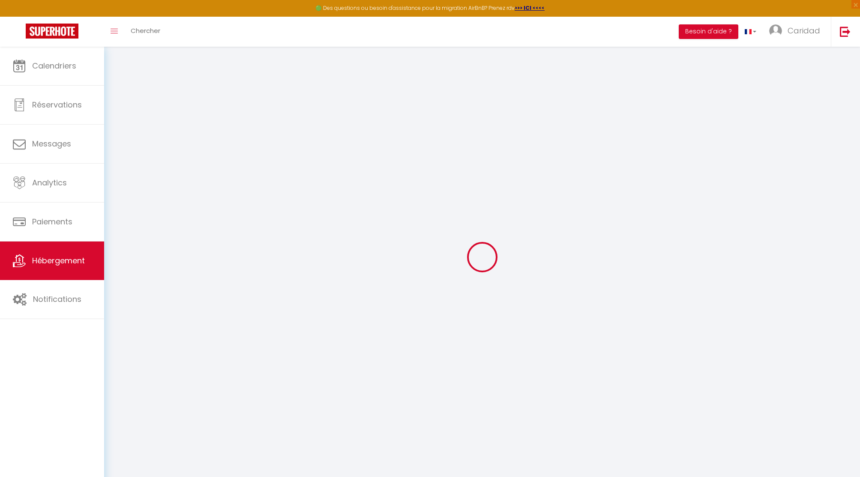
type input "0"
select select
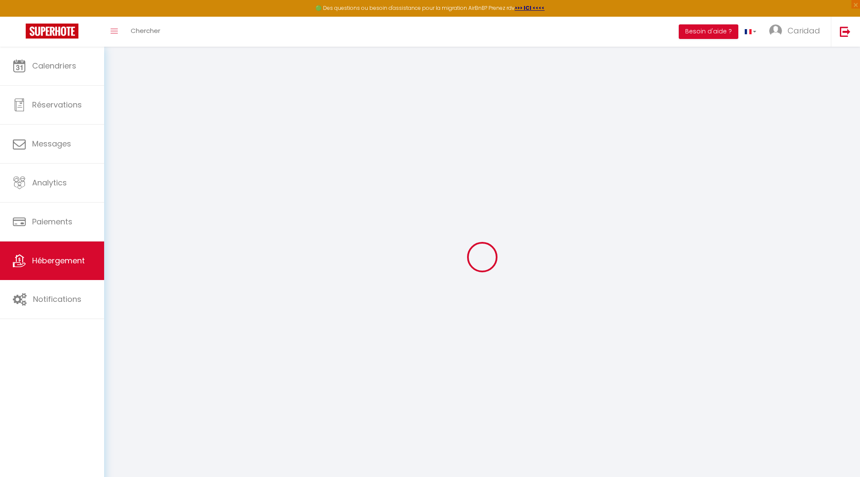
select select
checkbox input "false"
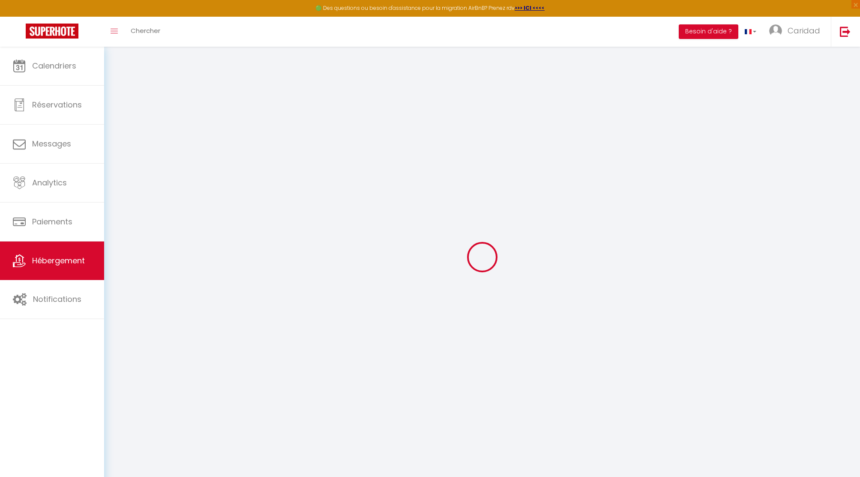
checkbox input "false"
select select
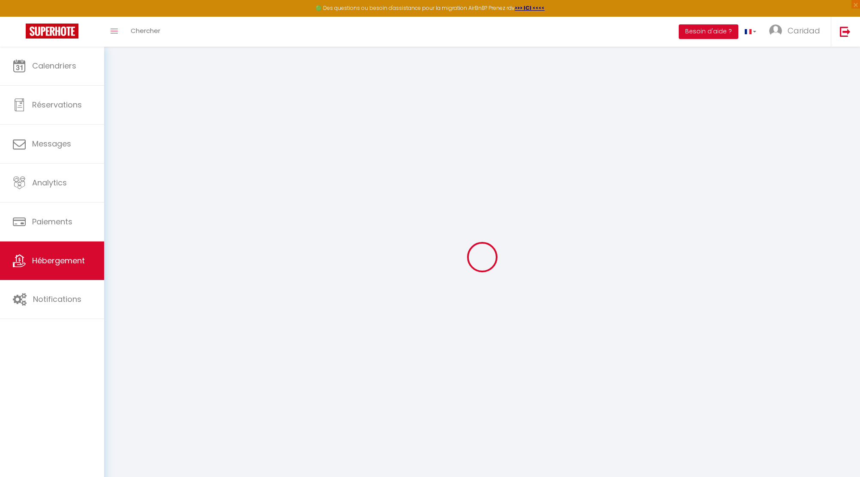
select select
checkbox input "false"
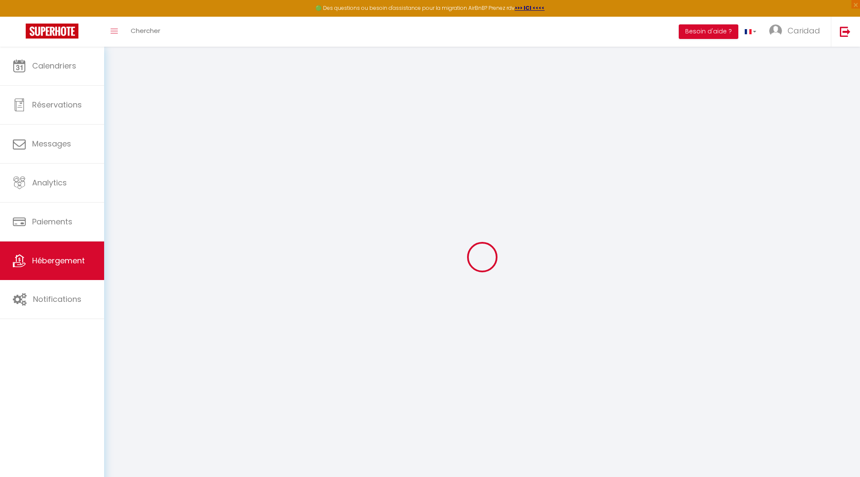
checkbox input "false"
select select
checkbox input "false"
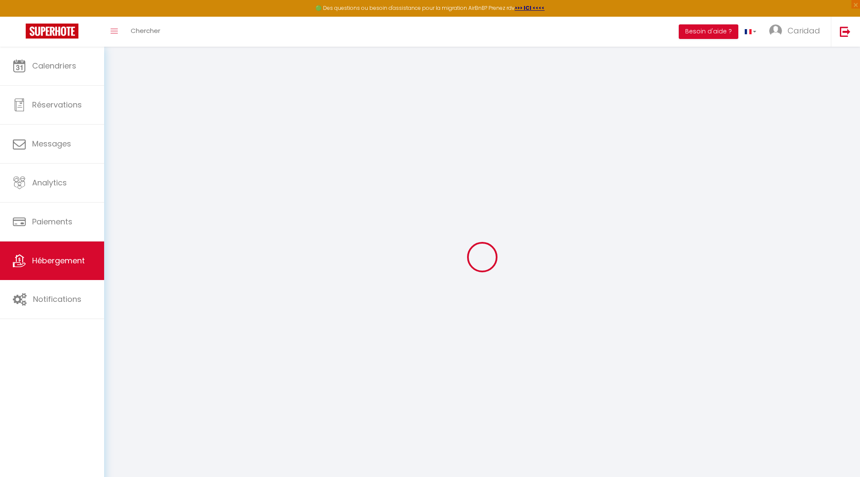
checkbox input "false"
select select
checkbox input "false"
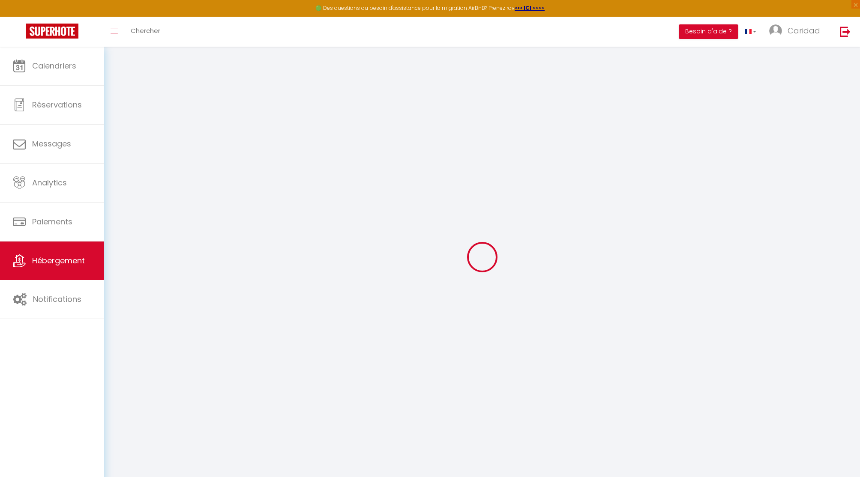
checkbox input "false"
select select "15:00"
select select "23:45"
select select "11:00"
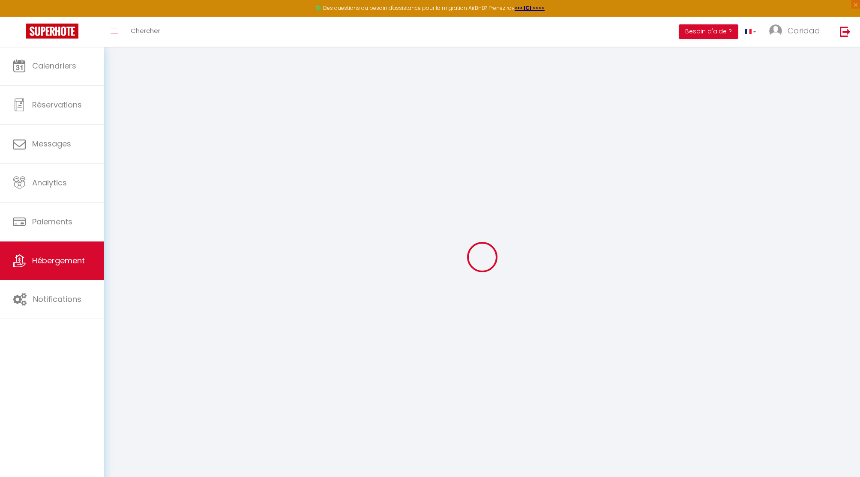
select select "30"
select select "120"
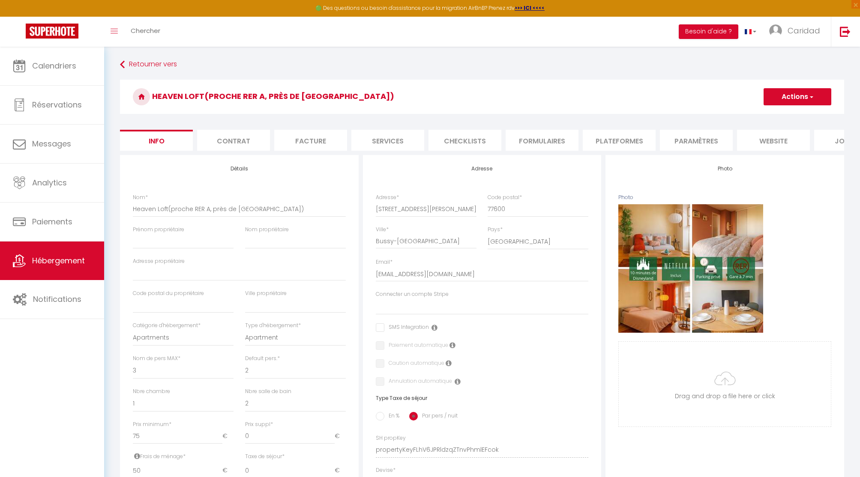
select select
checkbox input "false"
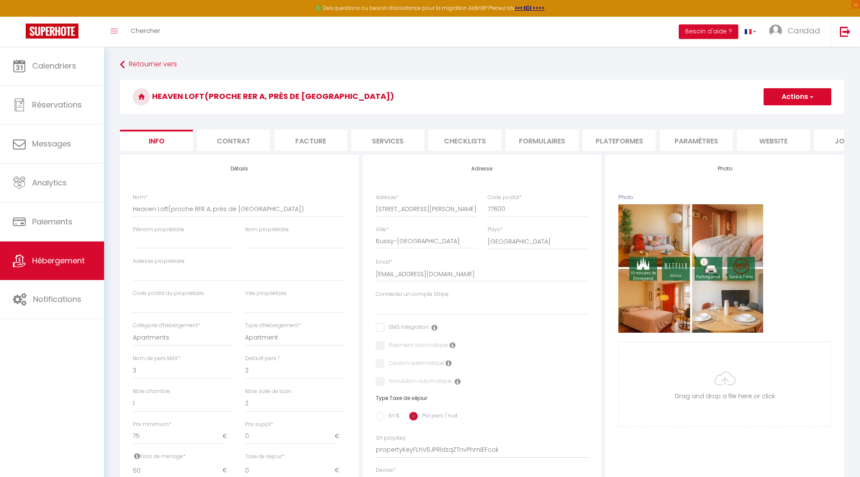
click at [811, 99] on span "button" at bounding box center [811, 97] width 6 height 9
click at [640, 108] on h3 "Heaven Loft(proche RER A, près de Paris & Disney)" at bounding box center [482, 97] width 724 height 34
click at [66, 64] on span "Calendriers" at bounding box center [54, 65] width 44 height 11
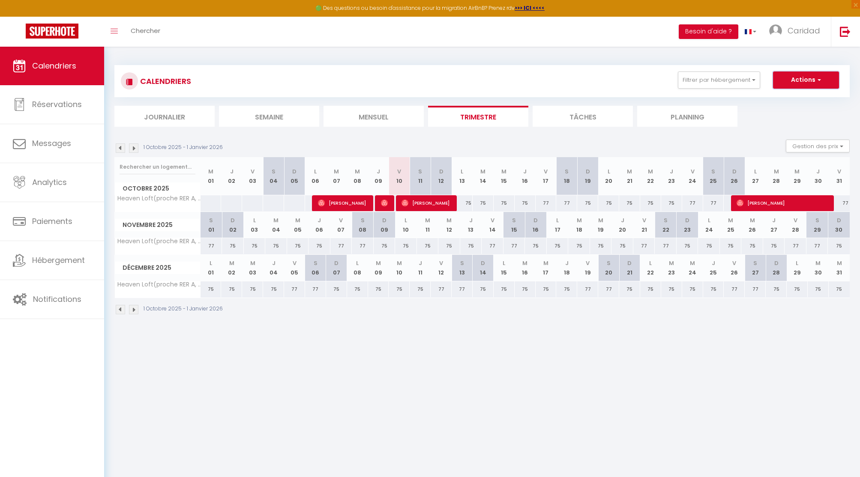
click at [807, 76] on button "Actions" at bounding box center [806, 80] width 66 height 17
click at [787, 99] on link "Nouvelle réservation" at bounding box center [797, 99] width 75 height 13
select select
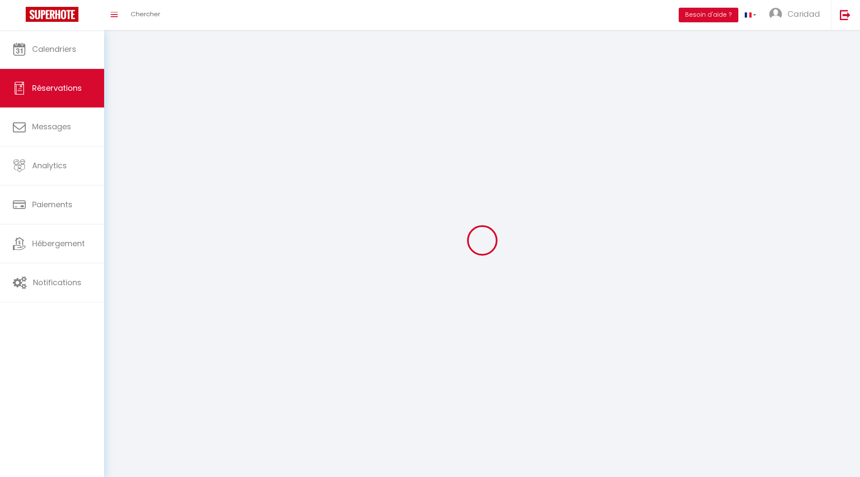
select select
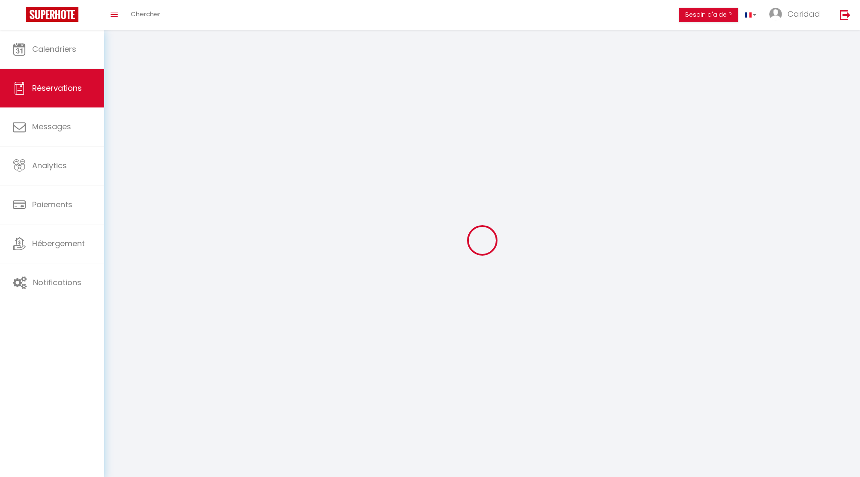
select select
checkbox input "false"
select select
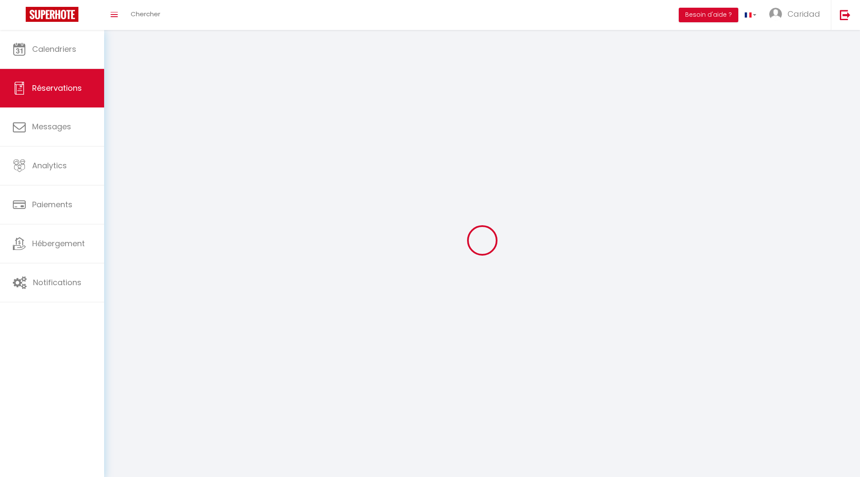
select select
checkbox input "false"
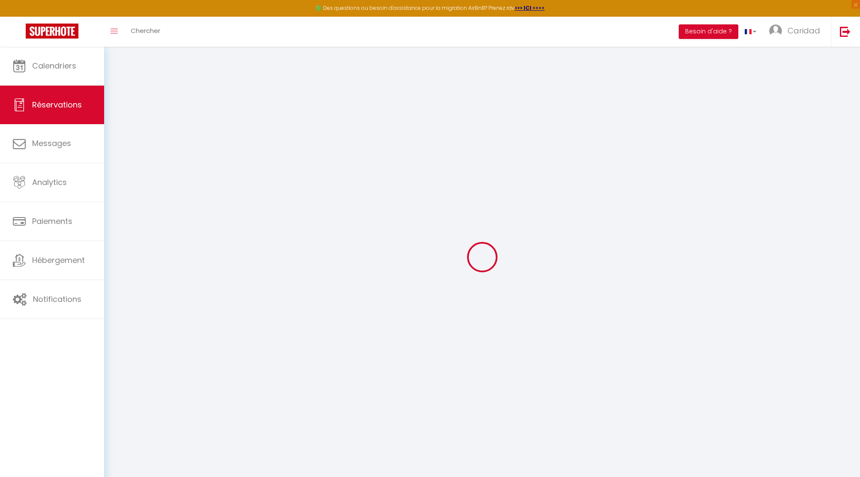
select select
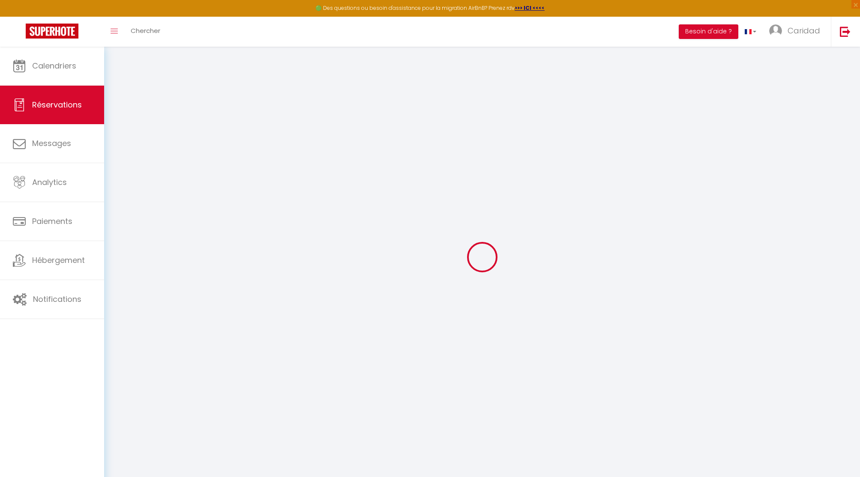
select select
checkbox input "false"
select select
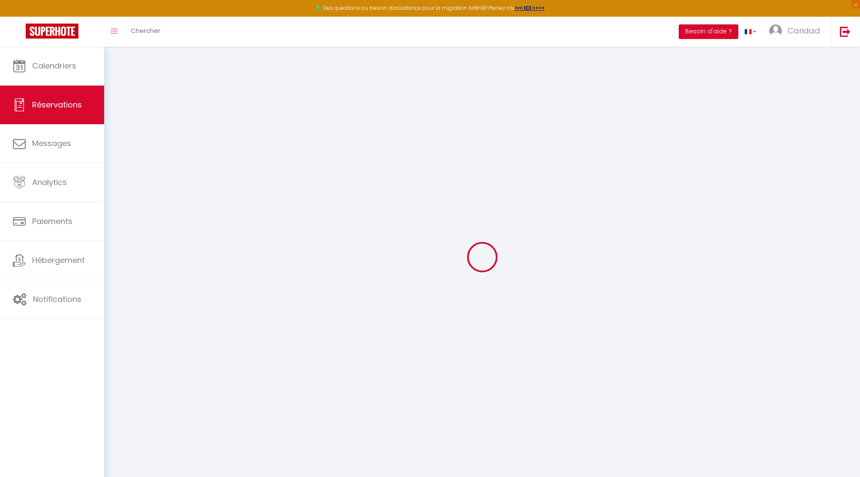
select select
checkbox input "false"
select select
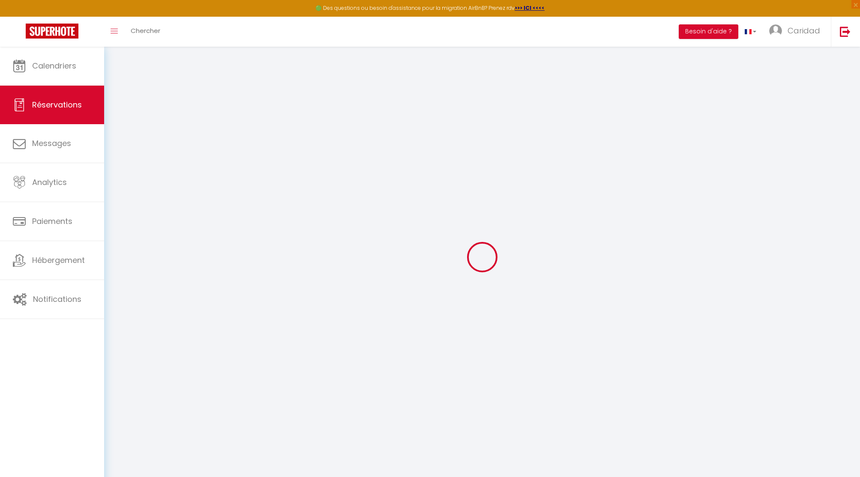
select select
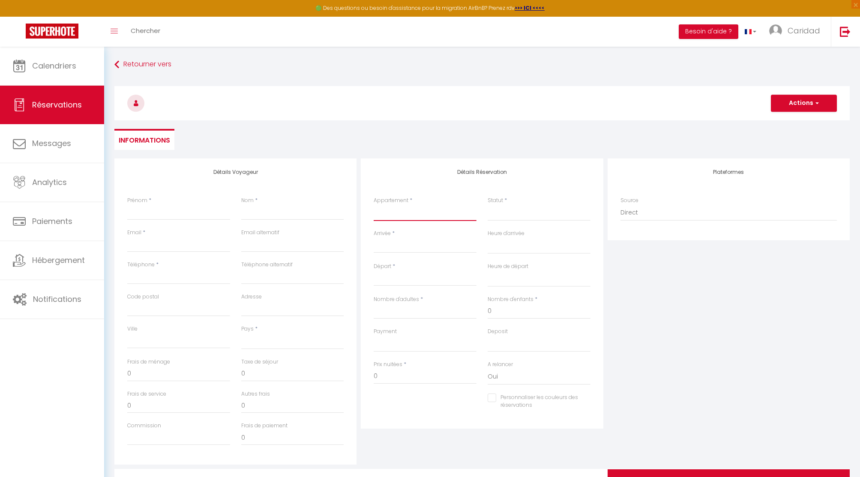
click at [398, 208] on select "Heaven Loft(proche RER A, près de Paris & Disney)" at bounding box center [425, 213] width 103 height 16
click at [374, 205] on select "Heaven Loft(proche RER A, près de Paris & Disney)" at bounding box center [425, 213] width 103 height 16
click at [539, 212] on select "Confirmé Non Confirmé Annulé Annulé par le voyageur No Show Request" at bounding box center [539, 213] width 103 height 16
click at [488, 205] on select "Confirmé Non Confirmé Annulé Annulé par le voyageur No Show Request" at bounding box center [539, 213] width 103 height 16
click at [377, 245] on input "Arrivée" at bounding box center [425, 246] width 103 height 11
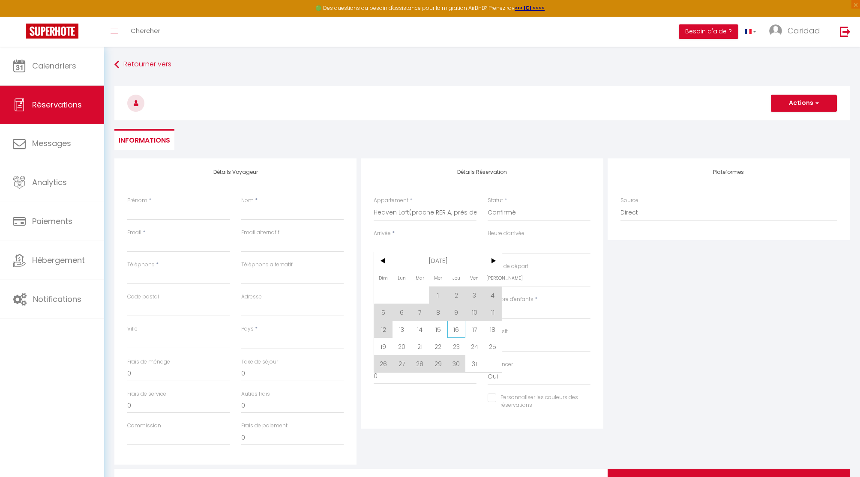
click at [456, 329] on span "16" at bounding box center [456, 329] width 18 height 17
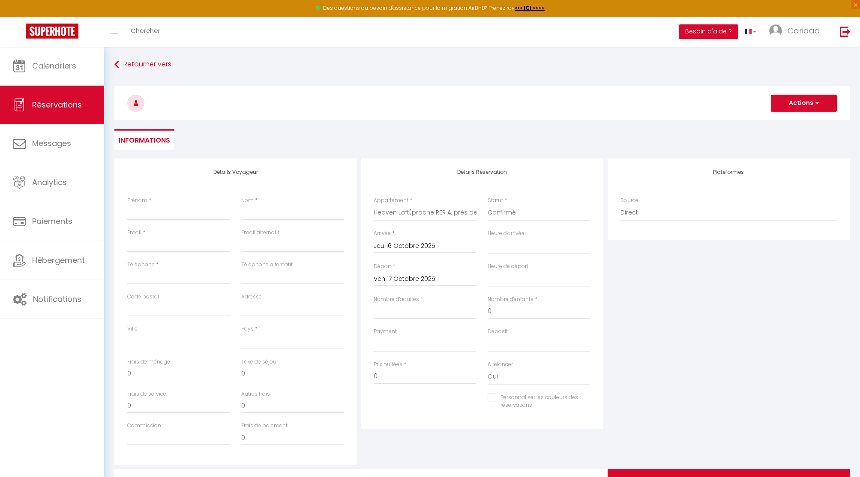
click at [416, 275] on input "Ven 17 Octobre 2025" at bounding box center [425, 279] width 103 height 11
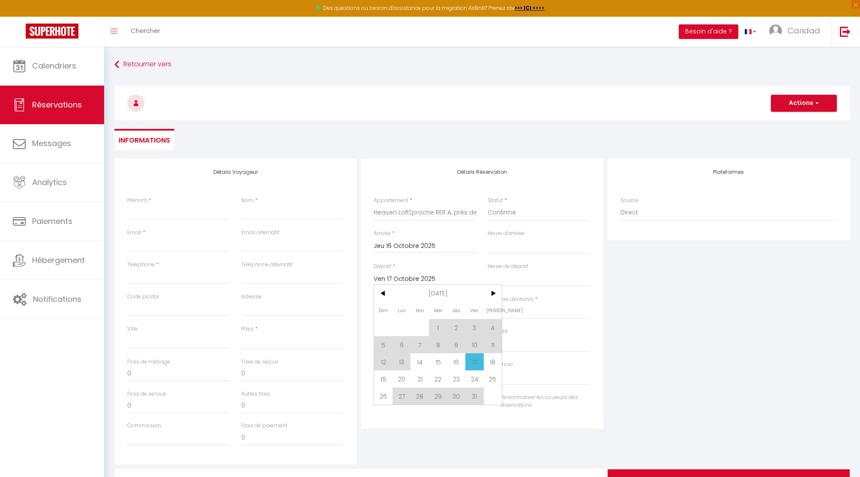
drag, startPoint x: 492, startPoint y: 361, endPoint x: 511, endPoint y: 293, distance: 70.7
click at [492, 361] on span "18" at bounding box center [493, 361] width 18 height 17
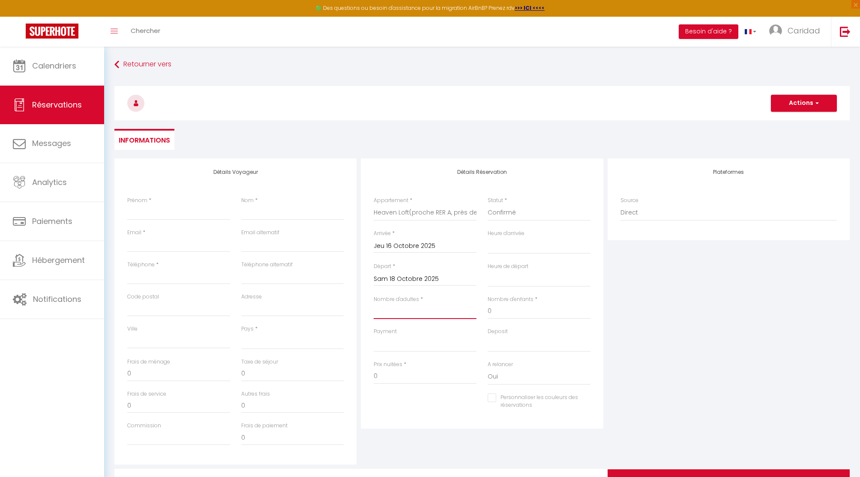
click at [401, 311] on input "Nombre d'adultes" at bounding box center [425, 311] width 103 height 15
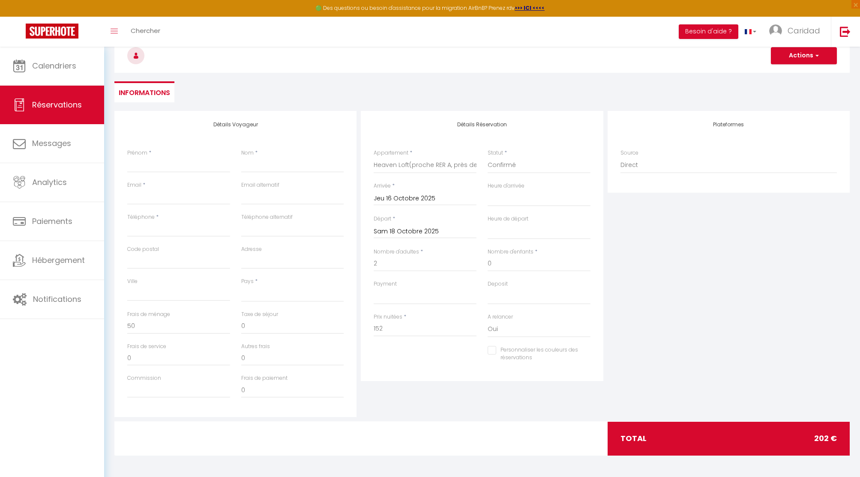
click at [400, 378] on div "Détails Réservation Appartement * Heaven Loft(proche RER A, près de Paris & Dis…" at bounding box center [482, 246] width 242 height 270
click at [392, 363] on div "Personnaliser les couleurs des réservations #D7092E" at bounding box center [482, 358] width 228 height 25
click at [68, 78] on link "Calendriers" at bounding box center [52, 66] width 104 height 39
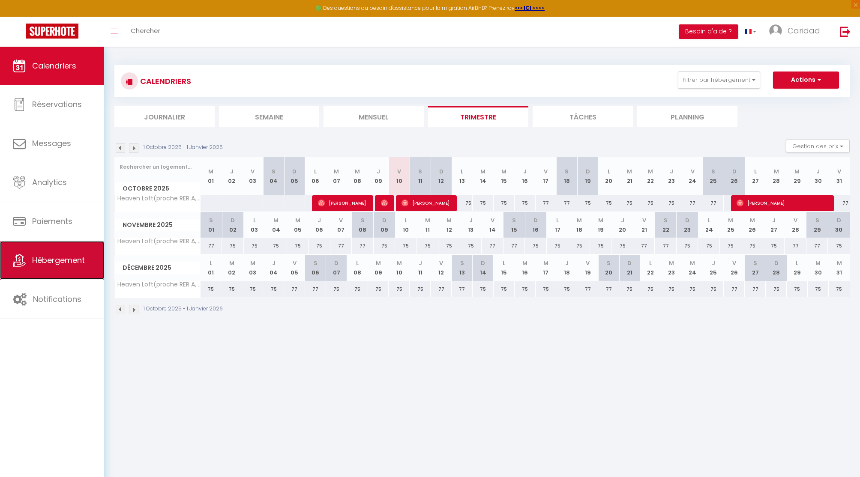
click at [87, 254] on link "Hébergement" at bounding box center [52, 260] width 104 height 39
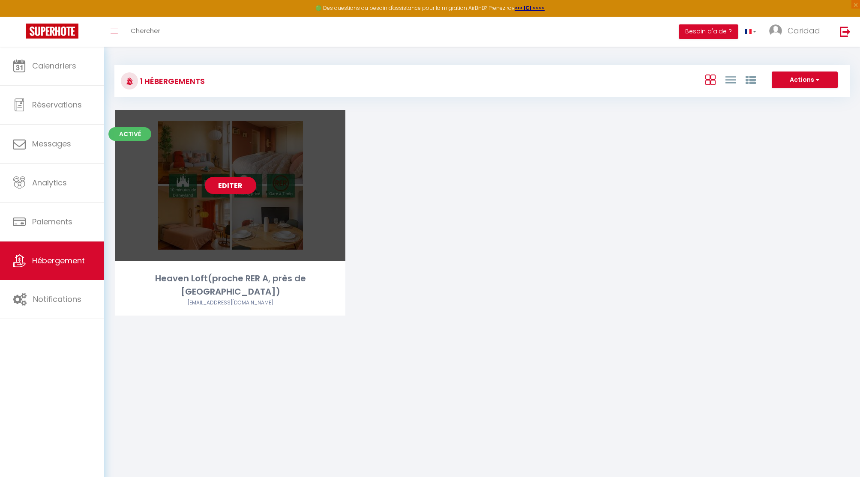
click at [231, 185] on link "Editer" at bounding box center [230, 185] width 51 height 17
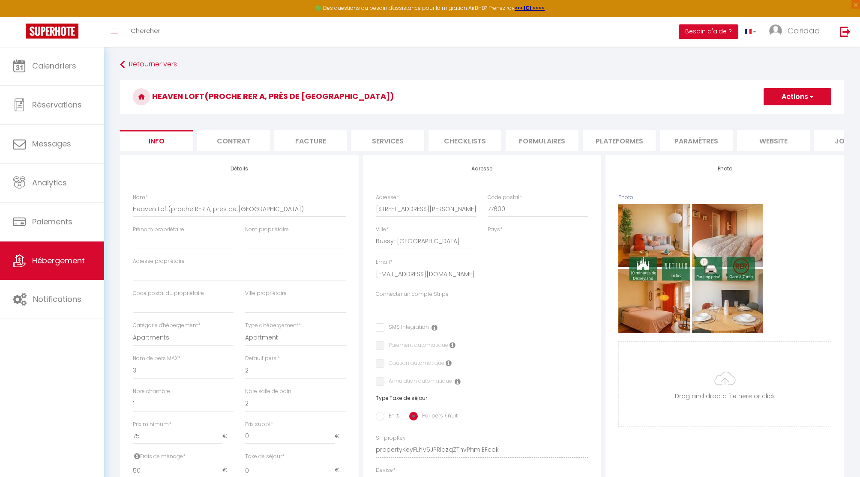
click at [222, 137] on li "Contrat" at bounding box center [233, 140] width 73 height 21
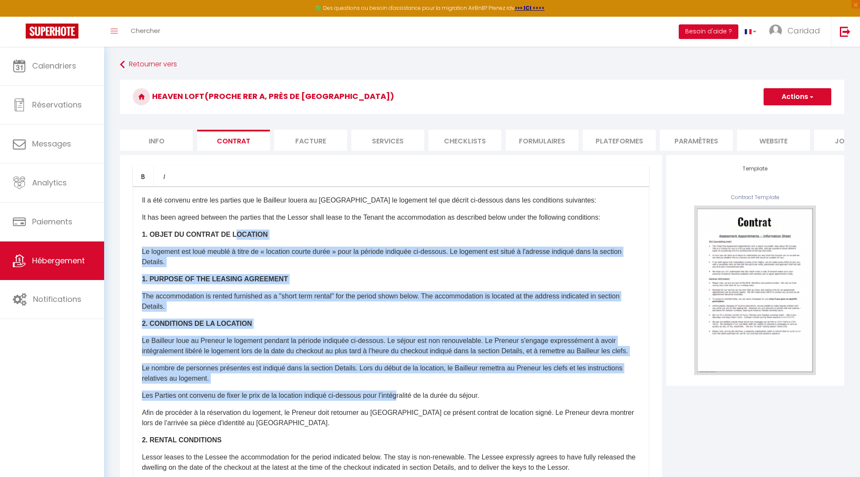
drag, startPoint x: 230, startPoint y: 235, endPoint x: 403, endPoint y: 402, distance: 240.3
click at [403, 402] on div "​Il a été convenu entre les parties que le Bailleur louera au Locataire le loge…" at bounding box center [391, 357] width 516 height 343
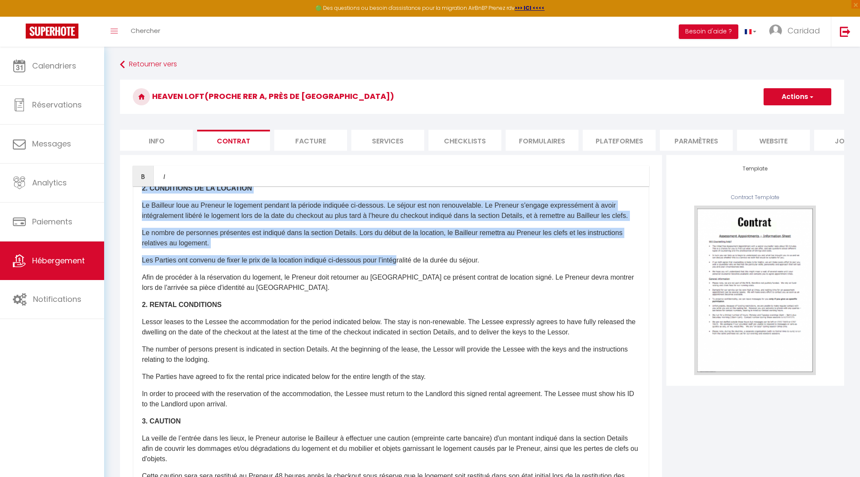
scroll to position [136, 0]
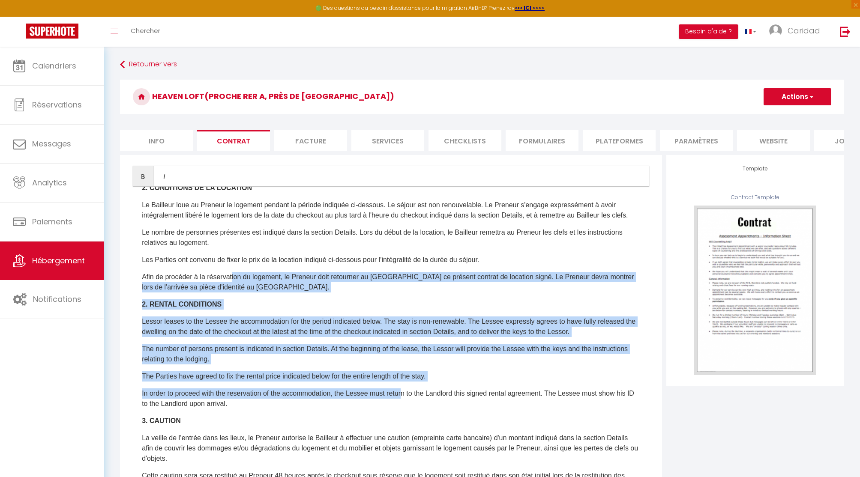
drag, startPoint x: 234, startPoint y: 284, endPoint x: 408, endPoint y: 401, distance: 210.0
click at [408, 401] on div "​Il a été convenu entre les parties que le Bailleur louera au Locataire le loge…" at bounding box center [391, 357] width 516 height 343
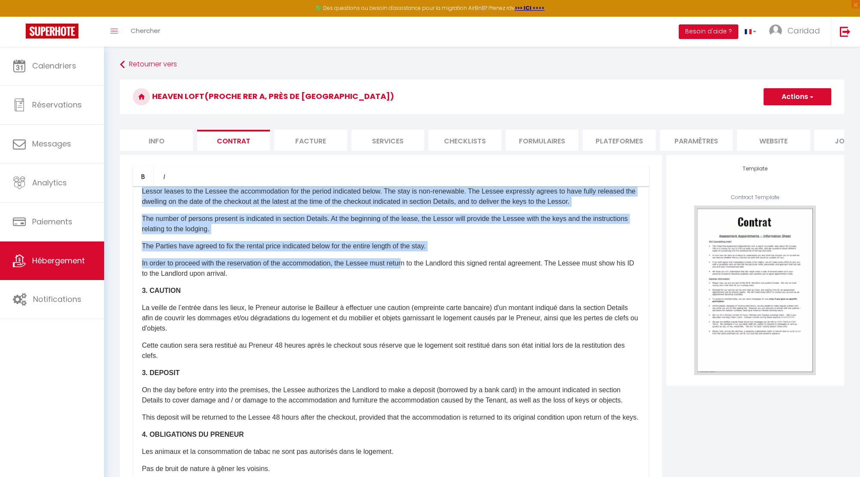
scroll to position [266, 0]
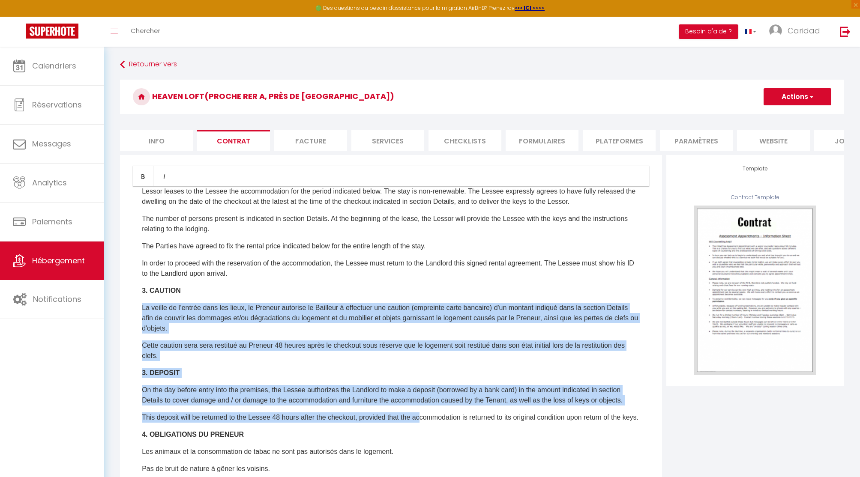
drag, startPoint x: 302, startPoint y: 305, endPoint x: 430, endPoint y: 428, distance: 177.2
click at [430, 428] on div "​Il a été convenu entre les parties que le Bailleur louera au Locataire le loge…" at bounding box center [391, 357] width 516 height 343
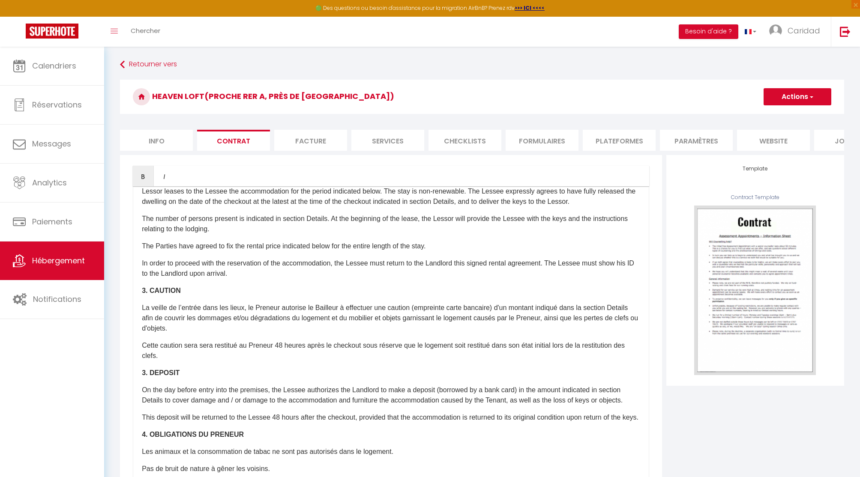
click at [342, 279] on p "In order to proceed with the reservation of the accommodation, the Lessee must …" at bounding box center [391, 268] width 498 height 21
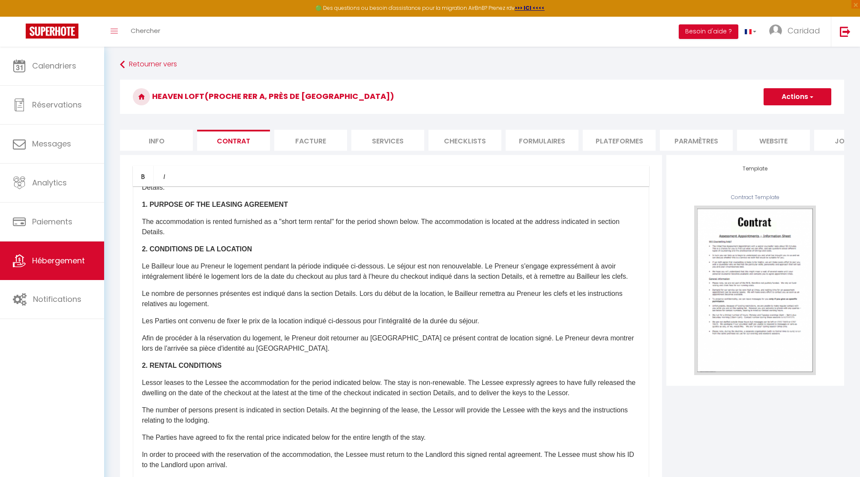
scroll to position [0, 0]
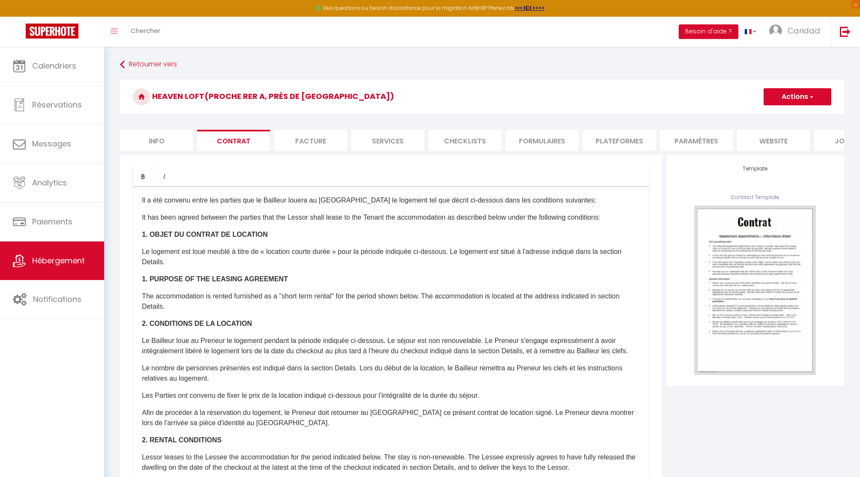
click at [327, 281] on p "1. PURPOSE OF THE LEASING AGREEMENT" at bounding box center [391, 279] width 498 height 10
click at [310, 137] on li "Facture" at bounding box center [310, 140] width 73 height 21
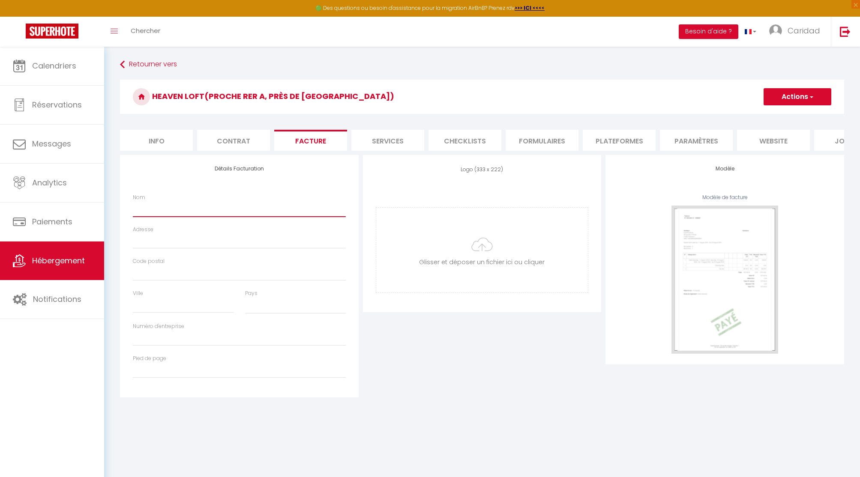
drag, startPoint x: 168, startPoint y: 207, endPoint x: 242, endPoint y: 360, distance: 169.8
click at [242, 361] on div "Détails Facturation Nom Adresse Code postal Ville Pays France Portugal Afghanis…" at bounding box center [239, 276] width 239 height 242
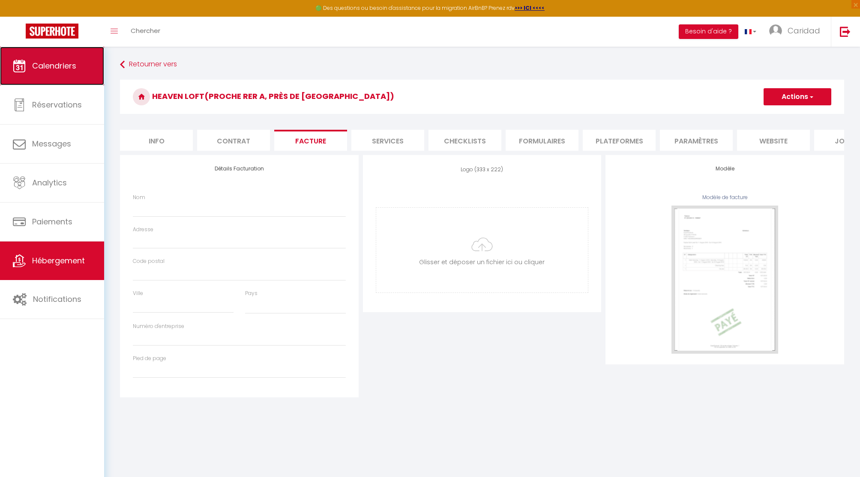
click at [82, 79] on link "Calendriers" at bounding box center [52, 66] width 104 height 39
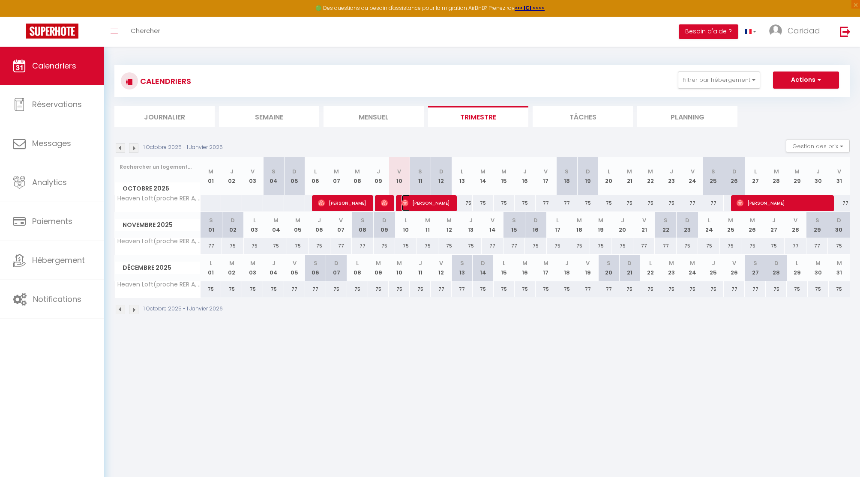
click at [431, 202] on span "David Lefevre" at bounding box center [425, 203] width 49 height 16
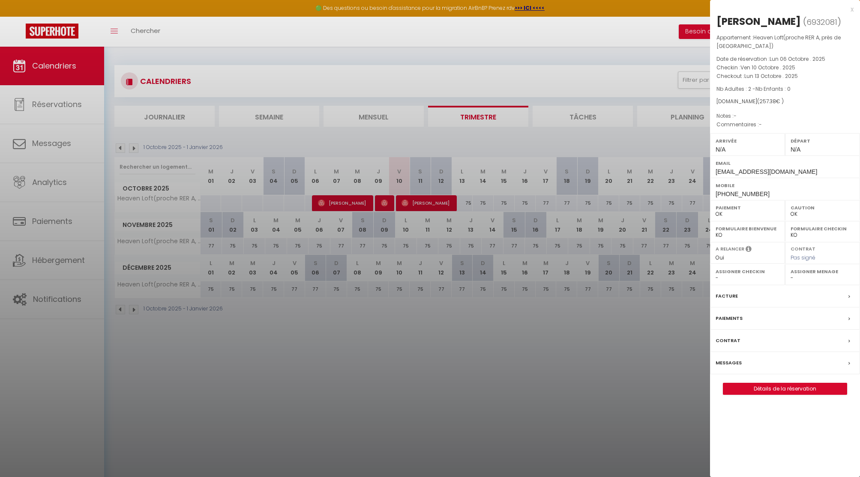
click at [745, 297] on div "Facture" at bounding box center [785, 296] width 150 height 22
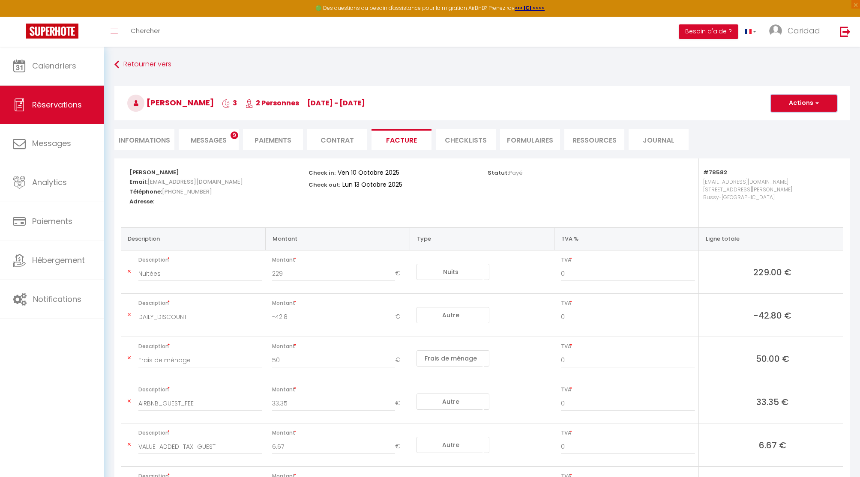
click at [812, 101] on button "Actions" at bounding box center [804, 103] width 66 height 17
click at [781, 133] on link "Aperçu et éditer" at bounding box center [797, 133] width 72 height 11
click at [46, 266] on link "Hébergement" at bounding box center [52, 260] width 104 height 39
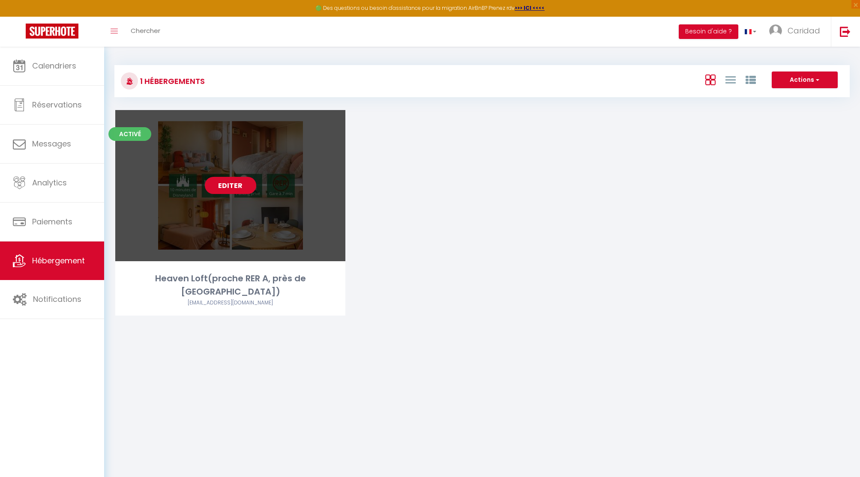
click at [228, 183] on link "Editer" at bounding box center [230, 185] width 51 height 17
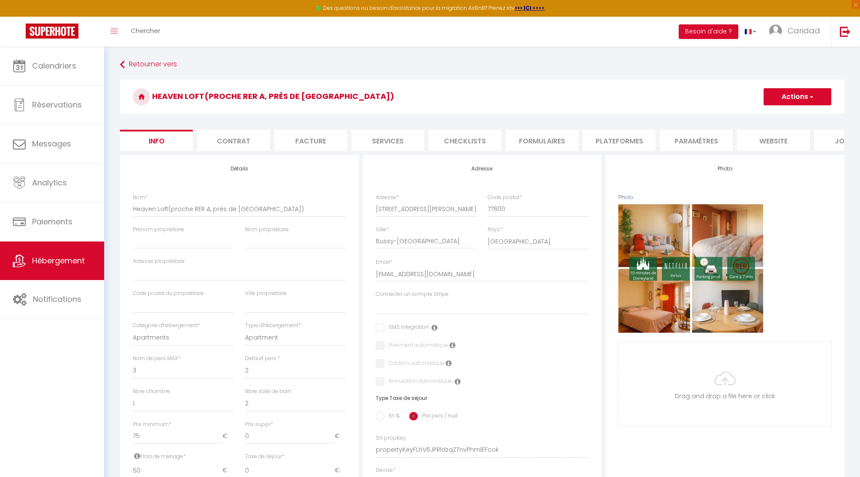
click at [304, 140] on li "Facture" at bounding box center [310, 140] width 73 height 21
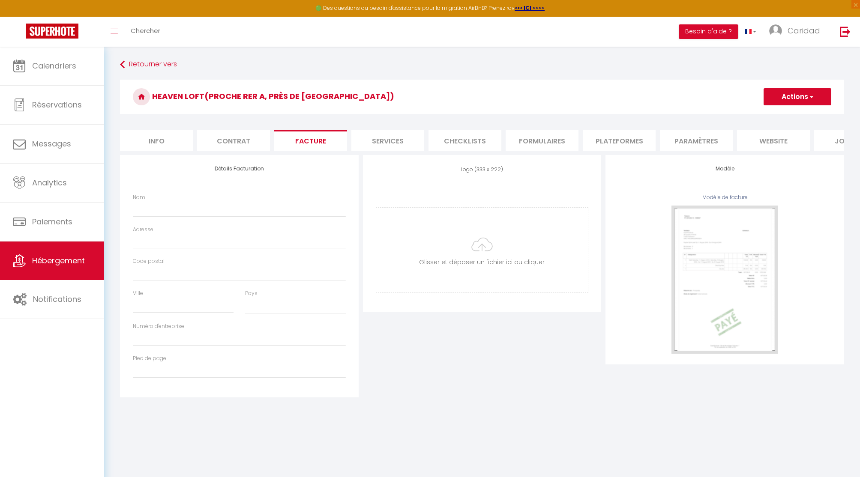
click at [381, 137] on li "Services" at bounding box center [387, 140] width 73 height 21
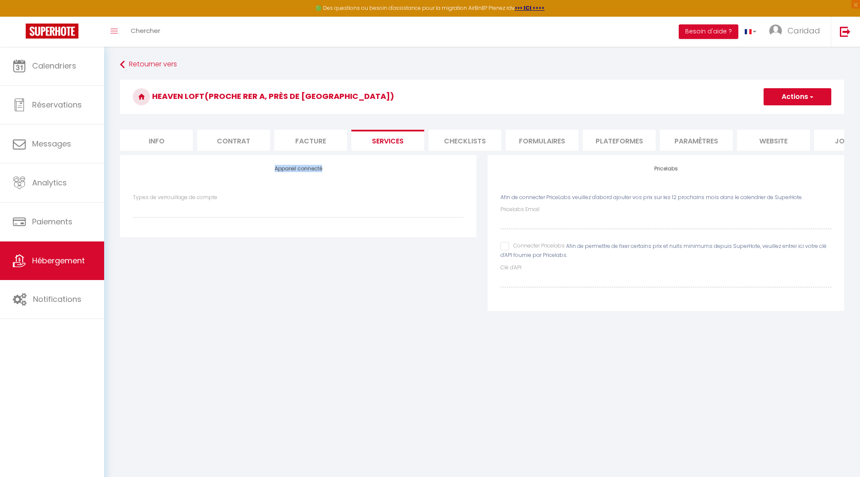
drag, startPoint x: 273, startPoint y: 168, endPoint x: 344, endPoint y: 174, distance: 71.4
click at [345, 174] on div "Appareil connecté Types de verrouillage de compte" at bounding box center [298, 196] width 356 height 82
click at [464, 138] on li "Checklists" at bounding box center [464, 140] width 73 height 21
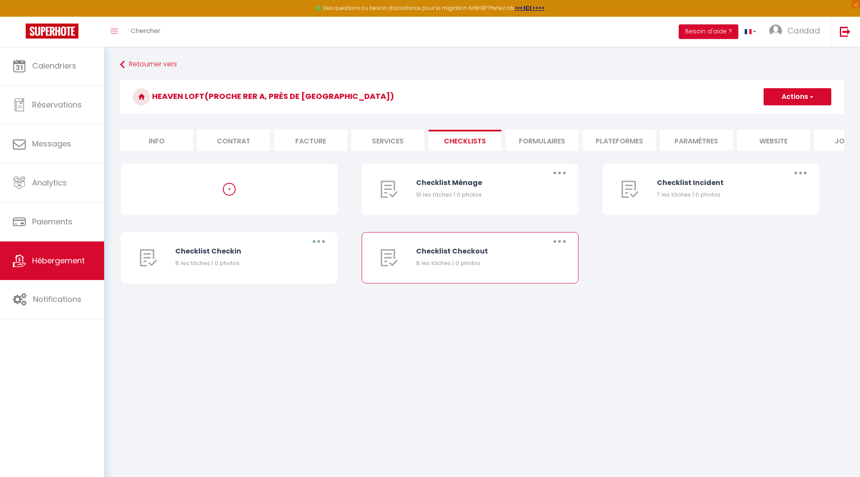
click at [562, 240] on button "button" at bounding box center [560, 242] width 24 height 14
click at [793, 96] on button "Actions" at bounding box center [797, 96] width 68 height 17
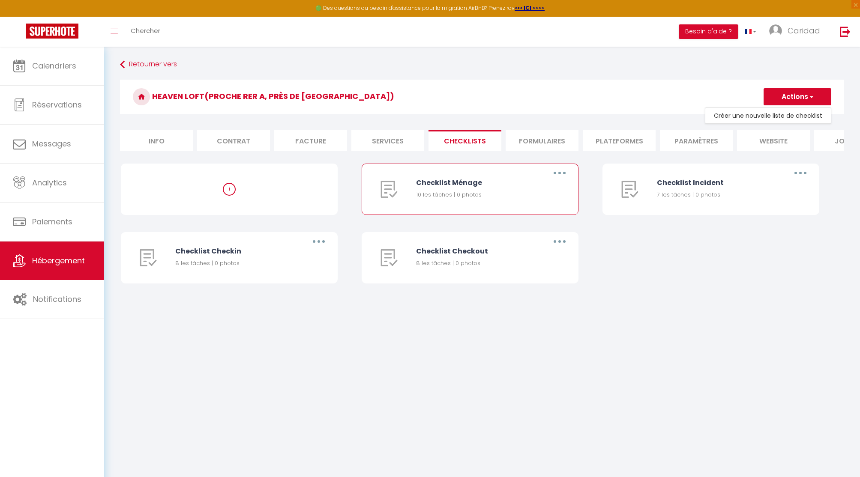
click at [559, 172] on icon "button" at bounding box center [559, 173] width 3 height 3
click at [520, 190] on link "Editer" at bounding box center [537, 193] width 63 height 15
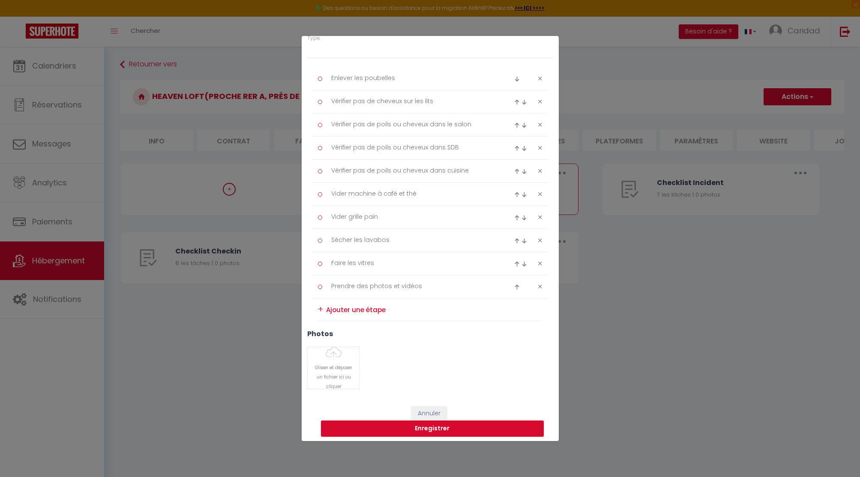
scroll to position [106, 0]
click at [361, 313] on textarea at bounding box center [434, 310] width 216 height 14
click at [339, 310] on textarea at bounding box center [434, 310] width 216 height 14
click at [432, 410] on button "Annuler" at bounding box center [429, 414] width 36 height 15
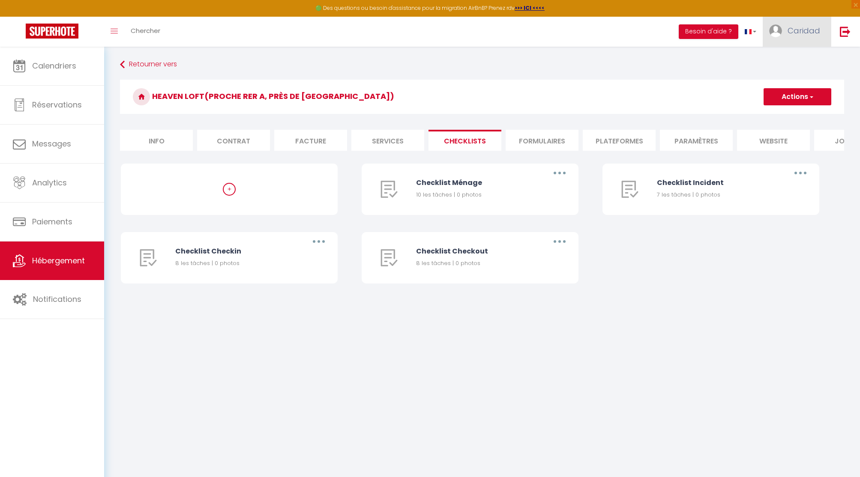
click at [781, 33] on img at bounding box center [775, 30] width 13 height 13
click at [548, 130] on li "Formulaires" at bounding box center [542, 140] width 73 height 21
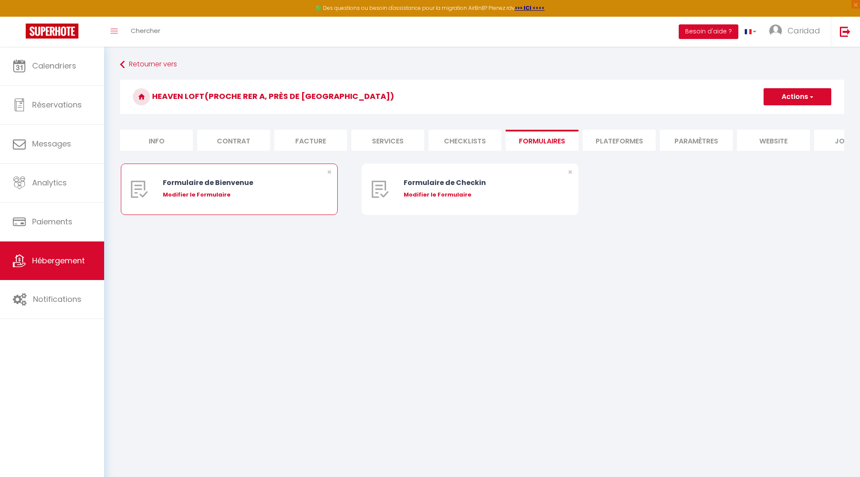
click at [213, 194] on div "Modifier le Formulaire" at bounding box center [238, 195] width 151 height 9
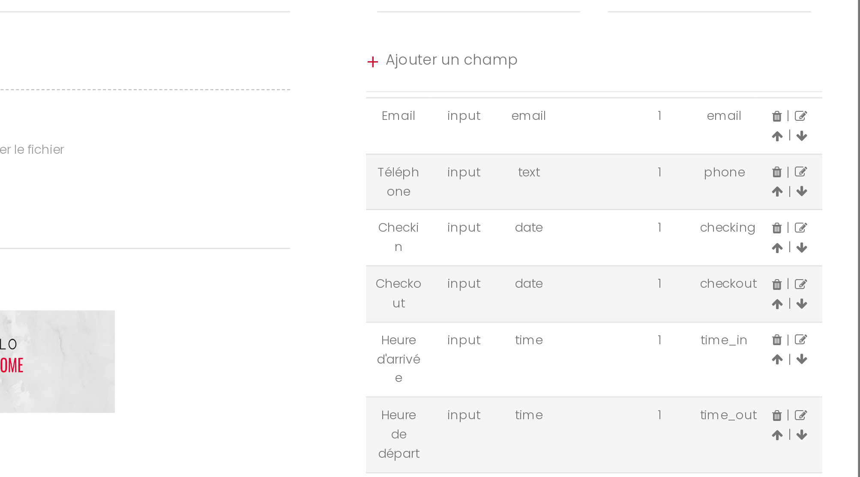
scroll to position [29, 0]
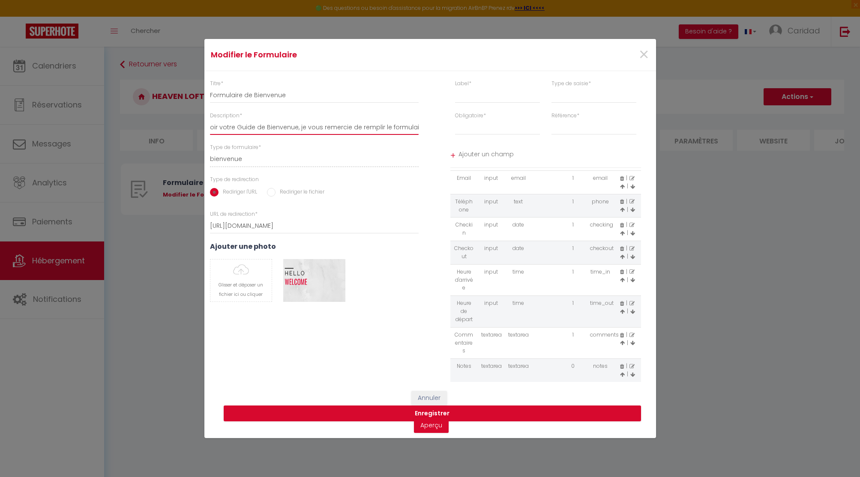
drag, startPoint x: 226, startPoint y: 128, endPoint x: 421, endPoint y: 126, distance: 194.9
click at [422, 126] on div "Description * Afin de préparer au mieux votre arrivée et recevoir votre Guide d…" at bounding box center [314, 124] width 220 height 24
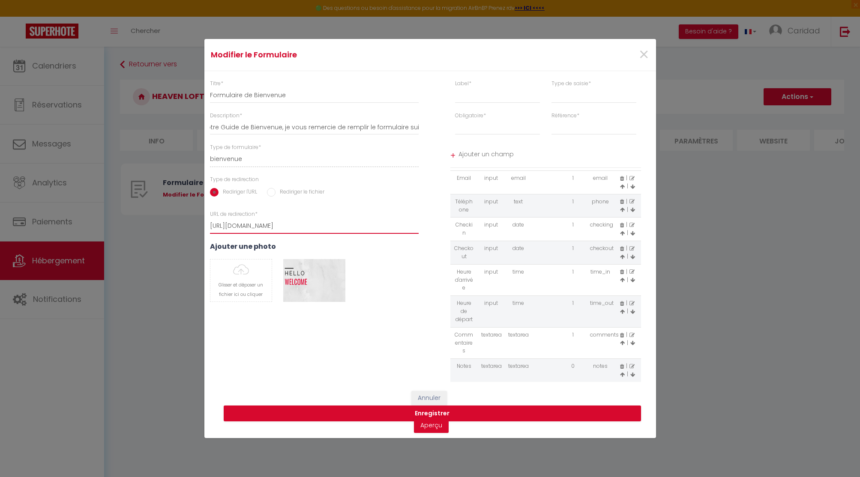
scroll to position [0, 0]
drag, startPoint x: 233, startPoint y: 225, endPoint x: 338, endPoint y: 227, distance: 105.4
click at [339, 226] on input "https://superhote.com/confirmation" at bounding box center [314, 225] width 209 height 15
click at [338, 227] on input "https://superhote.com/confirmation" at bounding box center [314, 225] width 209 height 15
click at [438, 426] on link "Aperçu" at bounding box center [431, 425] width 35 height 15
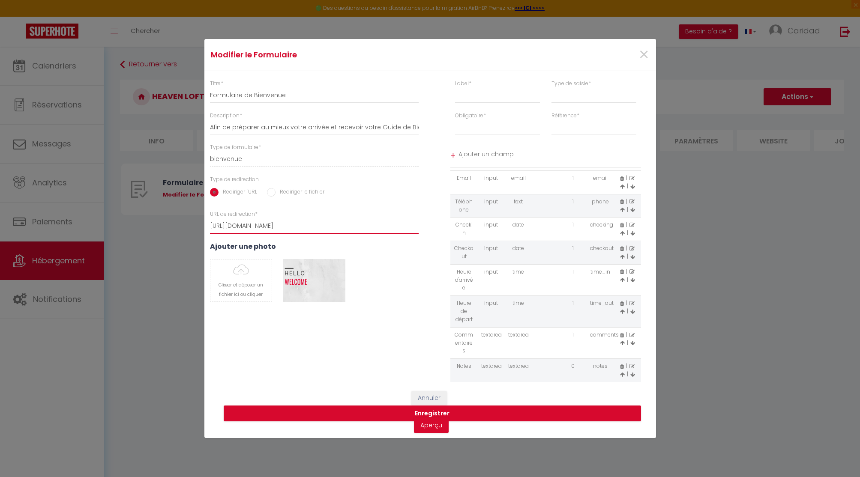
click at [247, 228] on input "https://superhote.com/confirmation" at bounding box center [314, 225] width 209 height 15
click at [427, 397] on button "Annuler" at bounding box center [429, 398] width 36 height 15
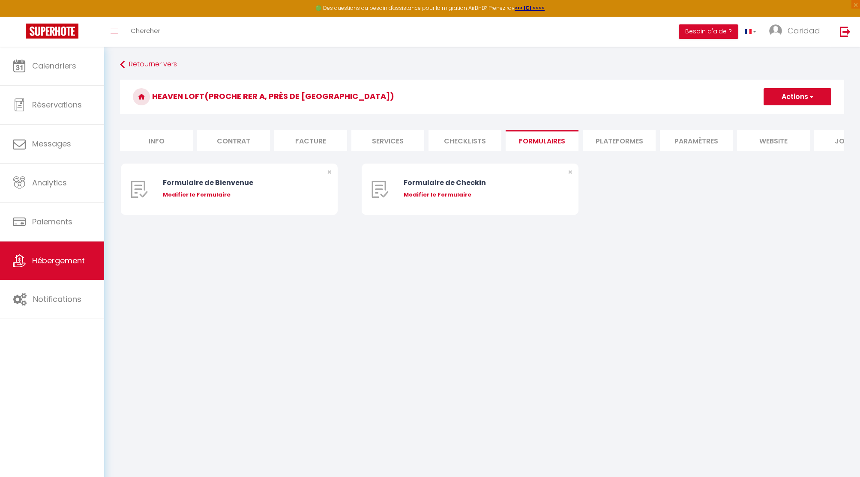
click at [625, 138] on li "Plateformes" at bounding box center [619, 140] width 73 height 21
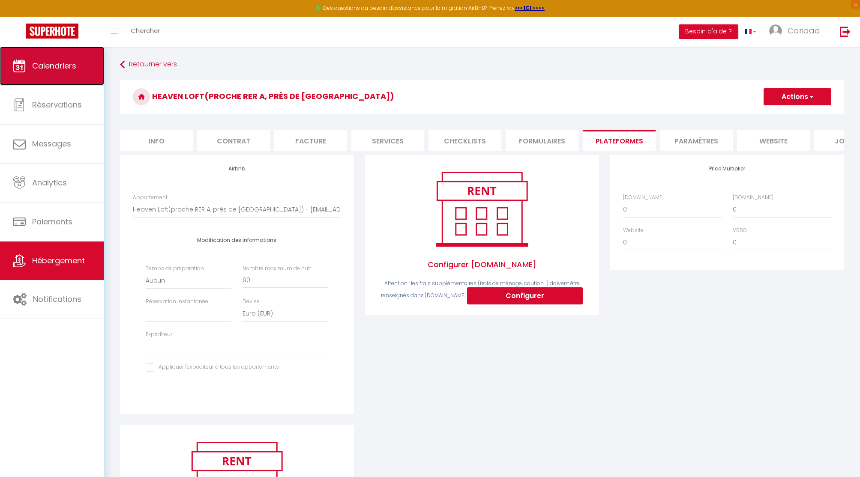
click at [80, 67] on link "Calendriers" at bounding box center [52, 66] width 104 height 39
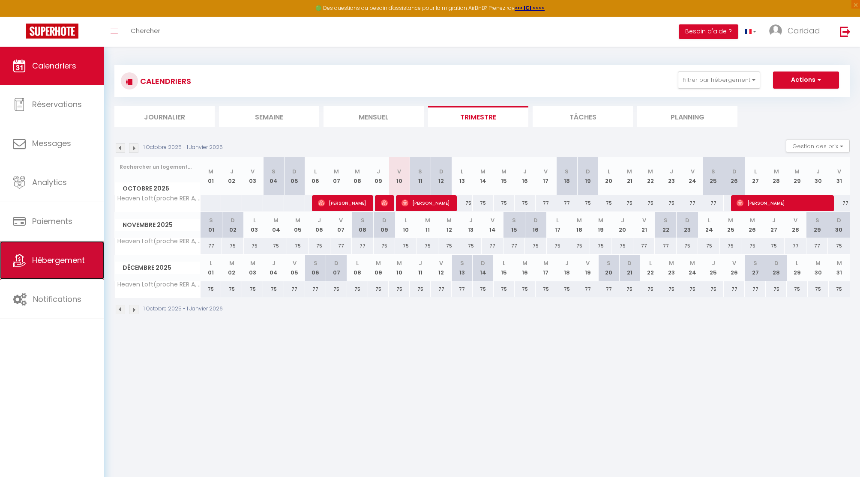
click at [57, 256] on span "Hébergement" at bounding box center [58, 260] width 53 height 11
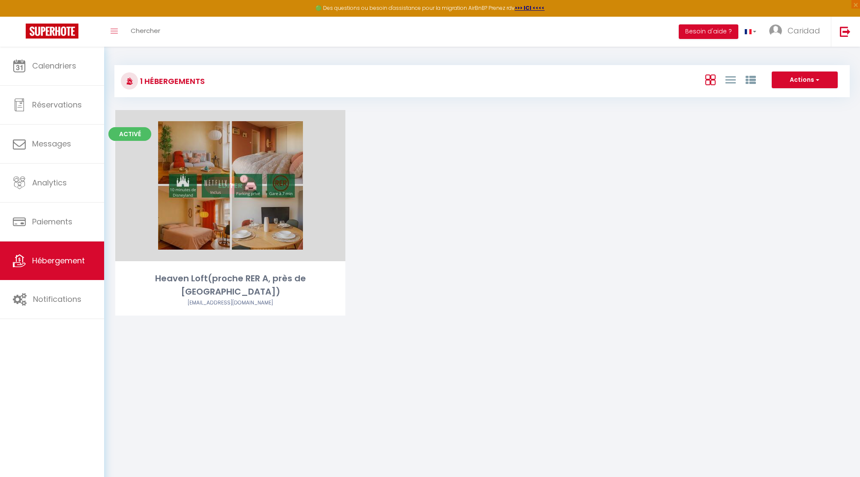
click at [229, 187] on link "Editer" at bounding box center [230, 185] width 51 height 17
click at [232, 187] on link "Editer" at bounding box center [230, 185] width 51 height 17
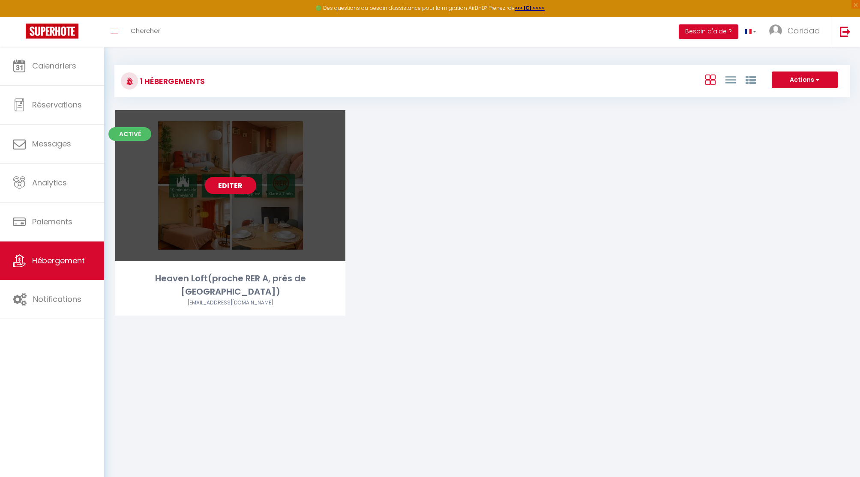
click at [232, 187] on link "Editer" at bounding box center [230, 185] width 51 height 17
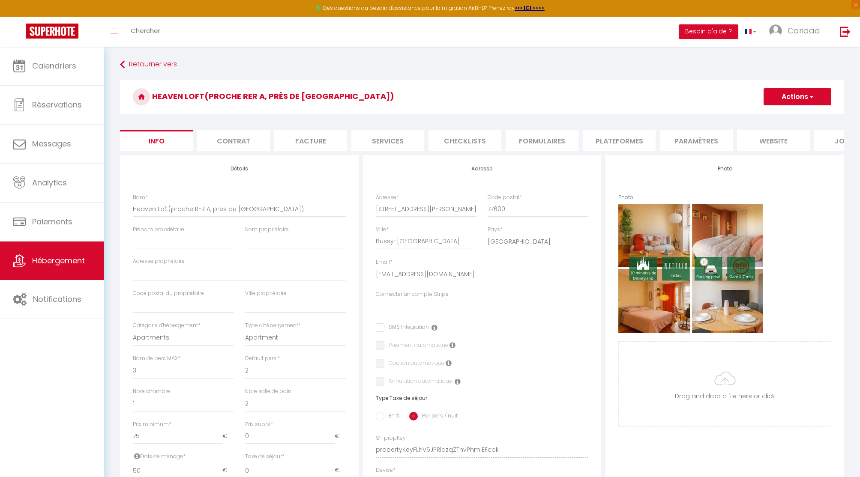
click at [609, 138] on li "Plateformes" at bounding box center [619, 140] width 73 height 21
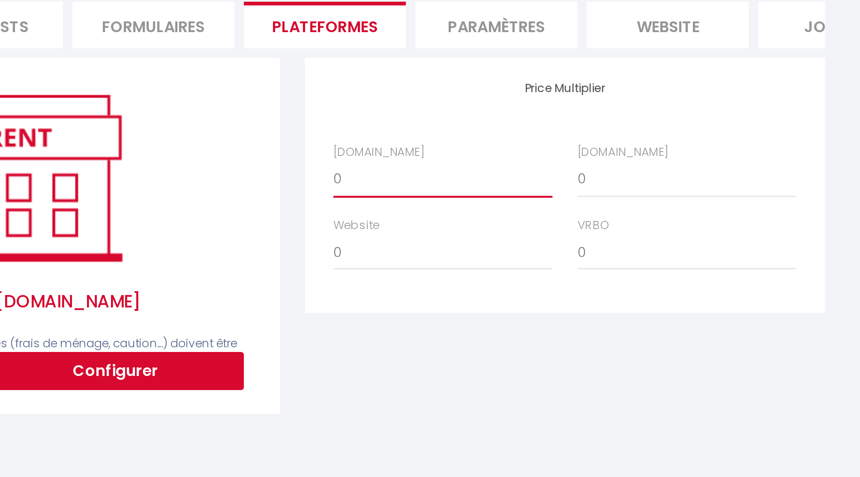
click at [641, 213] on select "0 + 1 % + 2 % + 3 % + 4 % + 5 % + 6 % + 7 % + 8 % + 9 %" at bounding box center [672, 209] width 99 height 16
click at [623, 201] on select "0 + 1 % + 2 % + 3 % + 4 % + 5 % + 6 % + 7 % + 8 % + 9 %" at bounding box center [672, 209] width 99 height 16
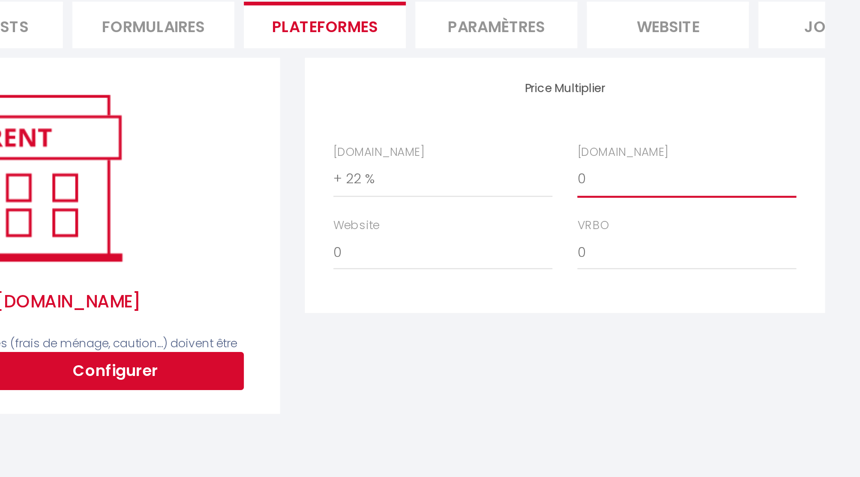
click at [750, 209] on select "0 + 1 % + 2 % + 3 % + 4 % + 5 % + 6 % + 7 % + 8 % + 9 %" at bounding box center [782, 209] width 99 height 16
click at [733, 201] on select "0 + 1 % + 2 % + 3 % + 4 % + 5 % + 6 % + 7 % + 8 % + 9 %" at bounding box center [782, 209] width 99 height 16
click at [719, 308] on div "Price Multiplier Airbnb.com 0 + 1 % + 2 % + 3 % + 4 % + 5 % + 6 % + 7 %" at bounding box center [726, 302] width 245 height 294
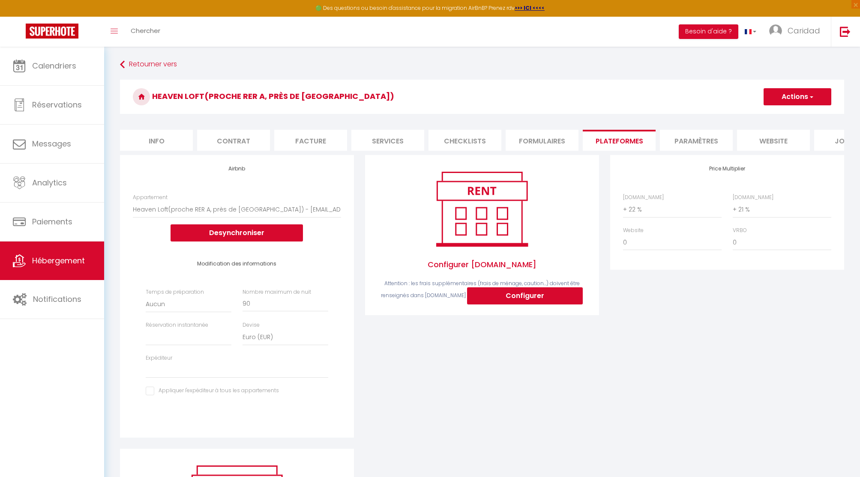
click at [662, 288] on div "Price Multiplier Airbnb.com 0 + 1 % + 2 % + 3 % + 4 % + 5 % + 6 % + 7 %" at bounding box center [726, 302] width 245 height 294
click at [684, 142] on li "Paramètres" at bounding box center [696, 140] width 73 height 21
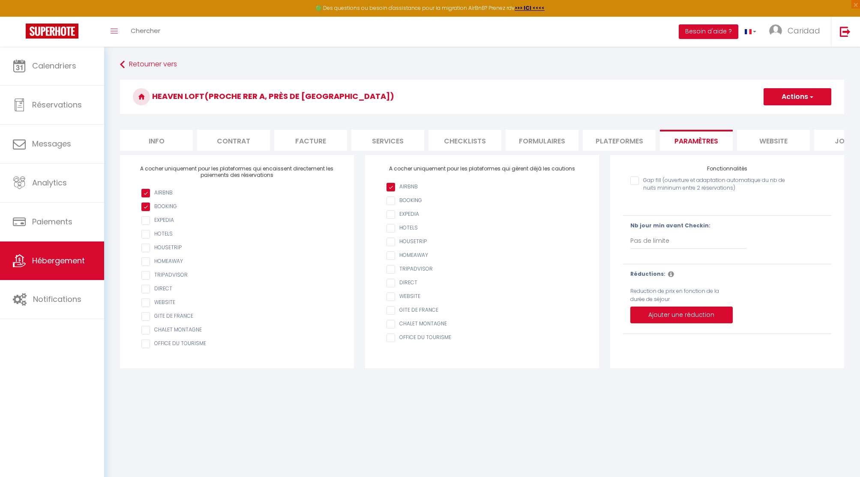
click at [773, 141] on li "website" at bounding box center [773, 140] width 73 height 21
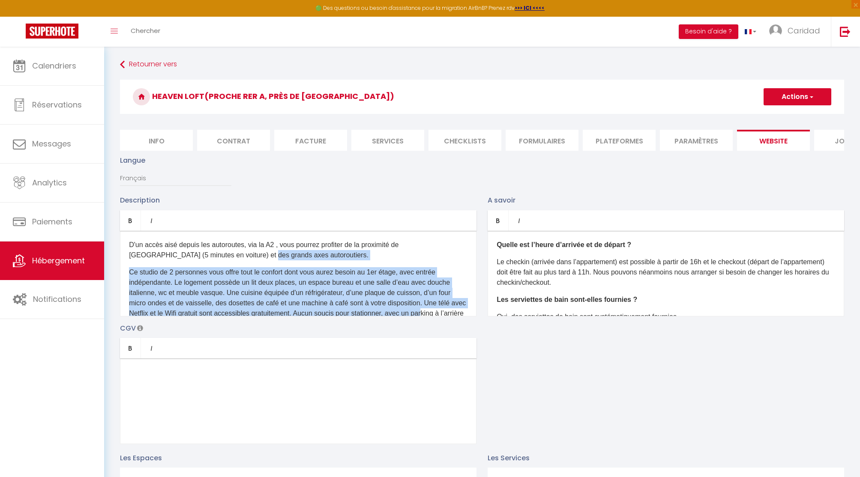
drag, startPoint x: 215, startPoint y: 250, endPoint x: 446, endPoint y: 311, distance: 238.3
click at [446, 311] on div "D'un accès aisé depuis les autoroutes, via la A2 , vous pourrez profiter de la …" at bounding box center [298, 274] width 356 height 86
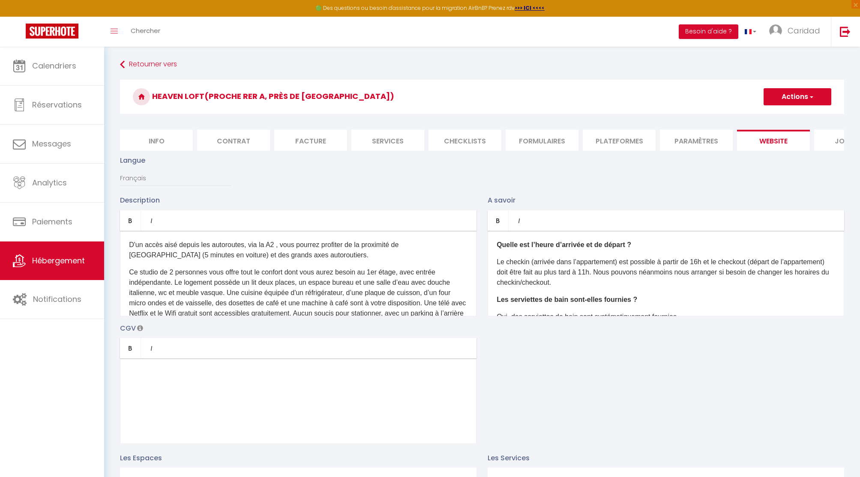
click at [522, 355] on div "Description Bold Italic Rich text editor D'un accès aisé depuis les autoroutes,…" at bounding box center [481, 319] width 735 height 249
click at [51, 60] on span "Calendriers" at bounding box center [54, 65] width 44 height 11
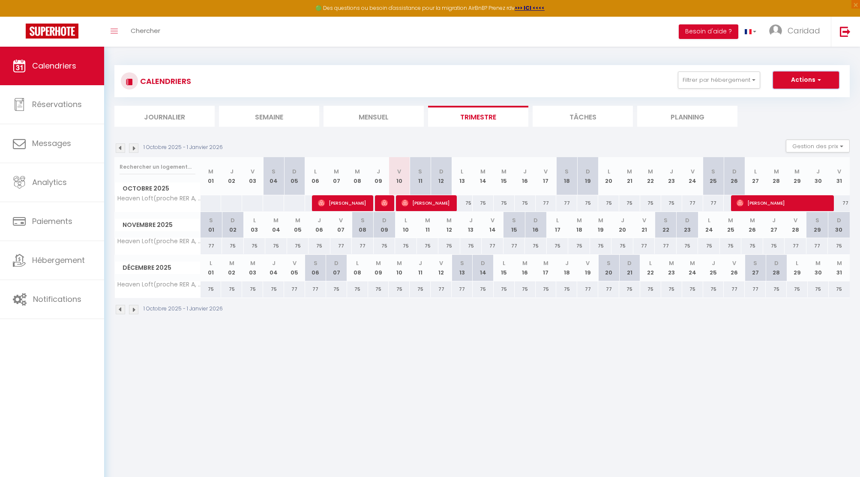
click at [787, 81] on button "Actions" at bounding box center [806, 80] width 66 height 17
click at [783, 100] on link "Nouvelle réservation" at bounding box center [797, 99] width 75 height 13
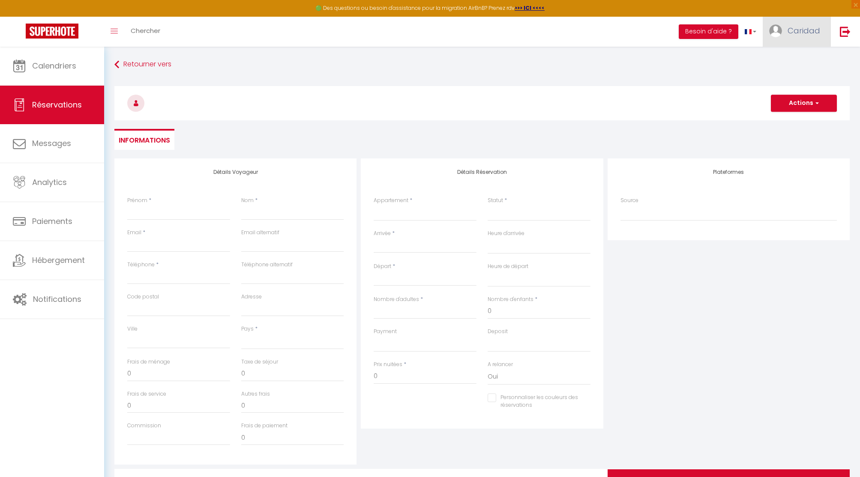
click at [803, 28] on span "Caridad" at bounding box center [803, 30] width 33 height 11
click at [788, 52] on link "Paramètres" at bounding box center [796, 59] width 63 height 15
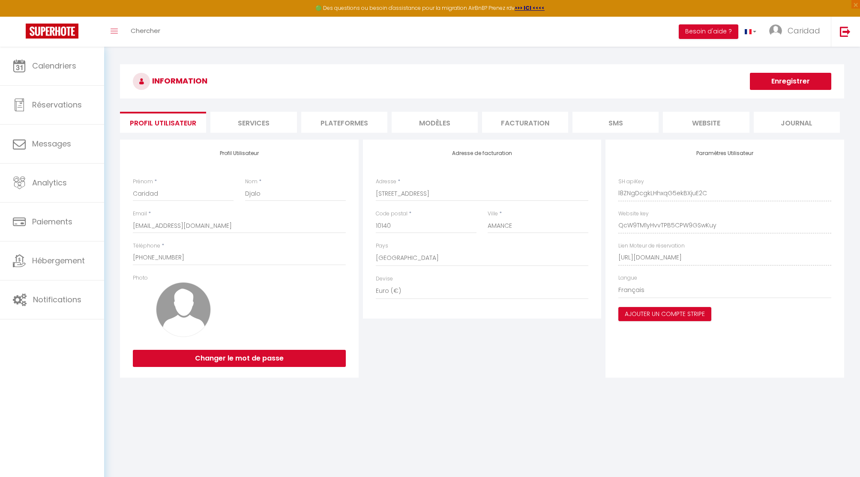
click at [704, 120] on li "website" at bounding box center [706, 122] width 86 height 21
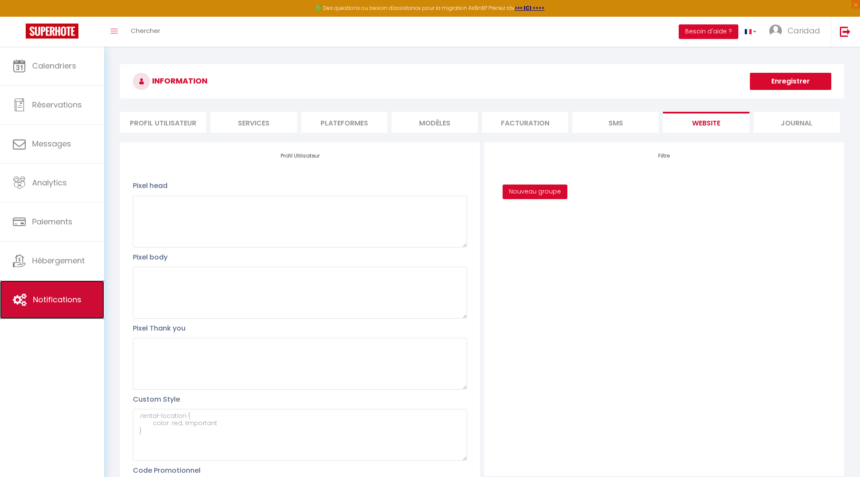
click at [80, 297] on span "Notifications" at bounding box center [57, 299] width 48 height 11
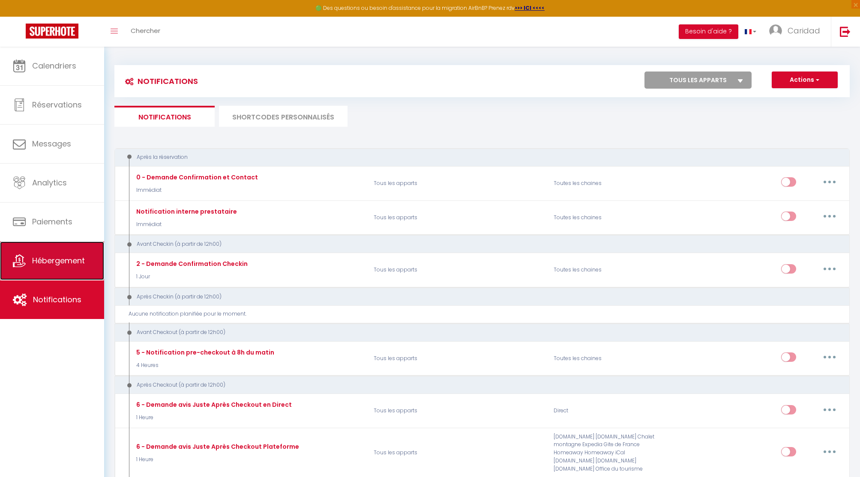
click at [75, 262] on span "Hébergement" at bounding box center [58, 260] width 53 height 11
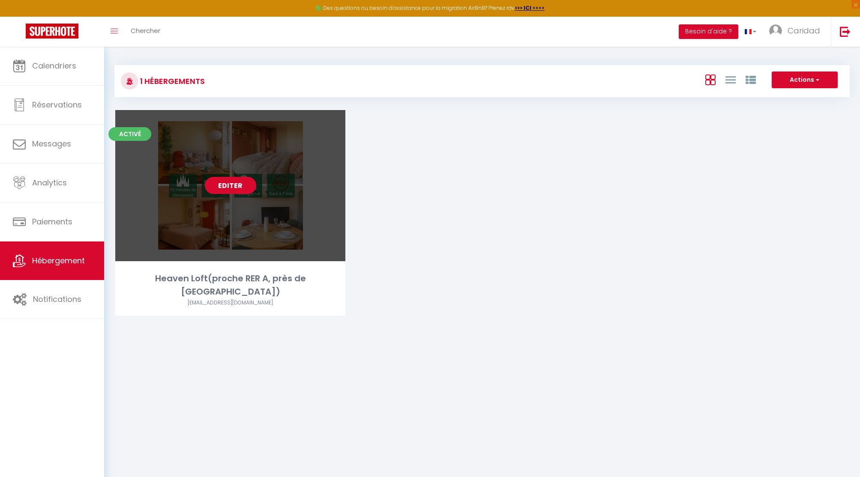
click at [237, 186] on link "Editer" at bounding box center [230, 185] width 51 height 17
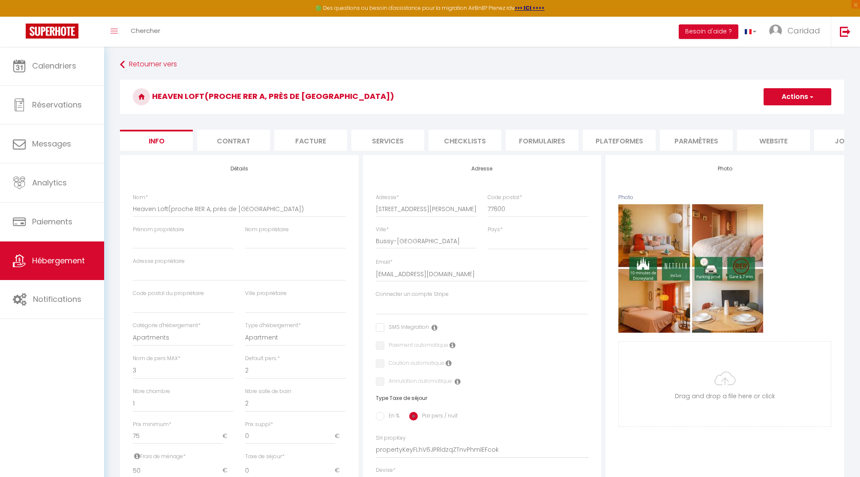
click at [749, 144] on li "website" at bounding box center [773, 140] width 73 height 21
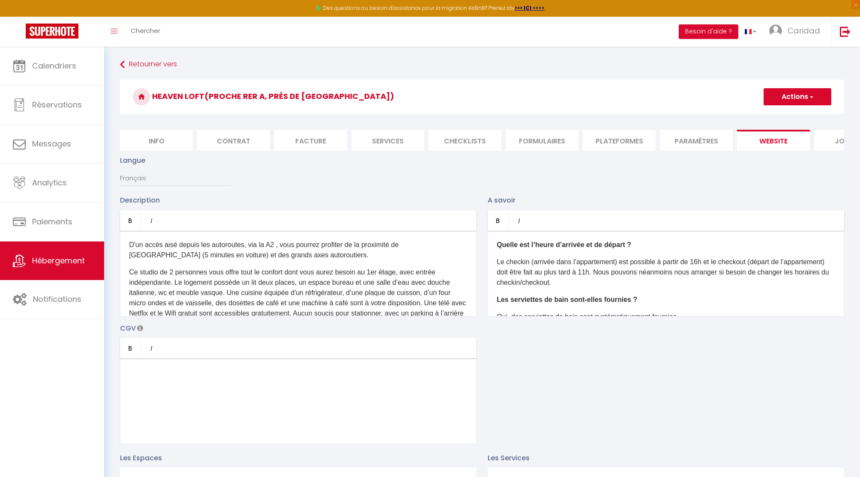
click at [792, 96] on button "Actions" at bounding box center [797, 96] width 68 height 17
click at [742, 171] on div "Langue Français Anglais Portugais Espagnol Italien" at bounding box center [481, 175] width 735 height 40
click at [37, 300] on span "Notifications" at bounding box center [57, 299] width 48 height 11
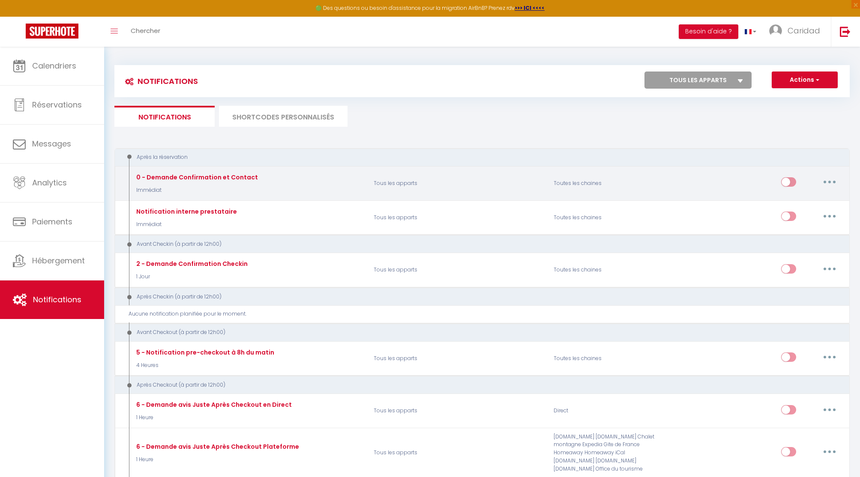
click at [833, 183] on button "button" at bounding box center [829, 182] width 24 height 14
click at [797, 200] on link "Editer" at bounding box center [806, 201] width 63 height 15
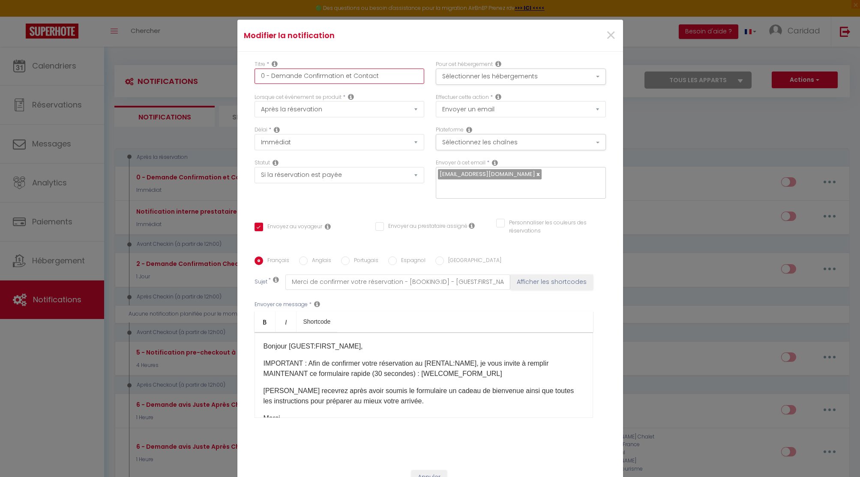
drag, startPoint x: 378, startPoint y: 79, endPoint x: 246, endPoint y: 81, distance: 132.4
click at [246, 81] on div "Titre * 0 - Demande Confirmation et Contact Pour cet hébergement Sélectionner l…" at bounding box center [430, 257] width 386 height 410
click at [351, 82] on input "Bienvenue" at bounding box center [339, 76] width 170 height 15
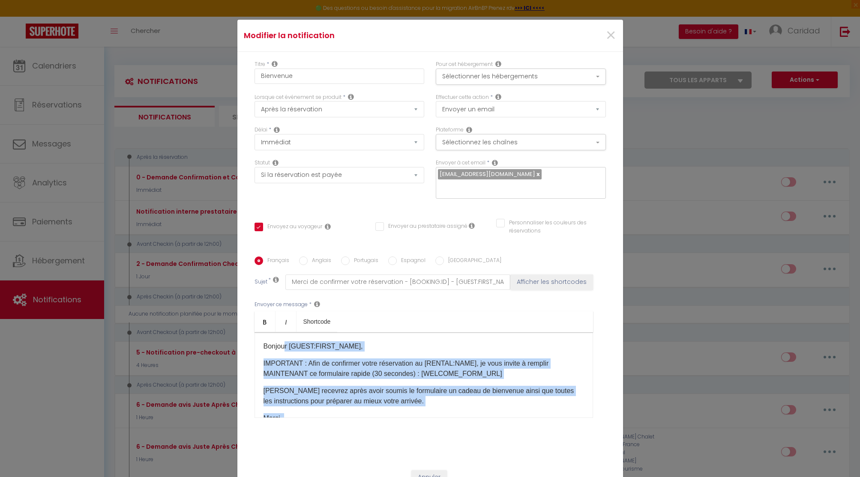
scroll to position [40, 0]
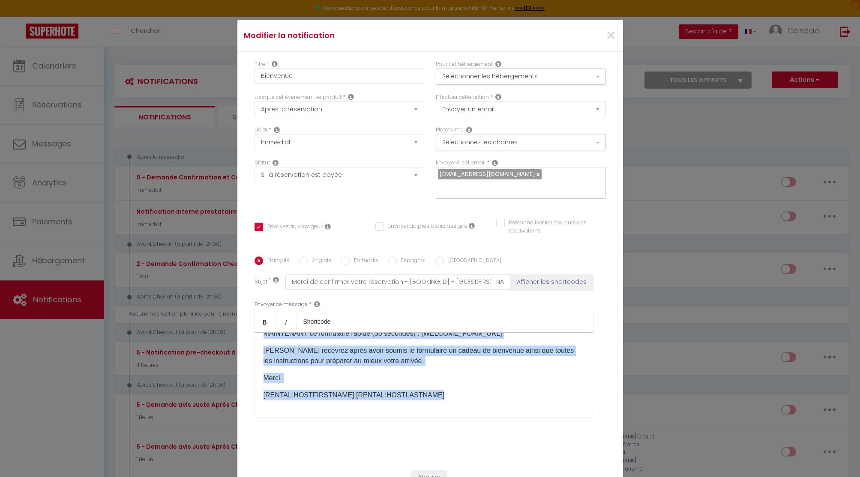
drag, startPoint x: 283, startPoint y: 338, endPoint x: 410, endPoint y: 430, distance: 156.5
click at [410, 430] on div "Français Anglais Portugais Espagnol Italien Sujet * Merci de confirmer votre ré…" at bounding box center [429, 343] width 351 height 198
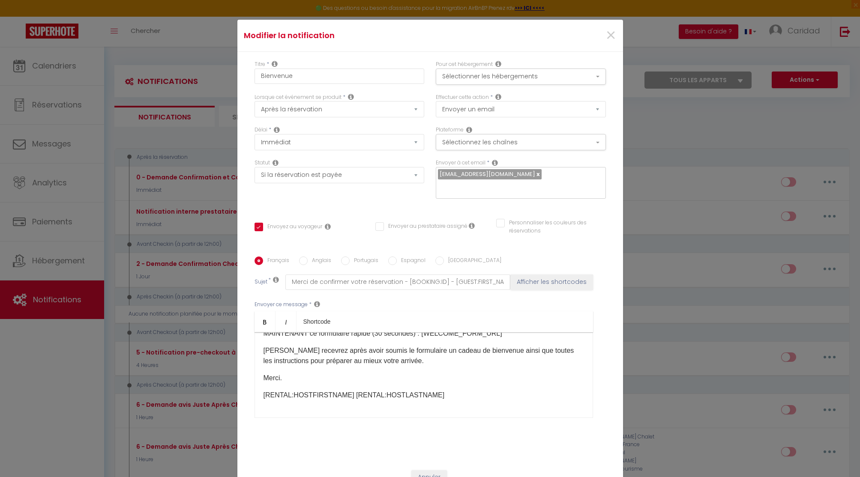
click at [330, 126] on div "Lorsque cet événement se produit * Après la réservation Avant Checkin (à partir…" at bounding box center [338, 109] width 181 height 33
click at [345, 150] on select "Immédiat + 10 Minutes + 1 Heure + 2 Heures + 3 Heures + 4 Heures + 5 Heures + 6…" at bounding box center [339, 142] width 170 height 16
click at [254, 140] on select "Immédiat + 10 Minutes + 1 Heure + 2 Heures + 3 Heures + 4 Heures + 5 Heures + 6…" at bounding box center [339, 142] width 170 height 16
click at [321, 134] on div "Délai * Immédiat + 10 Minutes + 1 Heure + 2 Heures + 3 Heures + 4 Heures + 5 He…" at bounding box center [339, 138] width 170 height 24
click at [322, 146] on select "Immédiat + 10 Minutes + 1 Heure + 2 Heures + 3 Heures + 4 Heures + 5 Heures + 6…" at bounding box center [339, 142] width 170 height 16
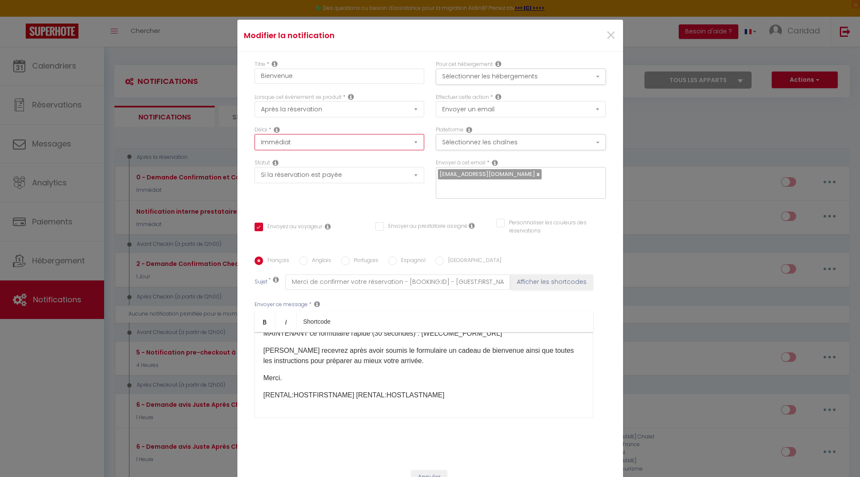
click at [254, 140] on select "Immédiat + 10 Minutes + 1 Heure + 2 Heures + 3 Heures + 4 Heures + 5 Heures + 6…" at bounding box center [339, 142] width 170 height 16
click at [296, 114] on select "Après la réservation Avant Checkin (à partir de 12h00) Après Checkin (à partir …" at bounding box center [339, 109] width 170 height 16
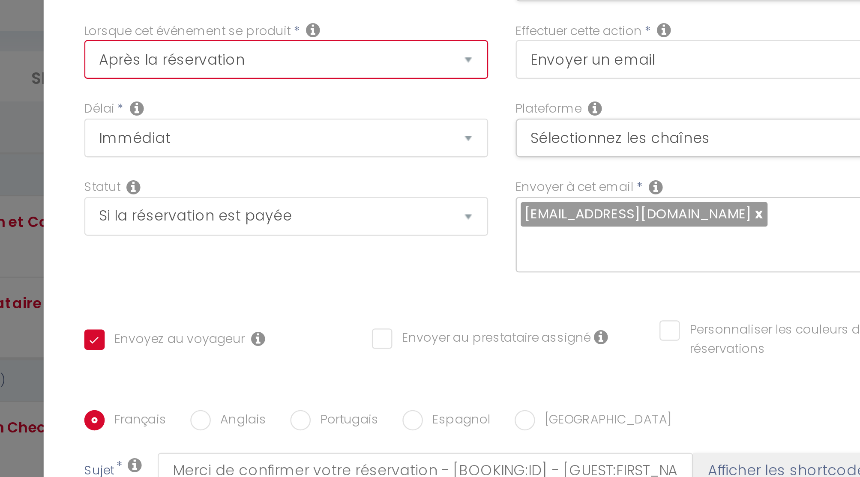
click at [373, 115] on select "Après la réservation Avant Checkin (à partir de 12h00) Après Checkin (à partir …" at bounding box center [339, 109] width 170 height 16
click at [254, 107] on select "Après la réservation Avant Checkin (à partir de 12h00) Après Checkin (à partir …" at bounding box center [339, 109] width 170 height 16
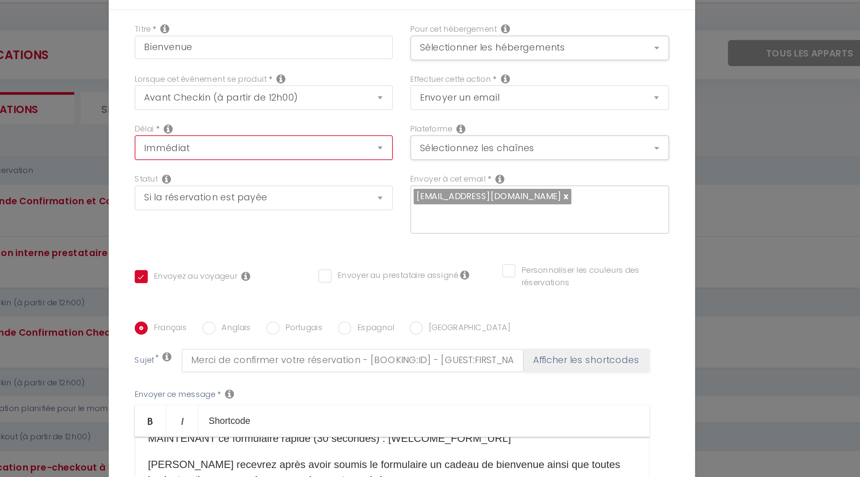
click at [314, 150] on select "Immédiat - 10 Minutes - 1 Heure - 2 Heures - 3 Heures - 4 Heures - 5 Heures - 6…" at bounding box center [339, 142] width 170 height 16
click at [254, 140] on select "Immédiat - 10 Minutes - 1 Heure - 2 Heures - 3 Heures - 4 Heures - 5 Heures - 6…" at bounding box center [339, 142] width 170 height 16
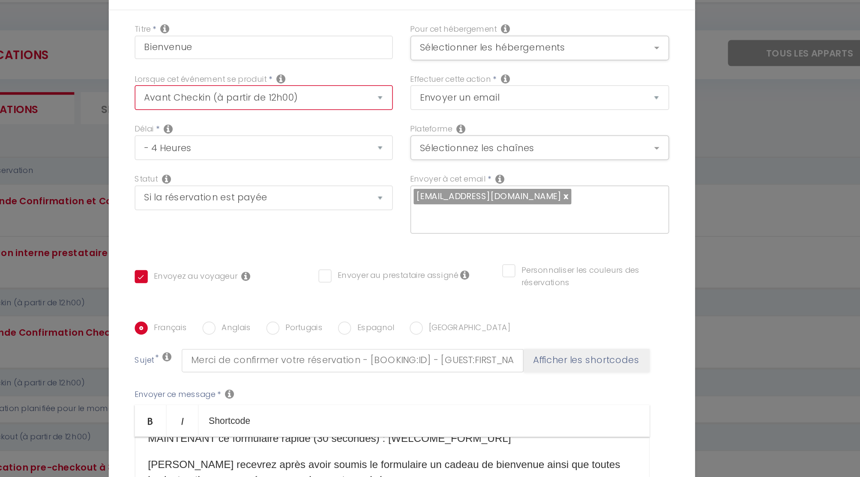
click at [317, 116] on select "Après la réservation Avant Checkin (à partir de 12h00) Après Checkin (à partir …" at bounding box center [339, 109] width 170 height 16
click at [254, 107] on select "Après la réservation Avant Checkin (à partir de 12h00) Après Checkin (à partir …" at bounding box center [339, 109] width 170 height 16
click at [333, 117] on select "Après la réservation Avant Checkin (à partir de 12h00) Après Checkin (à partir …" at bounding box center [339, 109] width 170 height 16
click at [254, 107] on select "Après la réservation Avant Checkin (à partir de 12h00) Après Checkin (à partir …" at bounding box center [339, 109] width 170 height 16
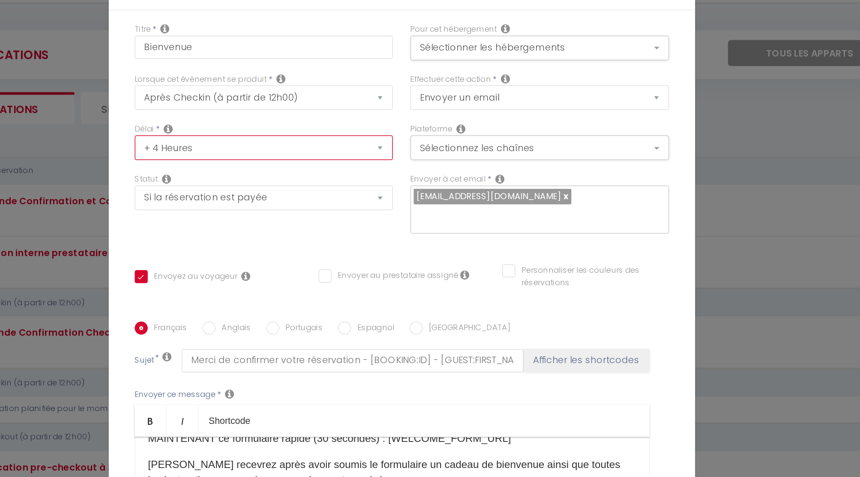
click at [335, 149] on select "Immédiat + 10 Minutes + 1 Heure + 2 Heures + 3 Heures + 4 Heures + 5 Heures + 6…" at bounding box center [339, 142] width 170 height 16
click at [254, 140] on select "Immédiat + 10 Minutes + 1 Heure + 2 Heures + 3 Heures + 4 Heures + 5 Heures + 6…" at bounding box center [339, 142] width 170 height 16
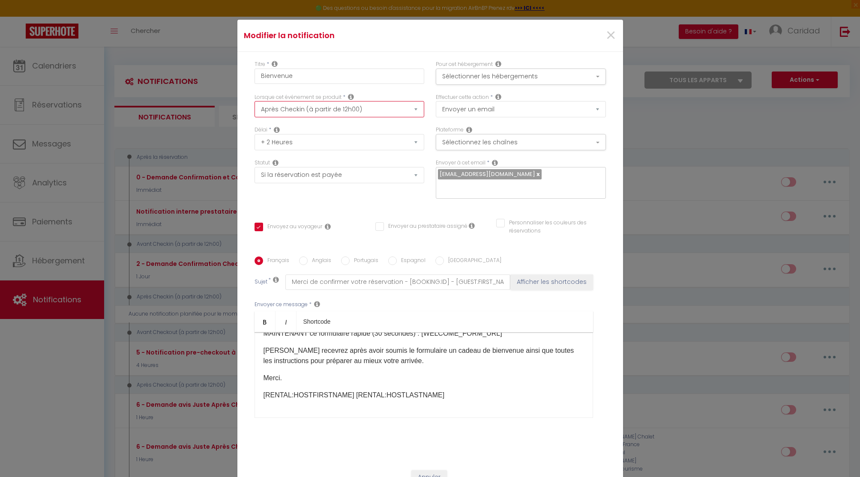
click at [293, 113] on select "Après la réservation Avant Checkin (à partir de 12h00) Après Checkin (à partir …" at bounding box center [339, 109] width 170 height 16
click at [254, 107] on select "Après la réservation Avant Checkin (à partir de 12h00) Après Checkin (à partir …" at bounding box center [339, 109] width 170 height 16
click at [311, 150] on select "Immédiat + 10 Minutes + 1 Heure + 2 Heures + 3 Heures + 4 Heures + 5 Heures + 6…" at bounding box center [339, 142] width 170 height 16
click at [254, 140] on select "Immédiat + 10 Minutes + 1 Heure + 2 Heures + 3 Heures + 4 Heures + 5 Heures + 6…" at bounding box center [339, 142] width 170 height 16
click at [299, 182] on select "Aucun Si la réservation est payée Si réservation non payée Si la caution a été …" at bounding box center [339, 175] width 170 height 16
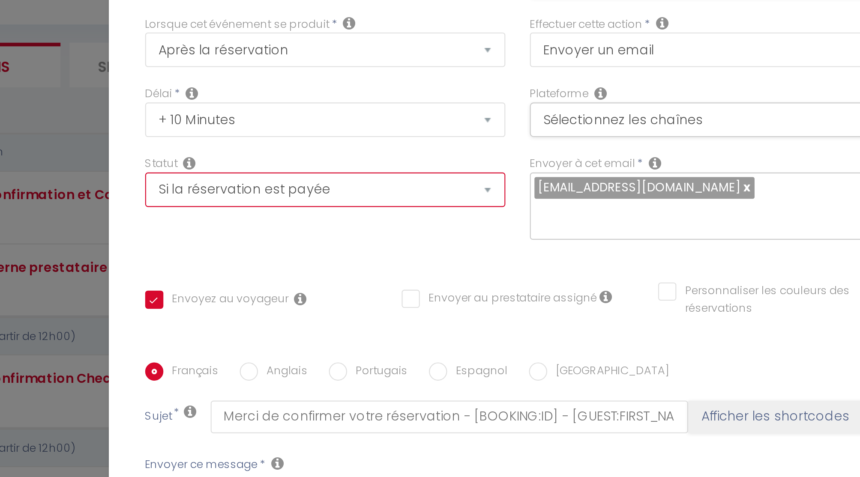
click at [314, 180] on select "Aucun Si la réservation est payée Si réservation non payée Si la caution a été …" at bounding box center [339, 175] width 170 height 16
click at [254, 174] on select "Aucun Si la réservation est payée Si réservation non payée Si la caution a été …" at bounding box center [339, 175] width 170 height 16
click at [288, 183] on select "Aucun Si la réservation est payée Si réservation non payée Si la caution a été …" at bounding box center [339, 175] width 170 height 16
click at [254, 174] on select "Aucun Si la réservation est payée Si réservation non payée Si la caution a été …" at bounding box center [339, 175] width 170 height 16
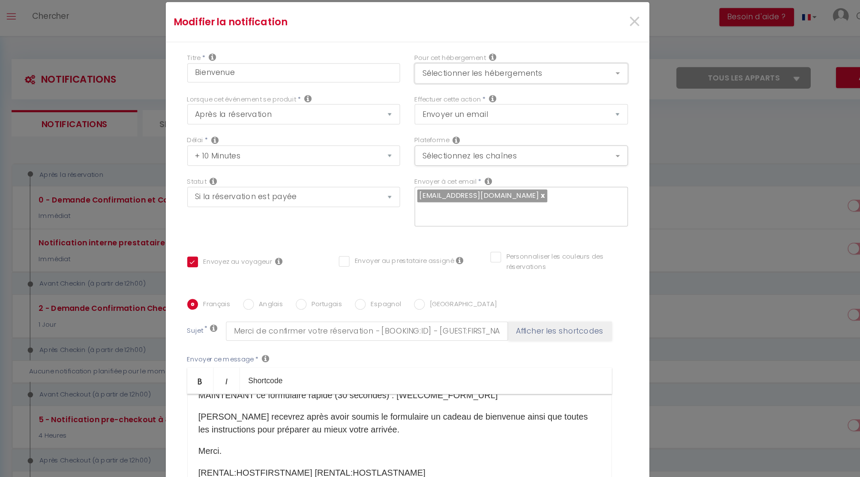
click at [492, 80] on button "Sélectionner les hébergements" at bounding box center [521, 77] width 170 height 16
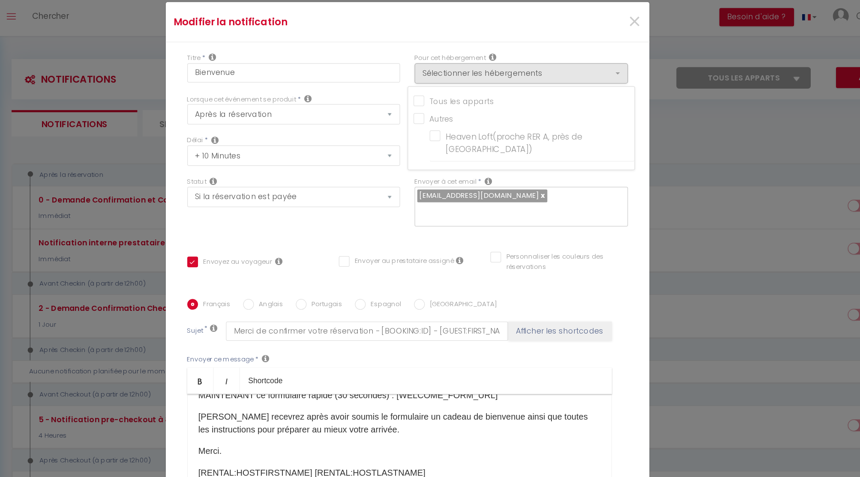
click at [438, 102] on input "Tous les apparts" at bounding box center [523, 98] width 176 height 9
click at [433, 52] on div "Modifier la notification ×" at bounding box center [430, 36] width 386 height 32
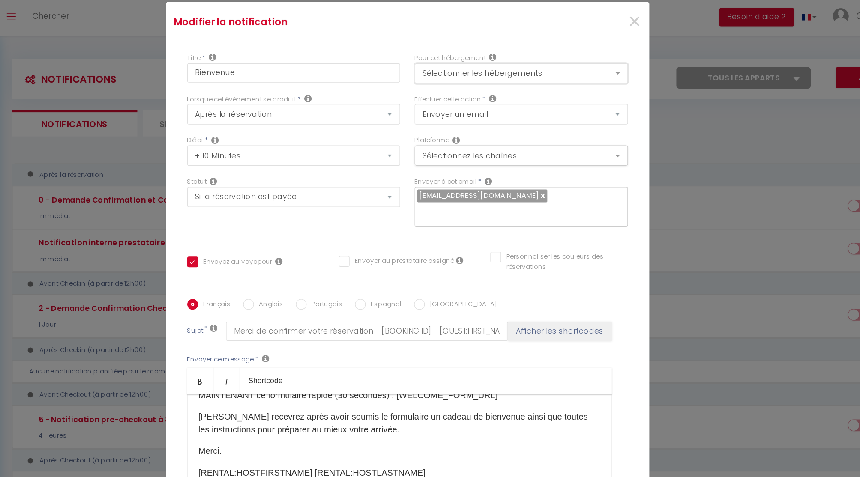
click at [448, 83] on button "Sélectionner les hébergements" at bounding box center [521, 77] width 170 height 16
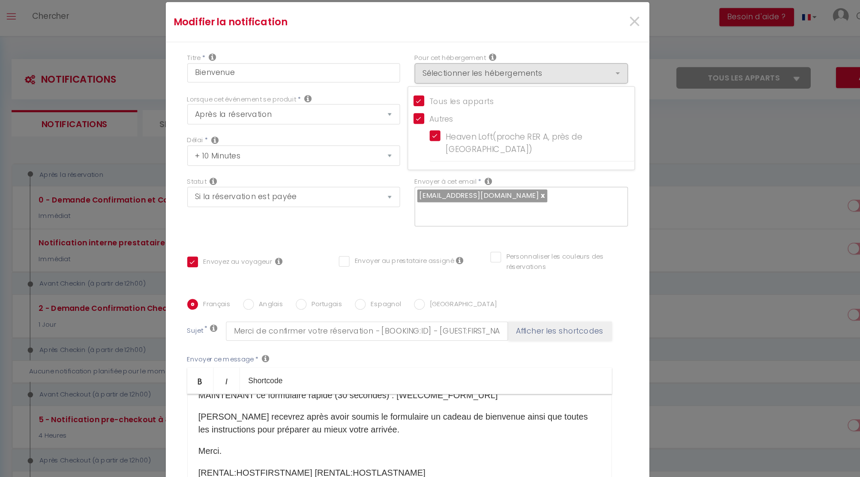
click at [491, 52] on div "Modifier la notification ×" at bounding box center [430, 36] width 386 height 32
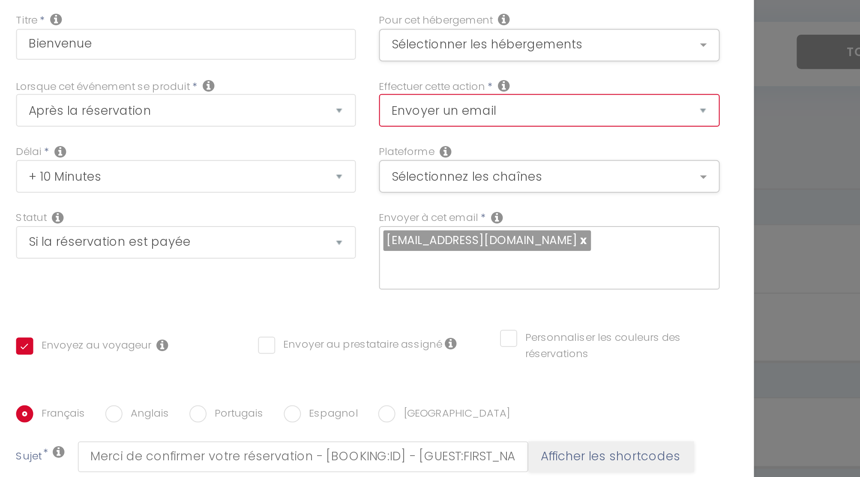
click at [483, 115] on select "Envoyer un email Envoyer un SMS Envoyer une notification push" at bounding box center [521, 109] width 170 height 16
click at [436, 107] on select "Envoyer un email Envoyer un SMS Envoyer une notification push" at bounding box center [521, 109] width 170 height 16
click at [483, 114] on select "Envoyer un email Envoyer un SMS Envoyer une notification push" at bounding box center [521, 109] width 170 height 16
click at [436, 107] on select "Envoyer un email Envoyer un SMS Envoyer une notification push" at bounding box center [521, 109] width 170 height 16
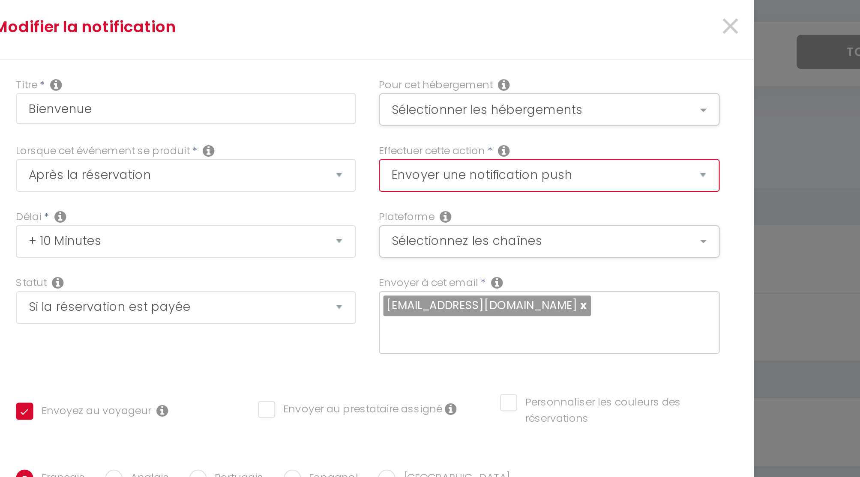
click at [512, 149] on select "Envoyer un email Envoyer un SMS Envoyer une notification push" at bounding box center [521, 142] width 170 height 16
click at [436, 139] on select "Envoyer un email Envoyer un SMS Envoyer une notification push" at bounding box center [521, 142] width 170 height 16
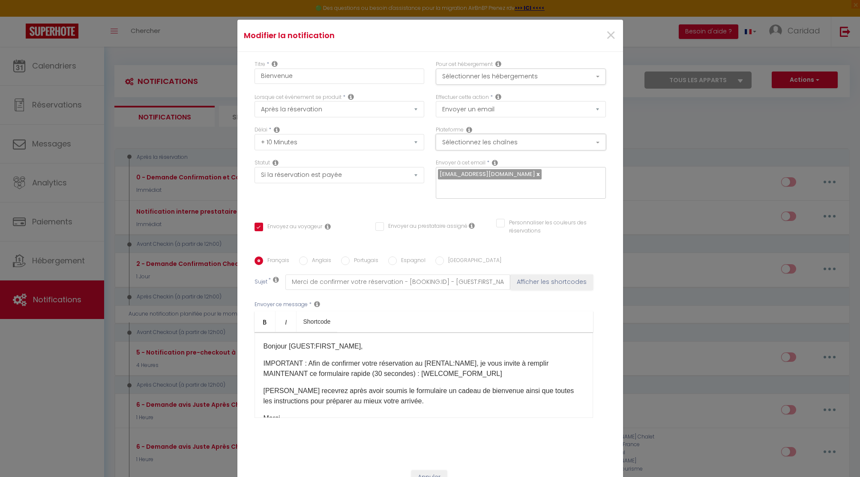
click at [492, 146] on button "Sélectionnez les chaînes" at bounding box center [521, 142] width 170 height 16
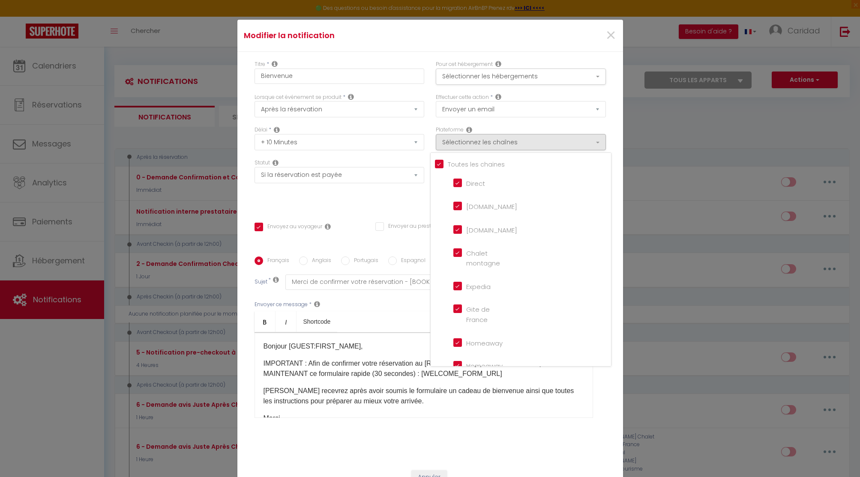
click at [471, 126] on div "Effectuer cette action * Envoyer un email Envoyer un SMS Envoyer une notificati…" at bounding box center [520, 109] width 181 height 33
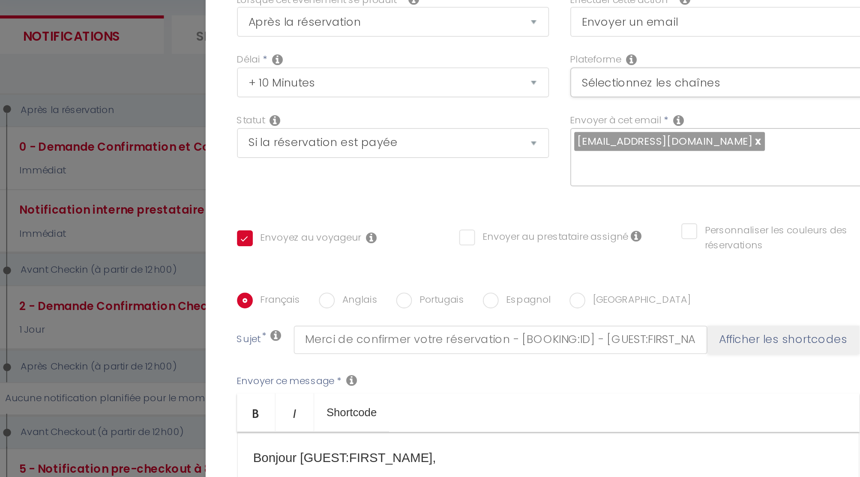
click at [257, 224] on input "Envoyez au voyageur" at bounding box center [288, 227] width 68 height 9
click at [259, 223] on input "Envoyez au voyageur" at bounding box center [288, 227] width 68 height 9
drag, startPoint x: 407, startPoint y: 220, endPoint x: 456, endPoint y: 221, distance: 48.4
click at [456, 222] on input "Envoyer au prestataire assigné" at bounding box center [421, 226] width 92 height 9
click at [258, 223] on input "Envoyez au voyageur" at bounding box center [288, 227] width 68 height 9
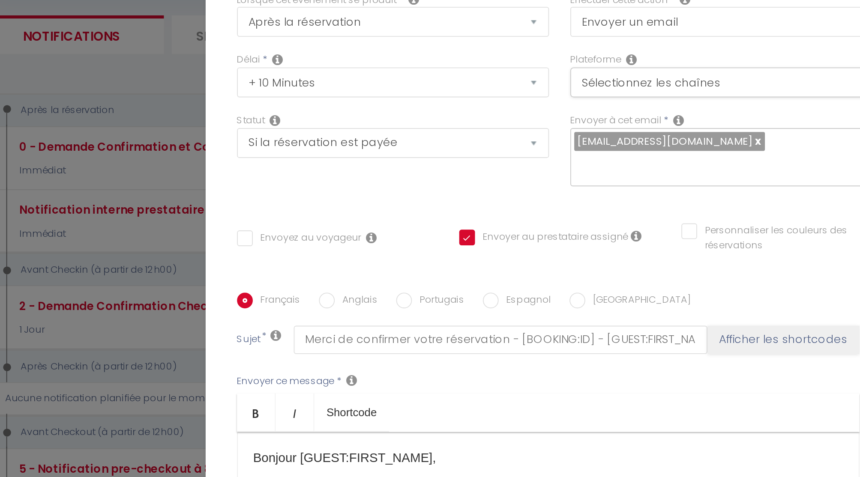
click at [258, 223] on input "Envoyez au voyageur" at bounding box center [288, 227] width 68 height 9
click at [383, 222] on input "Envoyer au prestataire assigné" at bounding box center [421, 226] width 92 height 9
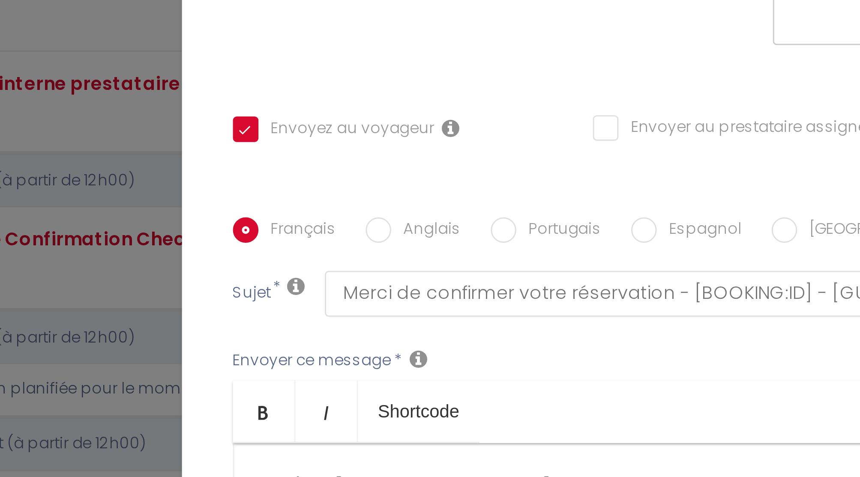
click at [259, 278] on label "Sujet" at bounding box center [260, 282] width 13 height 9
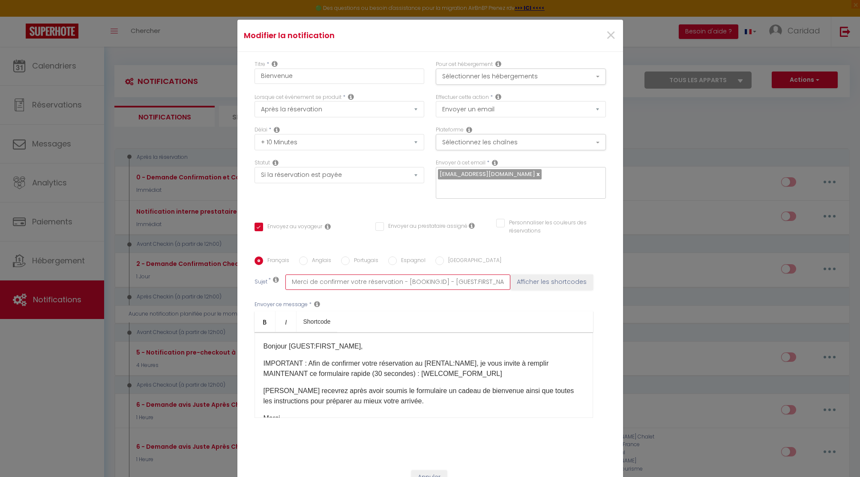
drag, startPoint x: 306, startPoint y: 276, endPoint x: 512, endPoint y: 258, distance: 206.9
click at [513, 258] on div "Français Anglais Portugais Espagnol Italien Sujet * Merci de confirmer votre ré…" at bounding box center [430, 343] width 356 height 173
click at [379, 277] on input "Merci de confirmer votre réservation - [BOOKING:ID] - [GUEST:FIRST_NAME] [GUEST…" at bounding box center [397, 282] width 225 height 15
drag, startPoint x: 287, startPoint y: 275, endPoint x: 464, endPoint y: 292, distance: 178.2
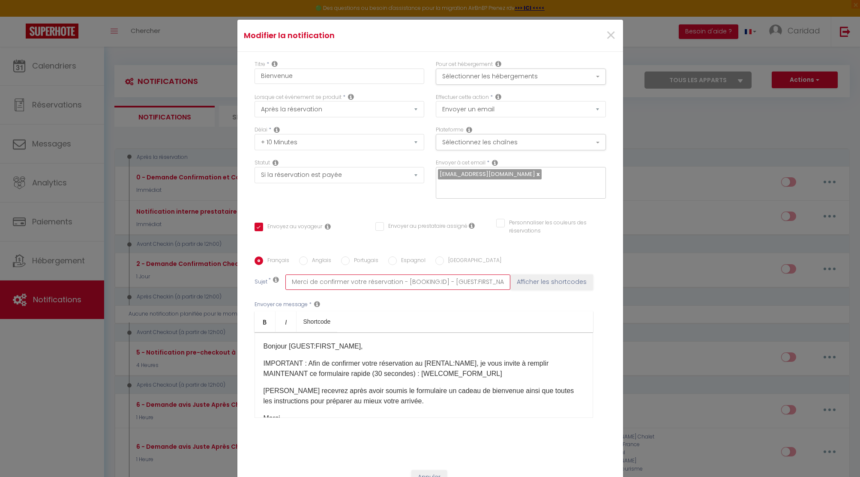
click at [464, 292] on div "Français Anglais Portugais Espagnol Italien Sujet * Merci de confirmer votre ré…" at bounding box center [430, 343] width 356 height 173
drag, startPoint x: 272, startPoint y: 82, endPoint x: 326, endPoint y: 81, distance: 54.8
click at [327, 81] on input "Bienvenue" at bounding box center [339, 76] width 170 height 15
click at [311, 276] on input "Merci de confirmer votre réservation - [BOOKING:ID] - [GUEST:FIRST_NAME] [GUEST…" at bounding box center [397, 282] width 225 height 15
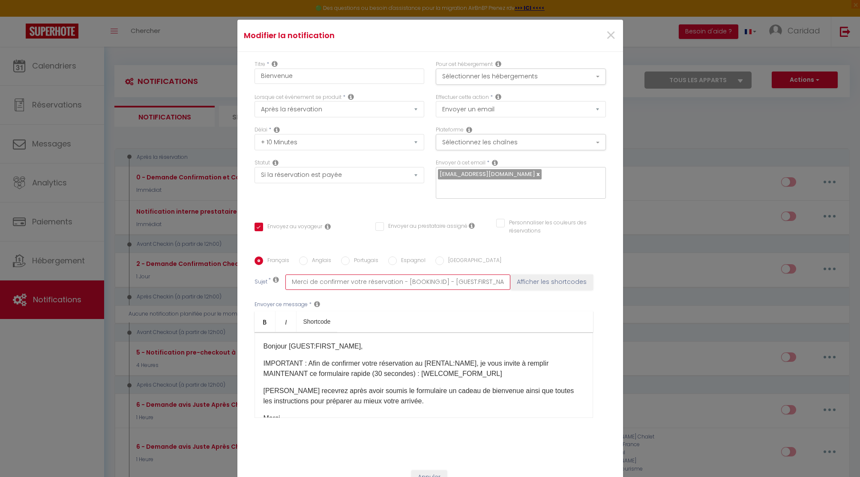
click at [311, 276] on input "Merci de confirmer votre réservation - [BOOKING:ID] - [GUEST:FIRST_NAME] [GUEST…" at bounding box center [397, 282] width 225 height 15
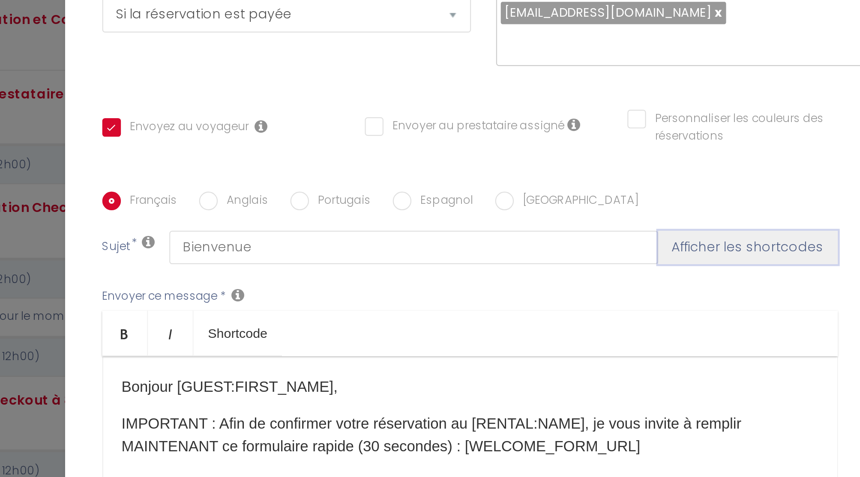
click at [542, 277] on button "Afficher les shortcodes" at bounding box center [551, 282] width 83 height 15
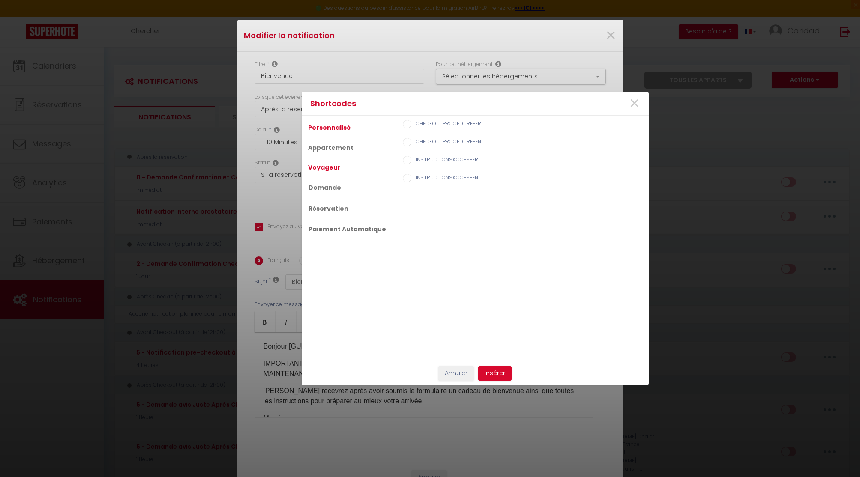
click at [323, 166] on link "Voyageur" at bounding box center [324, 167] width 41 height 15
click at [426, 139] on label "Prénom du voyageur" at bounding box center [440, 142] width 58 height 9
click at [411, 139] on input "Prénom du voyageur" at bounding box center [407, 142] width 9 height 9
click at [495, 371] on button "Insérer" at bounding box center [494, 373] width 33 height 15
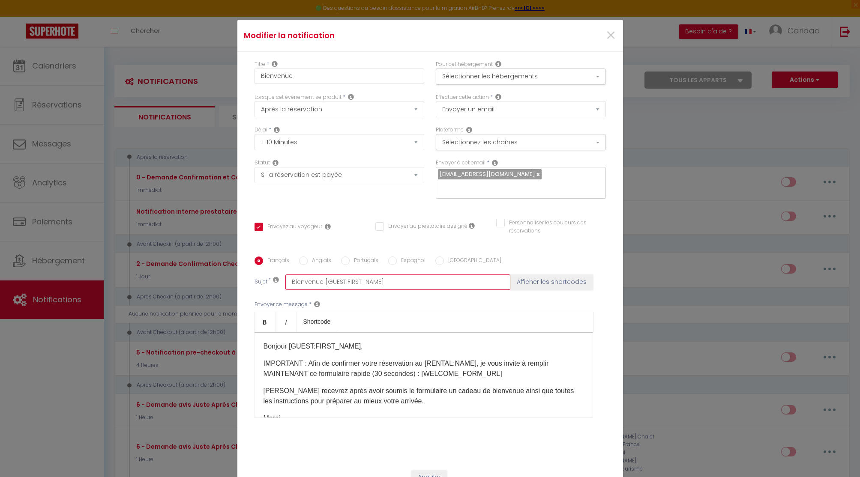
click at [446, 276] on input "Bienvenue [GUEST:FIRST_NAME]" at bounding box center [397, 282] width 225 height 15
click at [563, 275] on button "Afficher les shortcodes" at bounding box center [551, 282] width 83 height 15
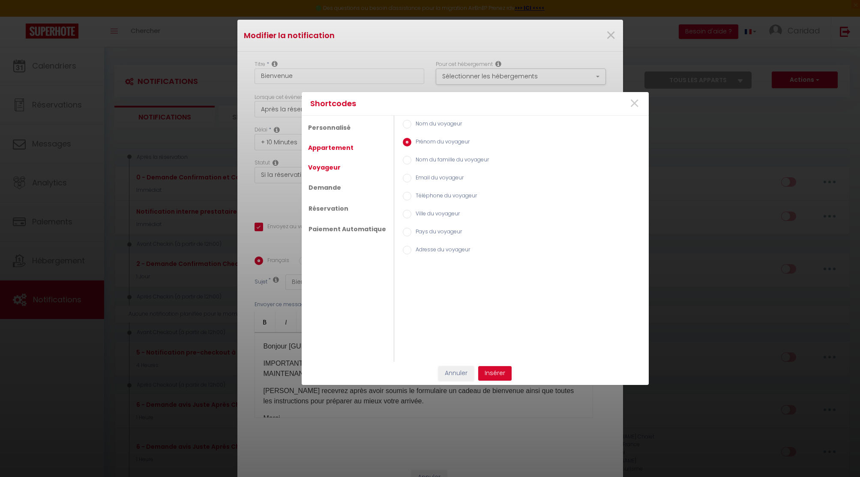
click at [320, 144] on link "Appartement" at bounding box center [331, 147] width 54 height 15
click at [425, 162] on label "Nom de l'appart" at bounding box center [433, 160] width 45 height 9
click at [411, 162] on input "Nom de l'appart" at bounding box center [407, 160] width 9 height 9
click at [494, 369] on button "Insérer" at bounding box center [494, 373] width 33 height 15
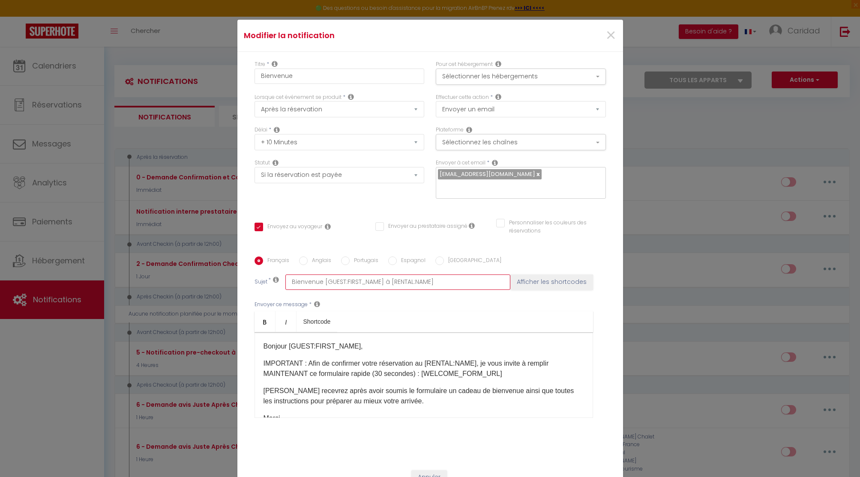
drag, startPoint x: 290, startPoint y: 272, endPoint x: 453, endPoint y: 267, distance: 162.4
click at [453, 267] on div "Français Anglais Portugais Espagnol Italien Sujet * Bienvenue [GUEST:FIRST_NAME…" at bounding box center [430, 343] width 356 height 173
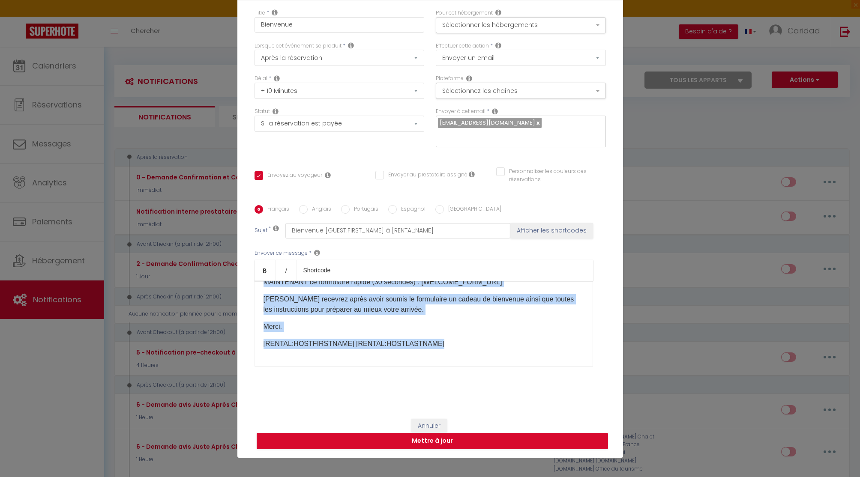
drag, startPoint x: 264, startPoint y: 288, endPoint x: 380, endPoint y: 388, distance: 153.4
click at [380, 388] on div "Titre * Bienvenue Pour cet hébergement Sélectionner les hébergements Tous les a…" at bounding box center [430, 205] width 386 height 410
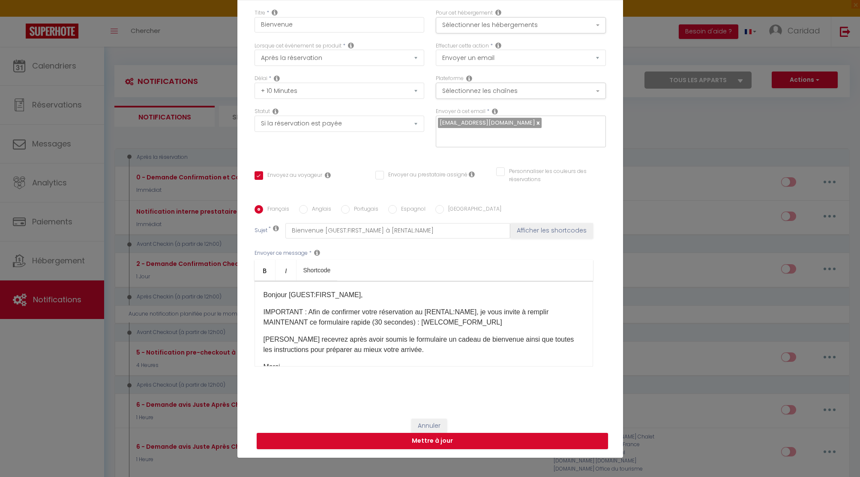
click at [300, 290] on p "Bonjour [GUEST:FIRST_NAME]," at bounding box center [423, 295] width 320 height 10
drag, startPoint x: 427, startPoint y: 306, endPoint x: 491, endPoint y: 305, distance: 64.3
click at [491, 307] on p "IMPORTANT : Afin de confirmer votre réservation au [RENTAL:NAME], je vous invit…" at bounding box center [423, 317] width 320 height 21
drag, startPoint x: 413, startPoint y: 317, endPoint x: 515, endPoint y: 319, distance: 102.4
click at [515, 319] on p "IMPORTANT : Afin de confirmer votre réservation au [RENTAL:NAME], je vous invit…" at bounding box center [423, 317] width 320 height 21
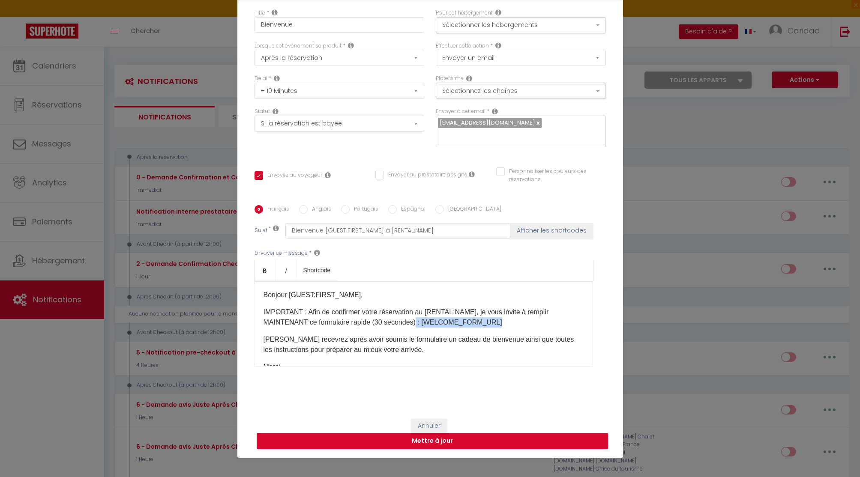
scroll to position [40, 0]
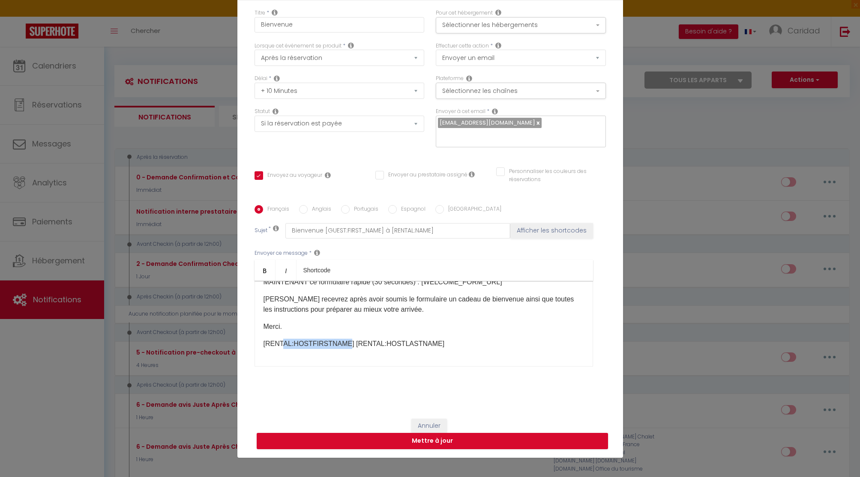
drag, startPoint x: 280, startPoint y: 334, endPoint x: 338, endPoint y: 333, distance: 57.8
click at [339, 339] on p "[RENTAL:HOSTFIRSTNAME] [RENTAL:HOSTLASTNAME]" at bounding box center [423, 344] width 320 height 10
click at [343, 322] on p "Merci." at bounding box center [423, 327] width 320 height 10
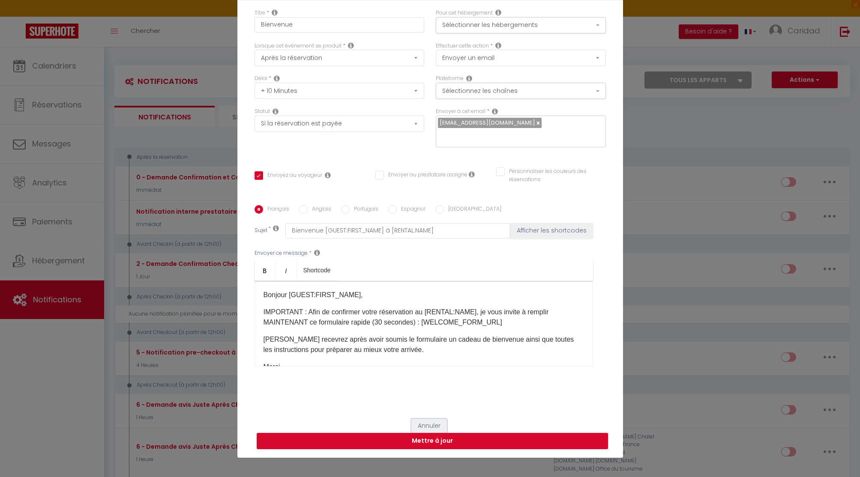
click at [425, 419] on button "Annuler" at bounding box center [429, 426] width 36 height 15
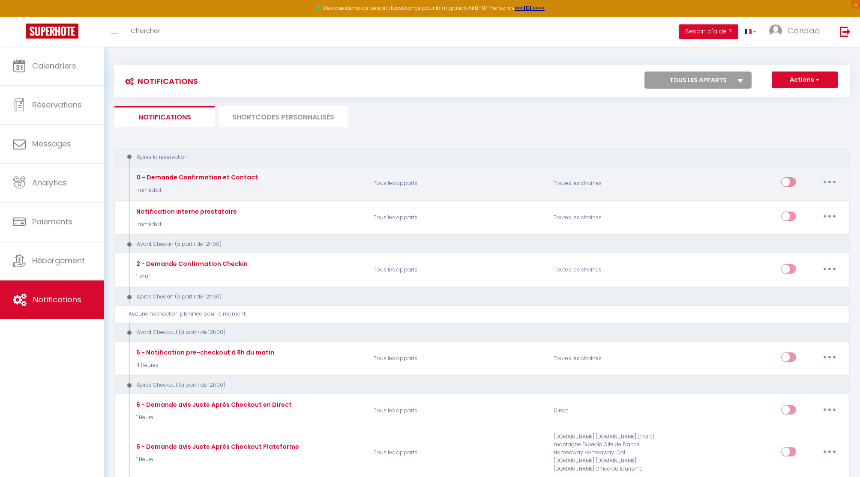
click at [829, 179] on button "button" at bounding box center [829, 182] width 24 height 14
click at [796, 232] on link "Tester" at bounding box center [806, 232] width 63 height 15
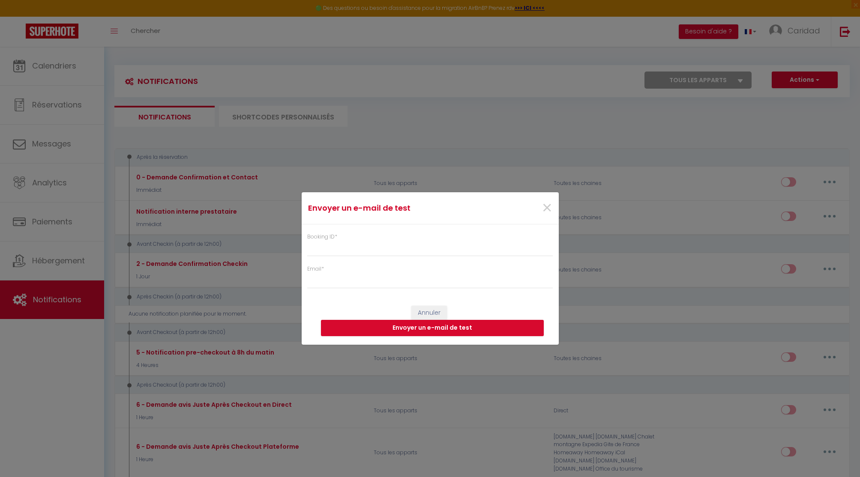
drag, startPoint x: 308, startPoint y: 236, endPoint x: 344, endPoint y: 252, distance: 38.8
click at [344, 252] on div "Booking ID *" at bounding box center [430, 245] width 246 height 24
click at [545, 207] on span "×" at bounding box center [547, 208] width 11 height 26
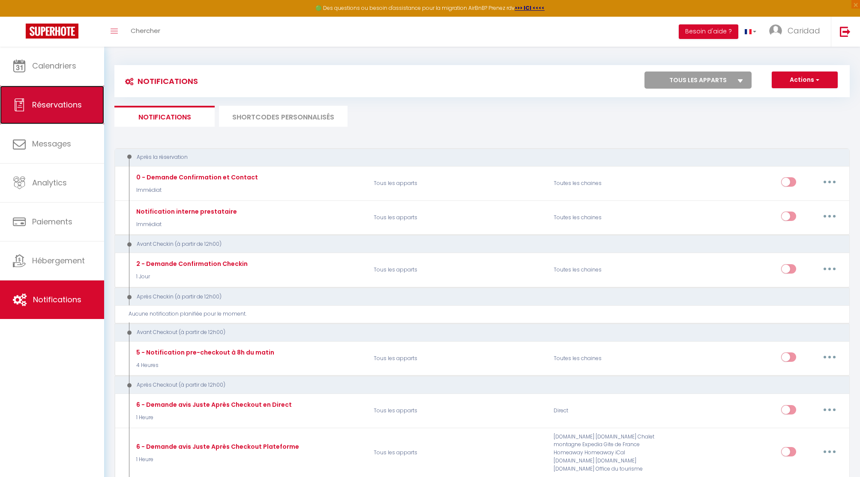
click at [54, 98] on link "Réservations" at bounding box center [52, 105] width 104 height 39
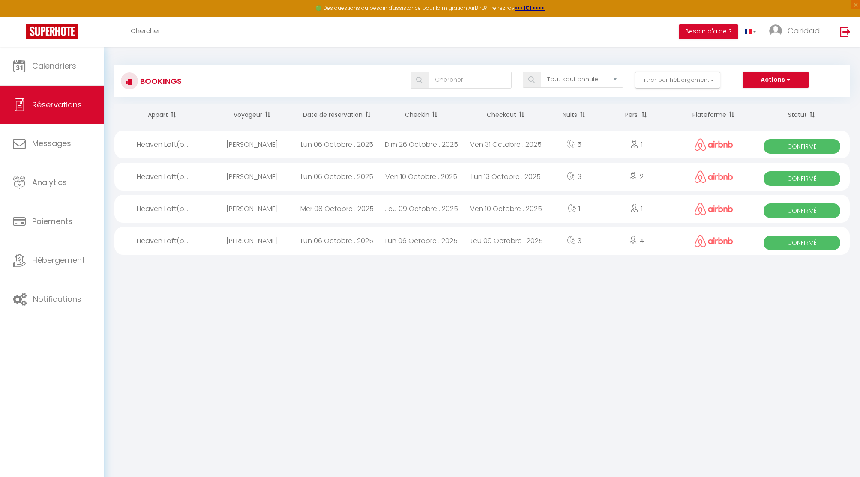
click at [260, 204] on div "Amandine Gisele Ines" at bounding box center [252, 209] width 84 height 28
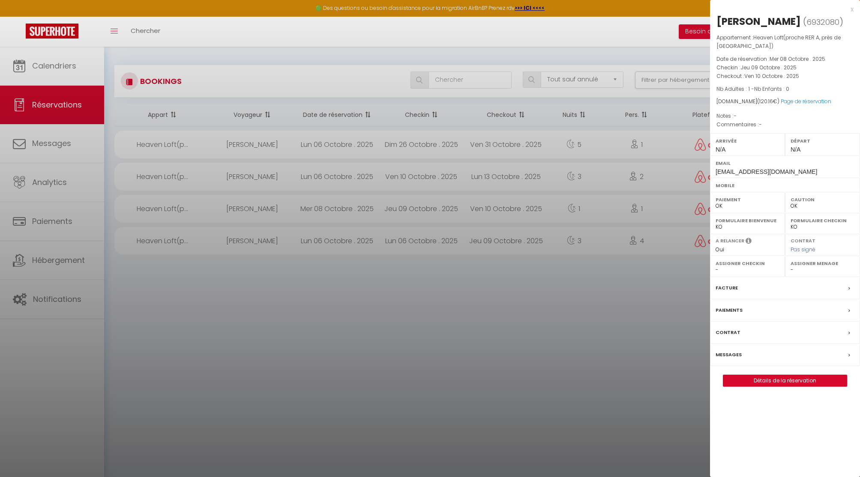
drag, startPoint x: 716, startPoint y: 19, endPoint x: 820, endPoint y: 19, distance: 103.2
click at [801, 19] on div "Amandine Gisele Ines" at bounding box center [758, 22] width 84 height 14
click at [806, 27] on span "6932080" at bounding box center [822, 22] width 33 height 11
copy span "6932080"
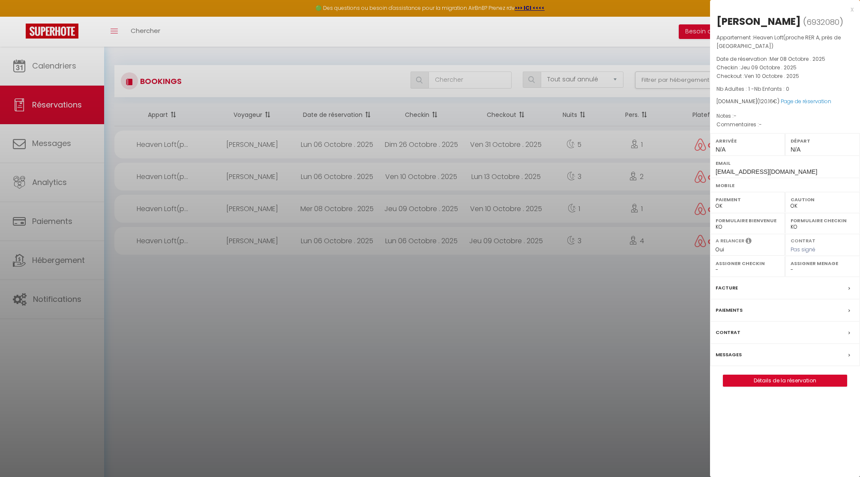
click at [78, 293] on div at bounding box center [430, 238] width 860 height 477
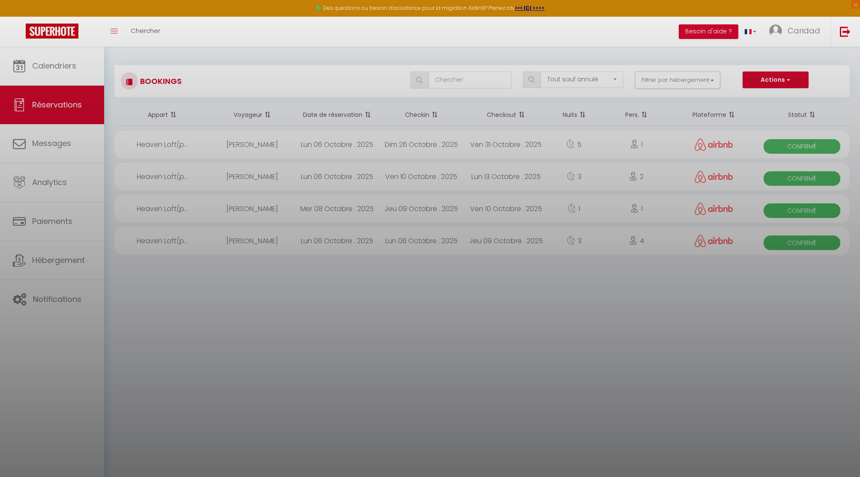
click at [78, 293] on div at bounding box center [430, 238] width 860 height 477
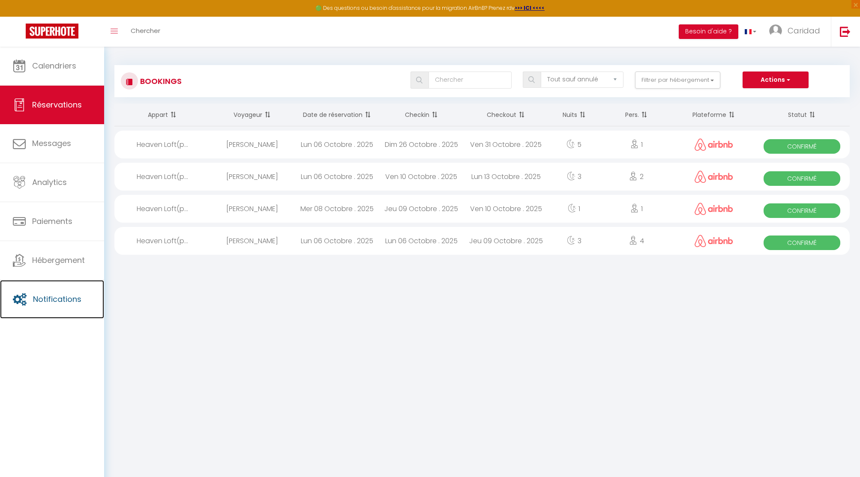
click at [78, 293] on link "Notifications" at bounding box center [52, 299] width 104 height 39
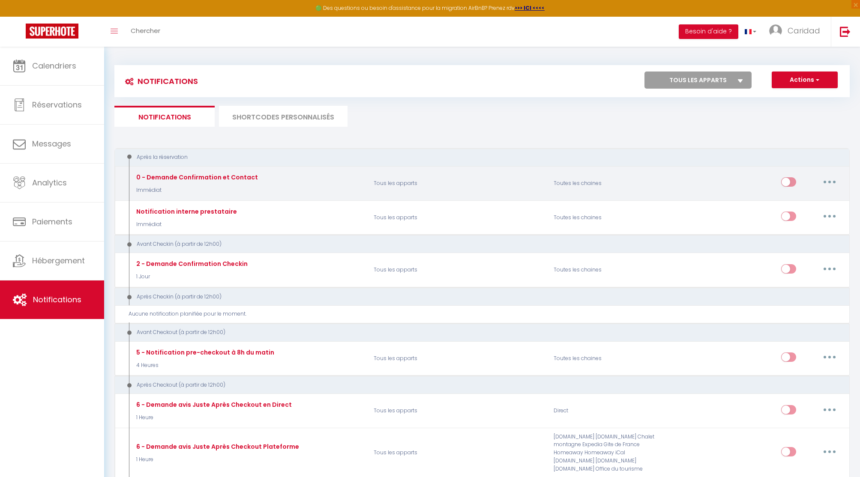
click at [832, 181] on button "button" at bounding box center [829, 182] width 24 height 14
click at [791, 233] on link "Tester" at bounding box center [806, 232] width 63 height 15
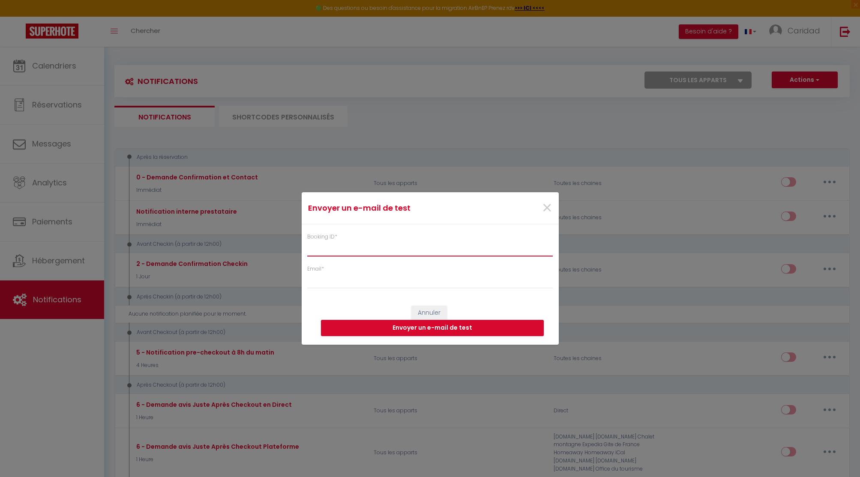
click at [371, 252] on input "Booking ID *" at bounding box center [430, 248] width 246 height 15
paste input "6932080"
click at [542, 203] on span "×" at bounding box center [547, 208] width 11 height 26
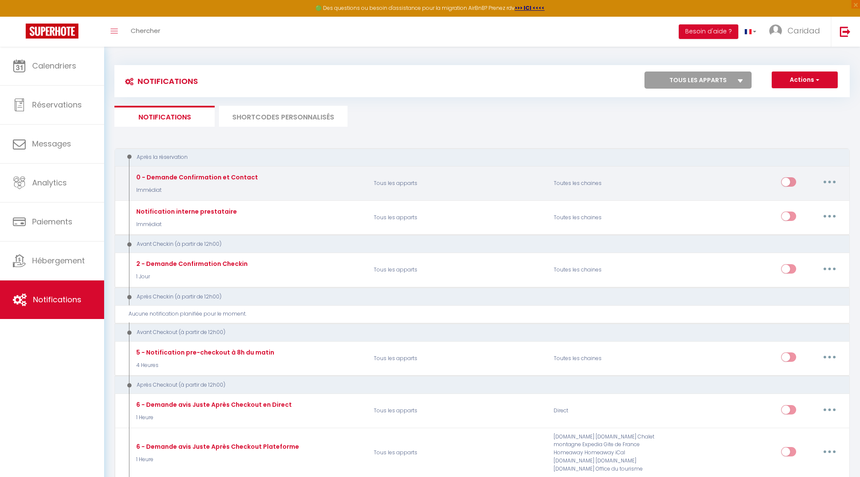
click at [829, 181] on icon "button" at bounding box center [829, 182] width 3 height 3
click at [798, 202] on link "Editer" at bounding box center [806, 201] width 63 height 15
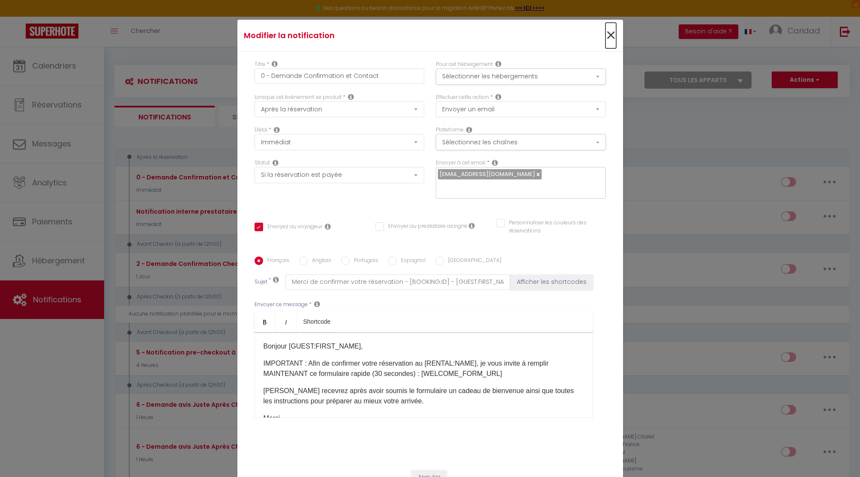
click at [611, 38] on span "×" at bounding box center [610, 36] width 11 height 26
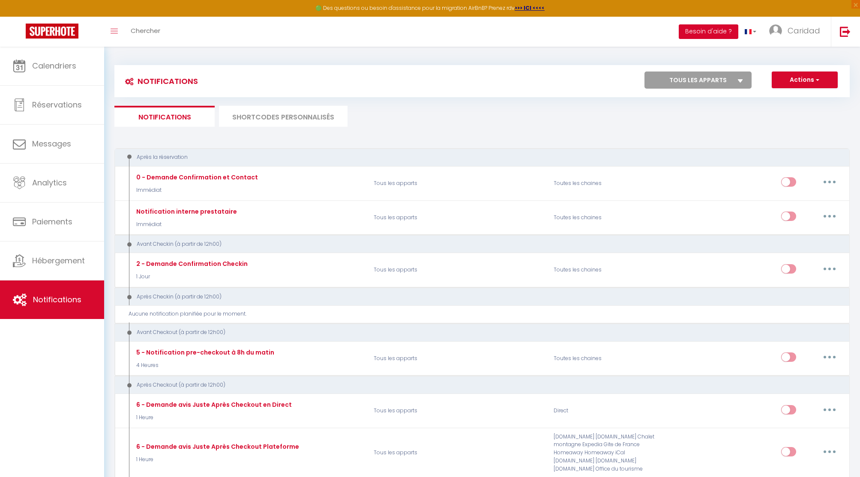
click at [713, 29] on button "Besoin d'aide ?" at bounding box center [709, 31] width 60 height 15
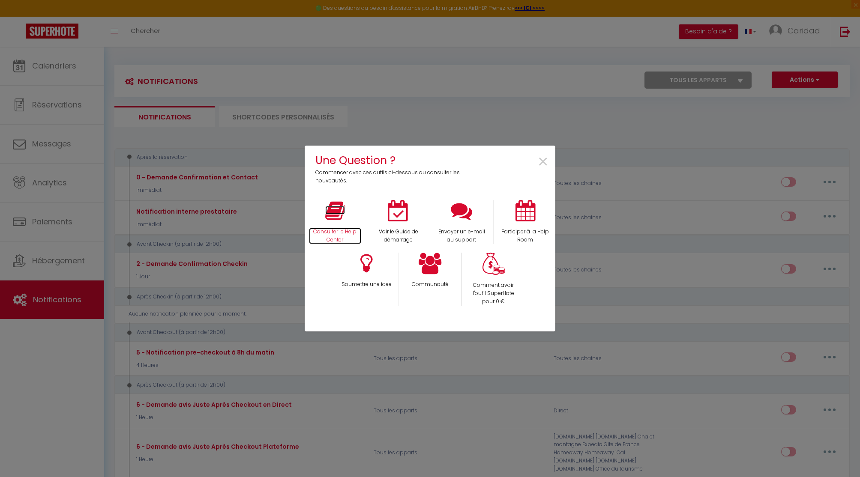
click at [333, 212] on icon at bounding box center [335, 210] width 20 height 21
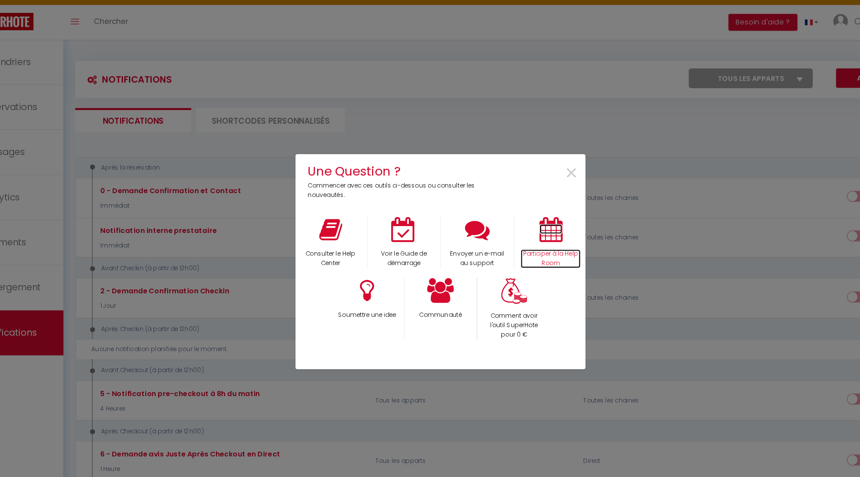
click at [523, 208] on icon at bounding box center [525, 210] width 20 height 21
click at [542, 158] on span "×" at bounding box center [543, 162] width 12 height 27
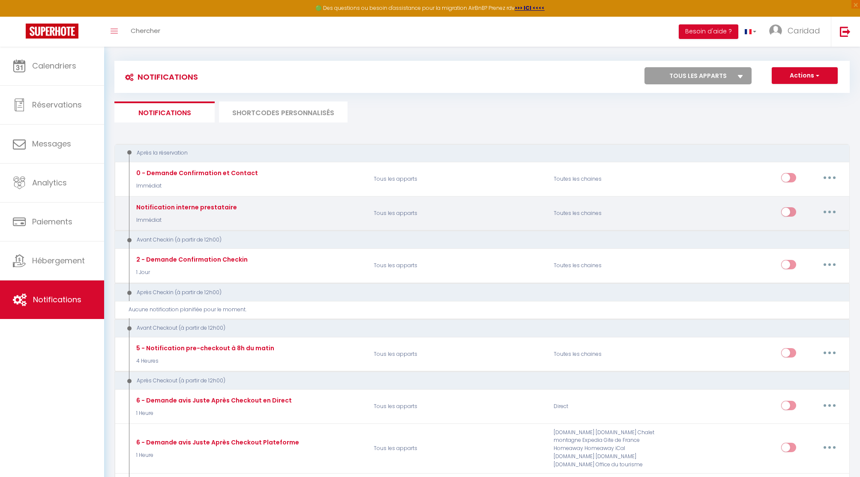
scroll to position [2, 0]
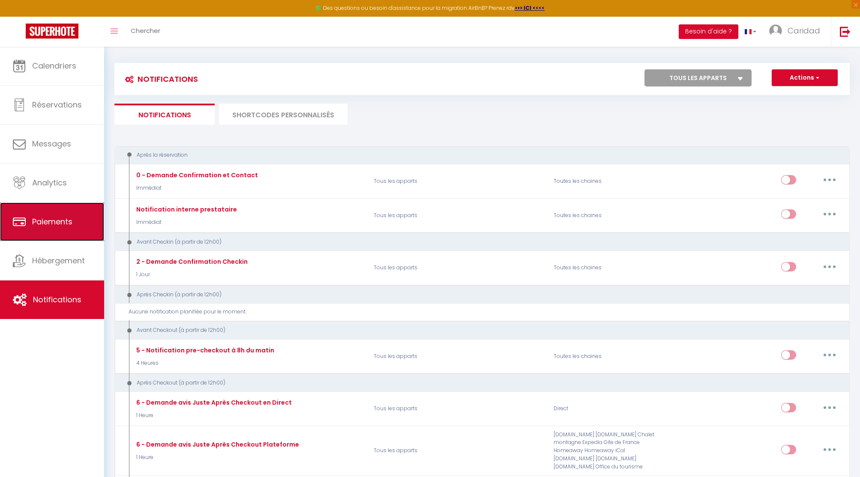
click at [44, 221] on span "Paiements" at bounding box center [52, 221] width 40 height 11
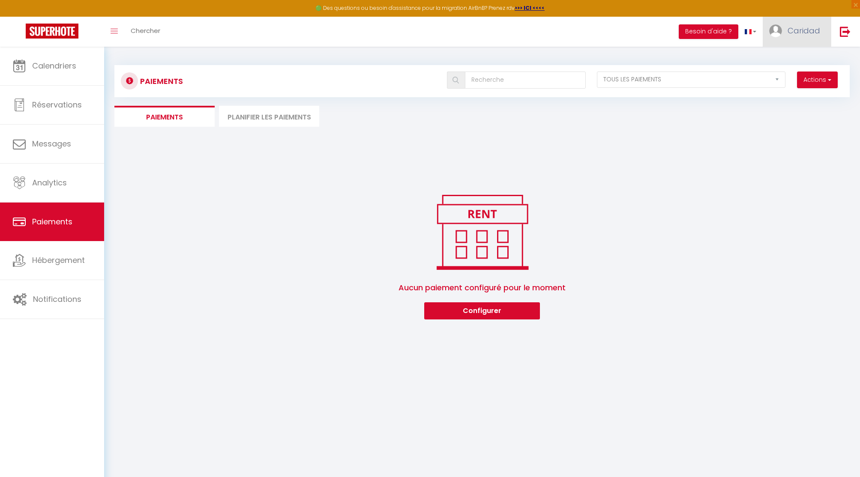
click at [805, 28] on span "Caridad" at bounding box center [803, 30] width 33 height 11
click at [794, 58] on link "Paramètres" at bounding box center [796, 59] width 63 height 15
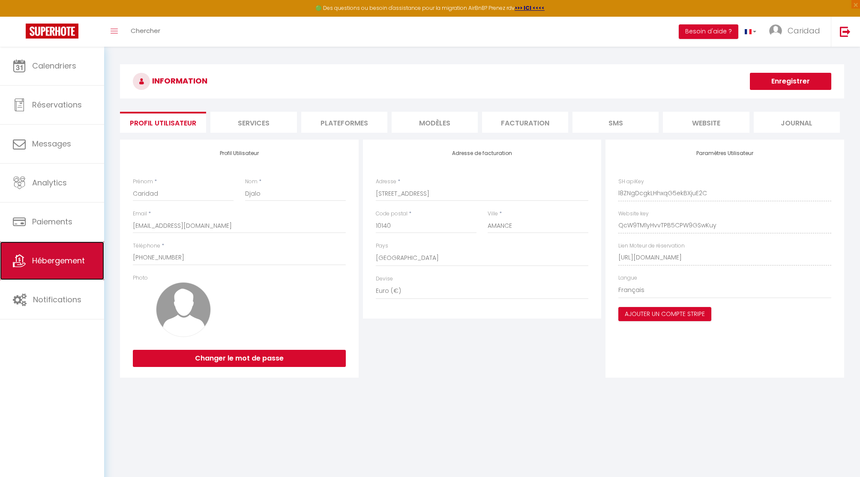
click at [69, 260] on span "Hébergement" at bounding box center [58, 260] width 53 height 11
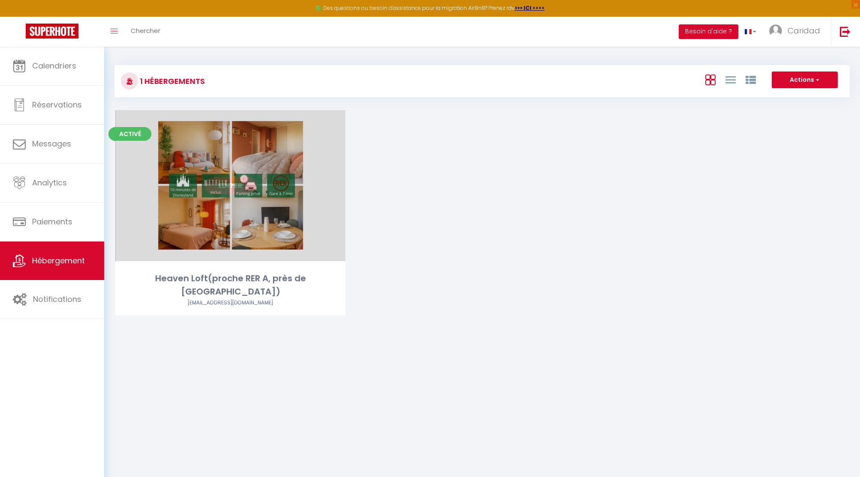
click at [222, 189] on link "Editer" at bounding box center [230, 185] width 51 height 17
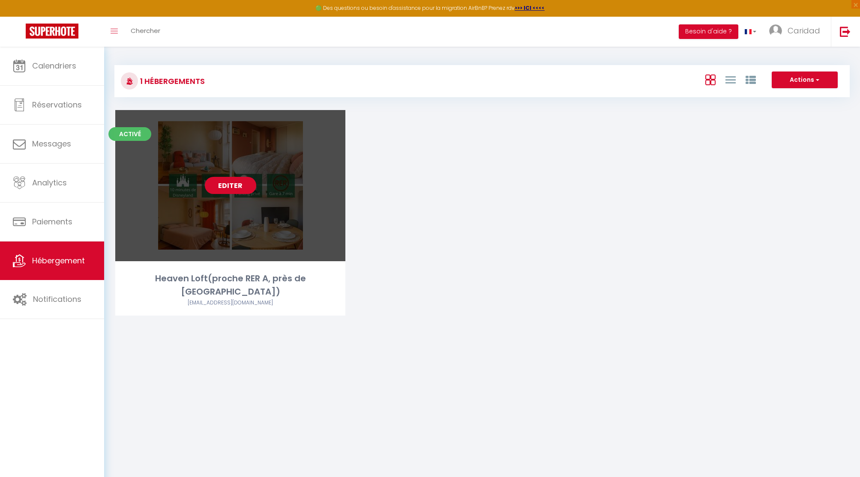
click at [222, 189] on link "Editer" at bounding box center [230, 185] width 51 height 17
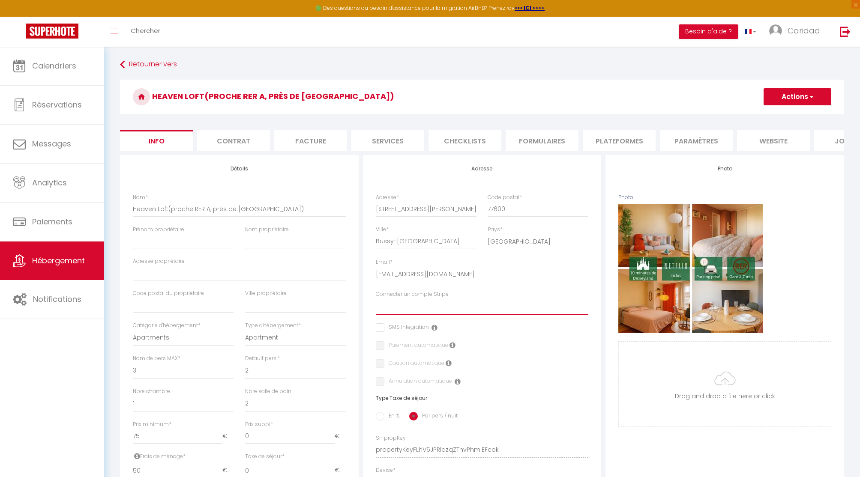
click at [406, 305] on select "Connecter un compte Stripe" at bounding box center [482, 307] width 213 height 16
click at [407, 312] on select "Connecter un compte Stripe" at bounding box center [482, 307] width 213 height 16
click at [407, 311] on select "Connecter un compte Stripe" at bounding box center [482, 307] width 213 height 16
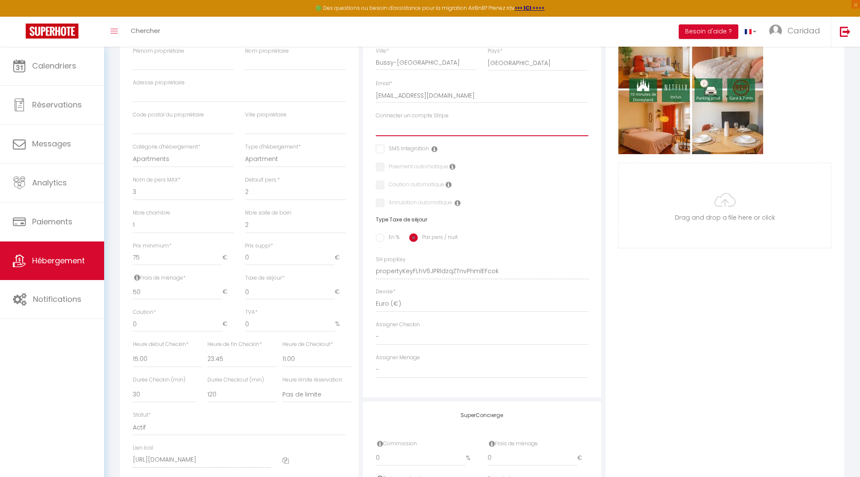
scroll to position [277, 0]
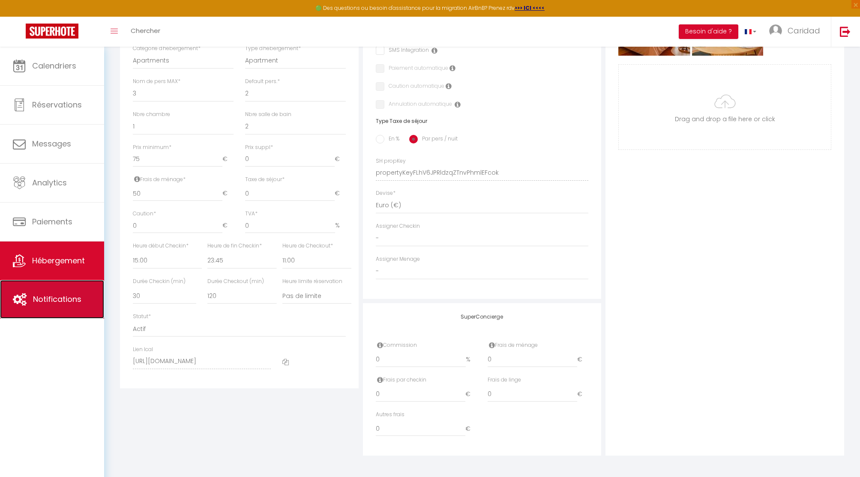
click at [46, 299] on span "Notifications" at bounding box center [57, 299] width 48 height 11
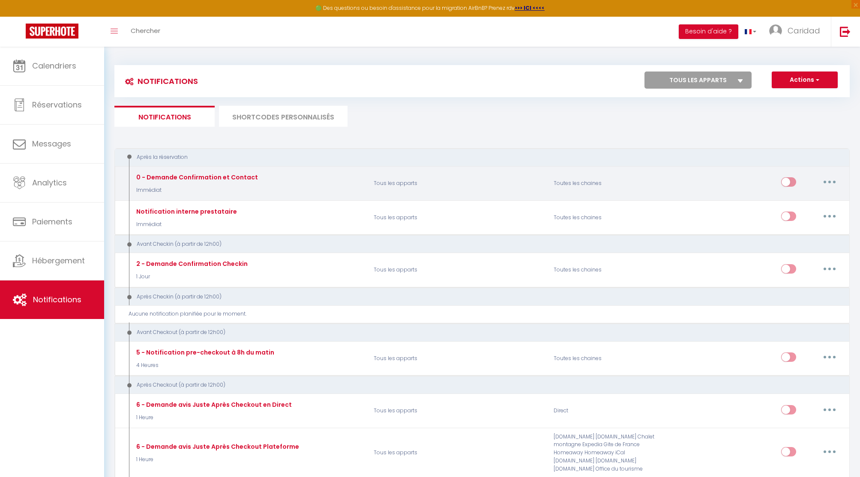
click at [833, 181] on button "button" at bounding box center [829, 182] width 24 height 14
click at [796, 205] on link "Editer" at bounding box center [806, 201] width 63 height 15
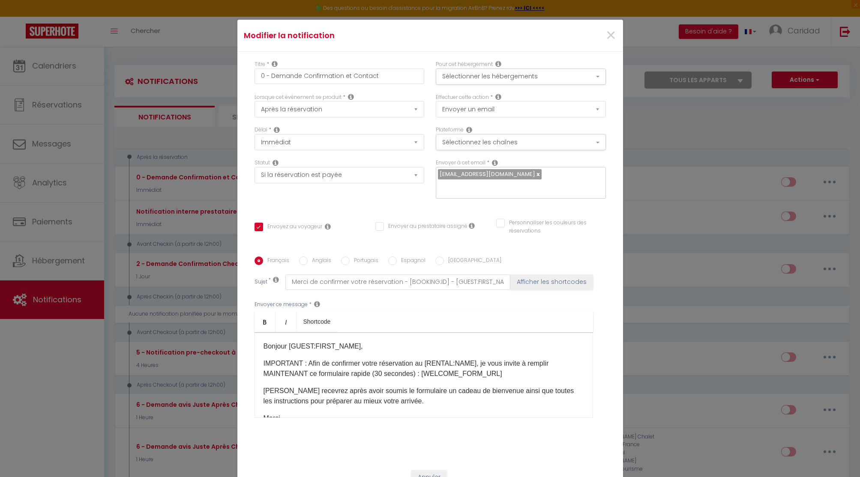
scroll to position [51, 0]
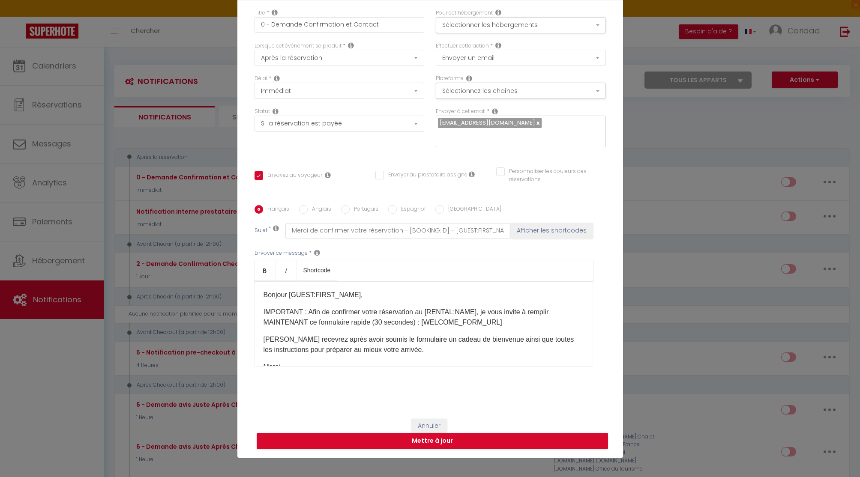
click at [521, 313] on p "IMPORTANT : Afin de confirmer votre réservation au [RENTAL:NAME], je vous invit…" at bounding box center [423, 317] width 320 height 21
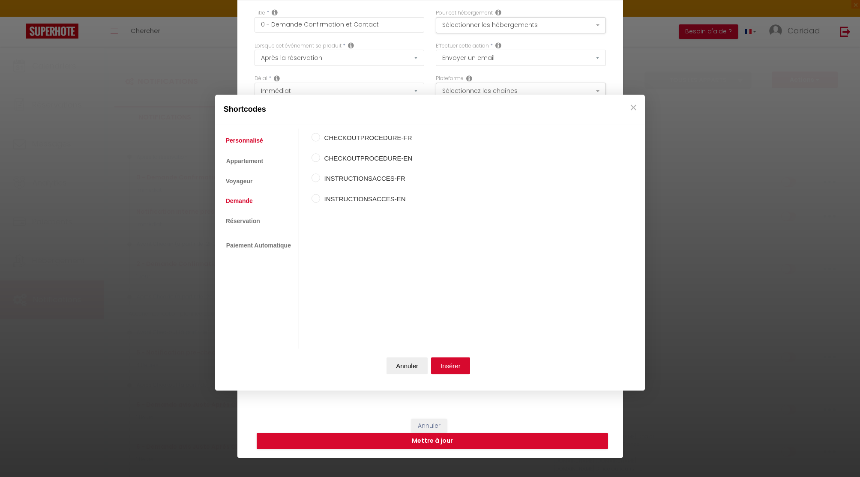
click at [238, 201] on link "Demande" at bounding box center [239, 201] width 36 height 15
click at [238, 220] on link "Réservation" at bounding box center [242, 221] width 43 height 15
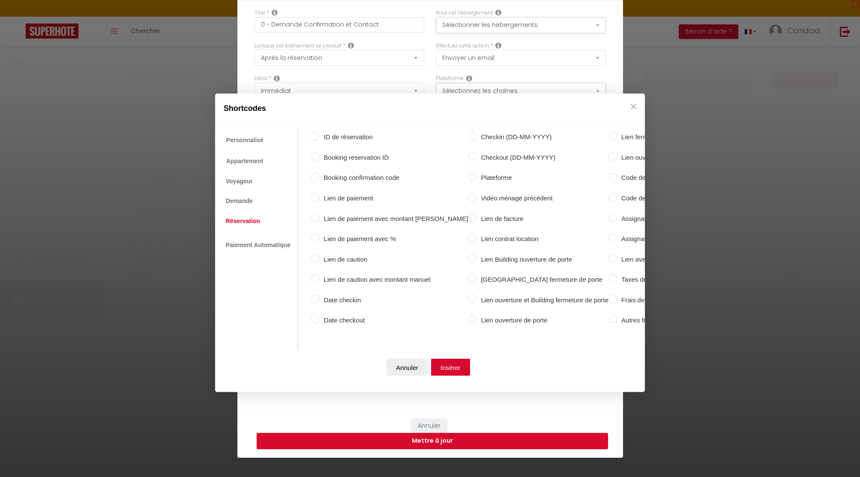
click at [339, 259] on label "Lien de caution" at bounding box center [394, 259] width 149 height 10
click at [320, 259] on input "Lien de caution" at bounding box center [315, 258] width 9 height 9
click at [459, 364] on button "Insérer" at bounding box center [450, 367] width 39 height 17
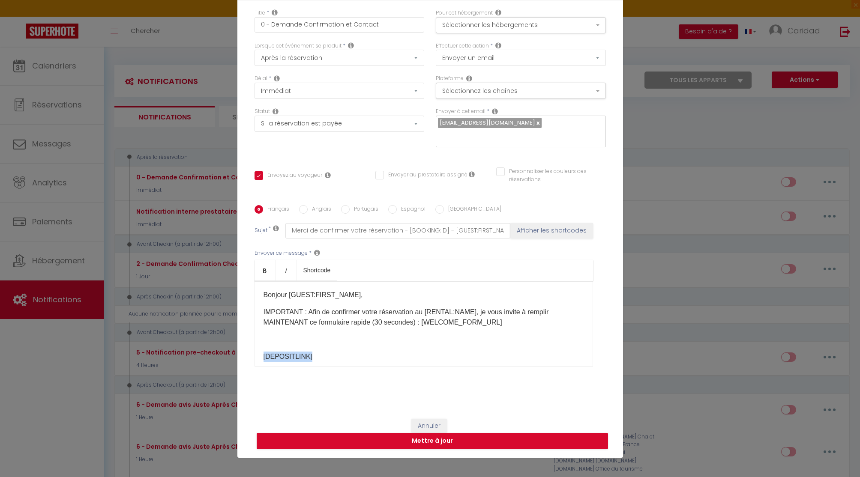
drag, startPoint x: 317, startPoint y: 351, endPoint x: 263, endPoint y: 350, distance: 54.0
click at [263, 352] on p "[DEPOSITLINK] ​" at bounding box center [423, 357] width 320 height 10
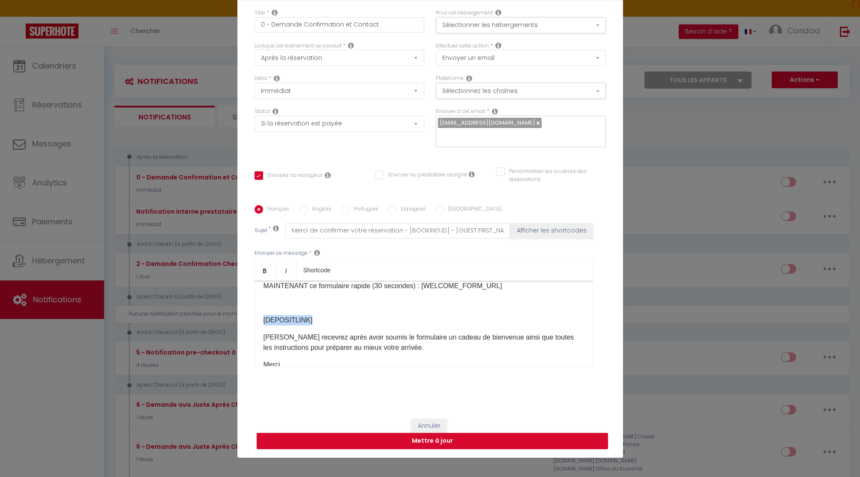
scroll to position [36, 0]
click at [429, 419] on button "Annuler" at bounding box center [429, 426] width 36 height 15
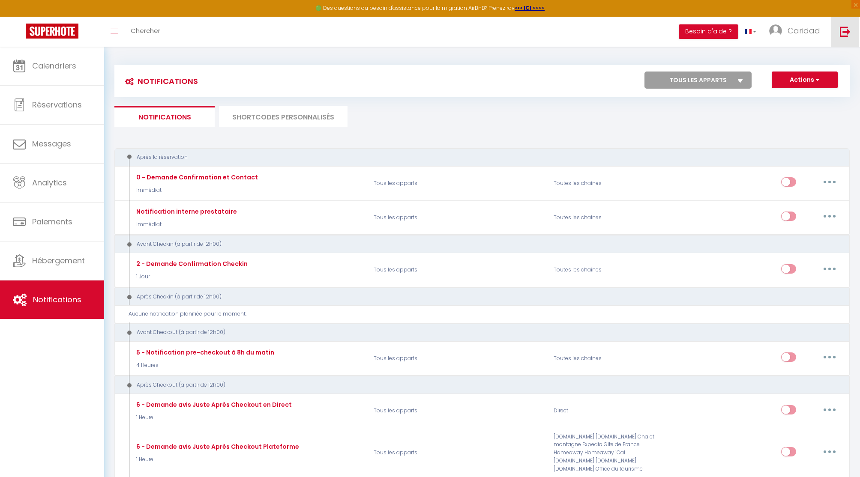
click at [841, 32] on img at bounding box center [845, 31] width 11 height 11
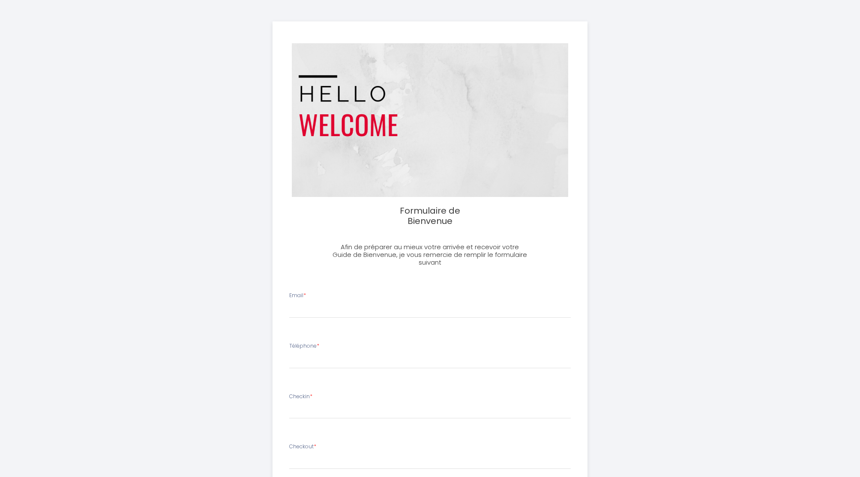
select select
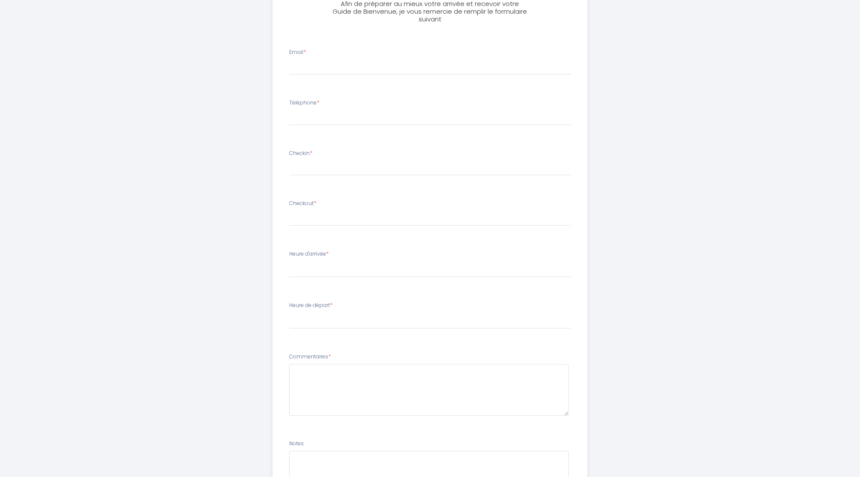
scroll to position [342, 0]
